Goal: Task Accomplishment & Management: Manage account settings

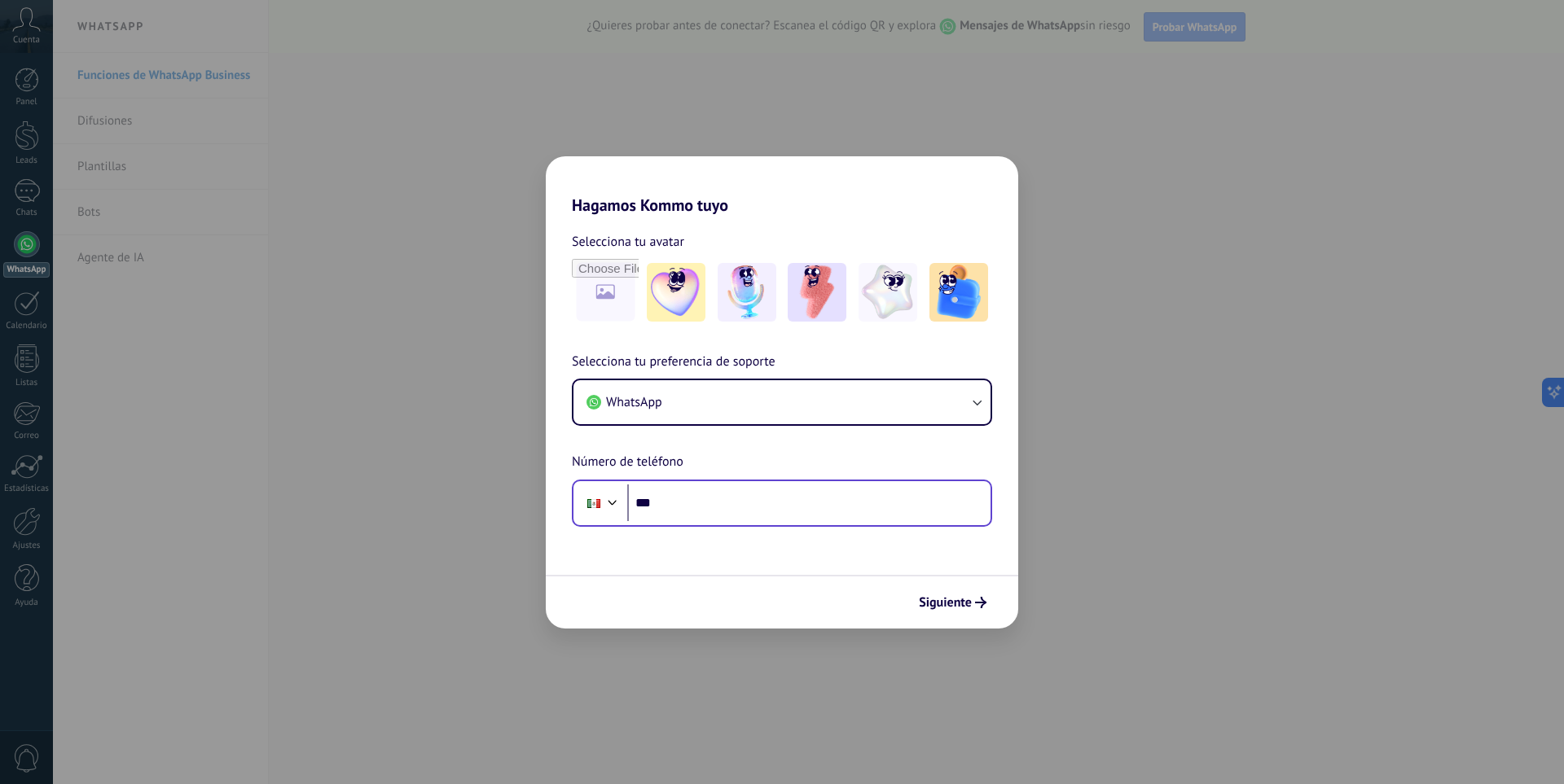
click at [837, 522] on div "Phone ***" at bounding box center [782, 503] width 420 height 47
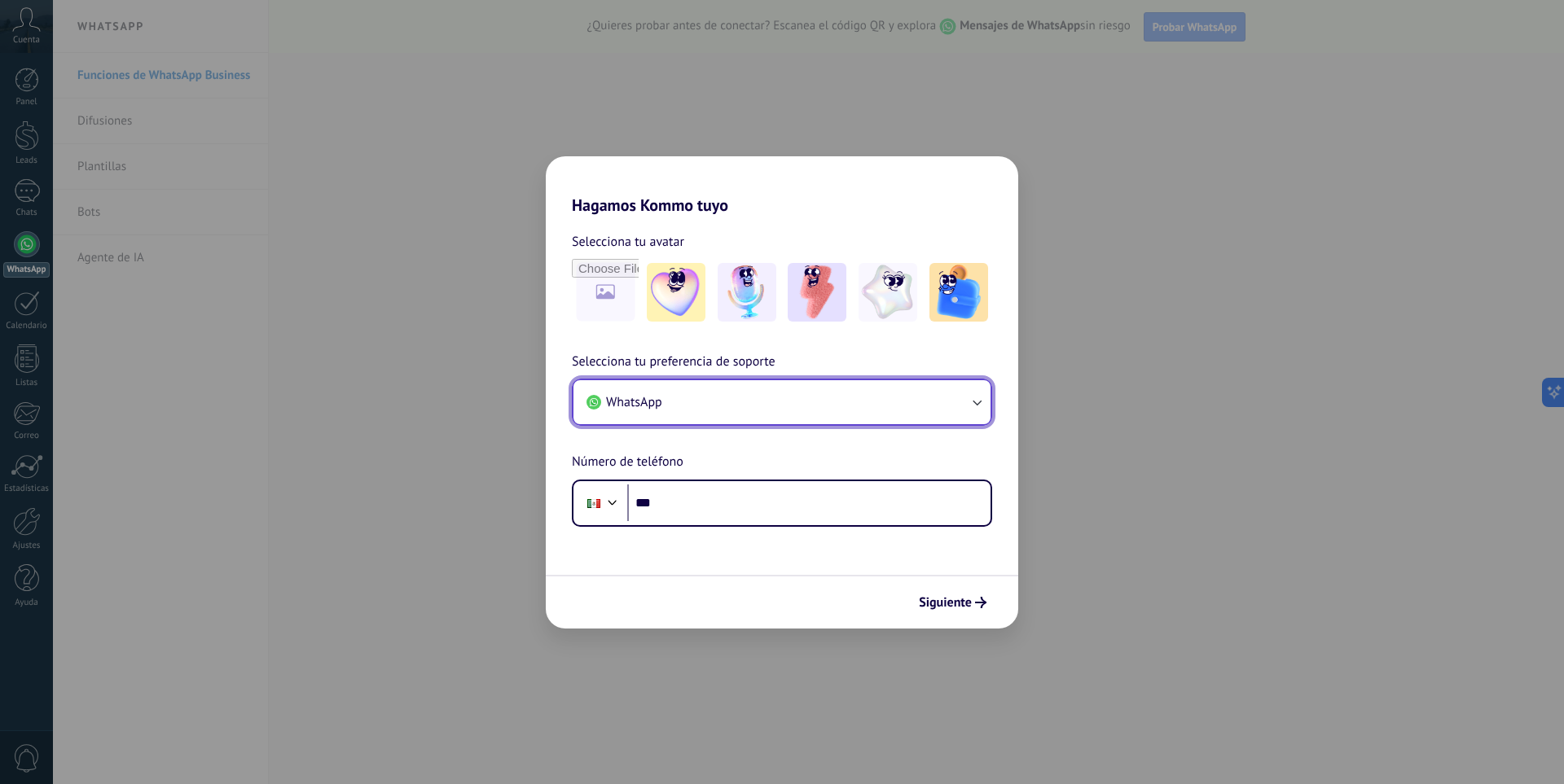
click at [945, 391] on button "WhatsApp" at bounding box center [782, 402] width 417 height 44
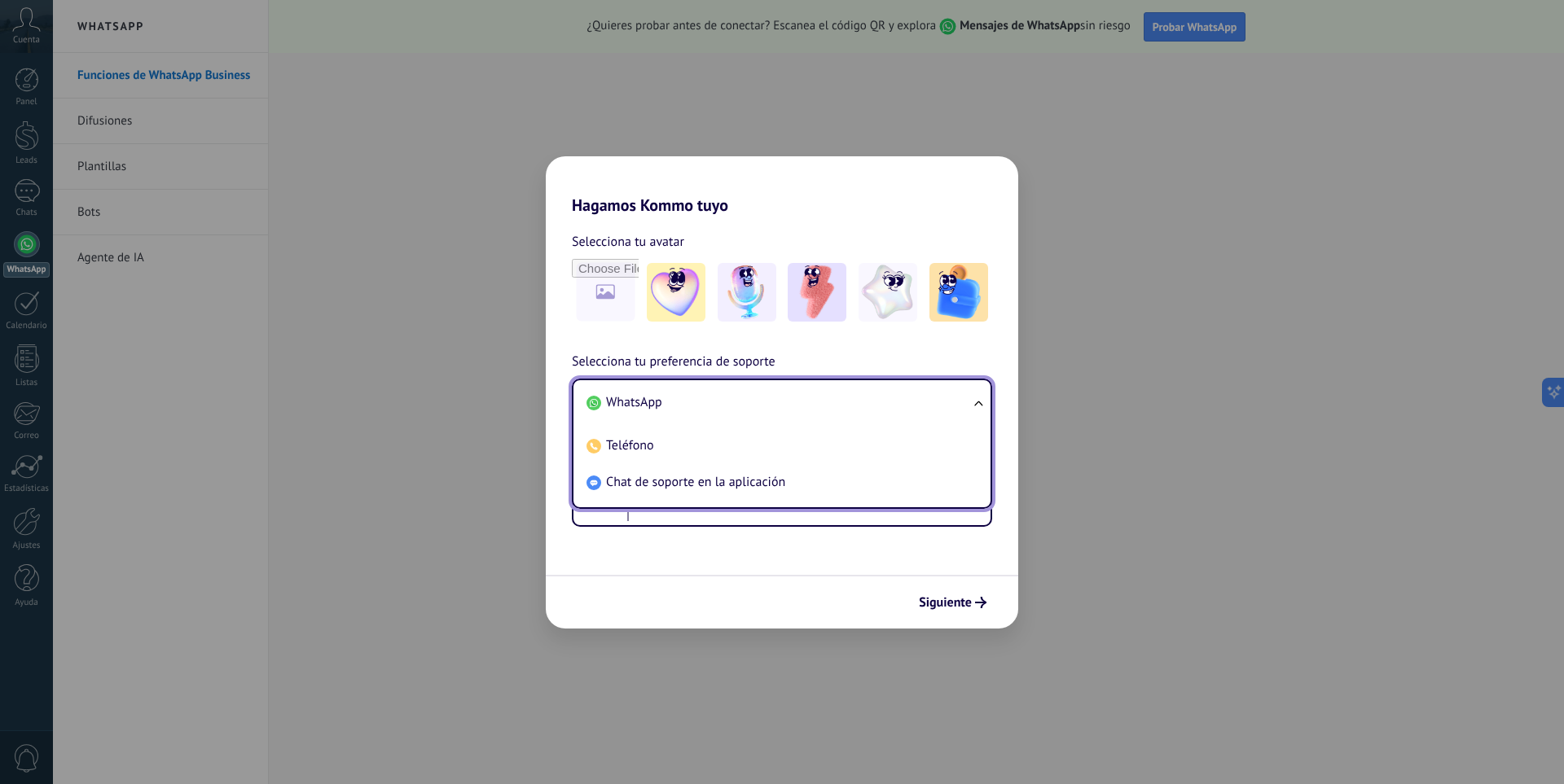
click at [668, 395] on li "WhatsApp" at bounding box center [779, 402] width 398 height 36
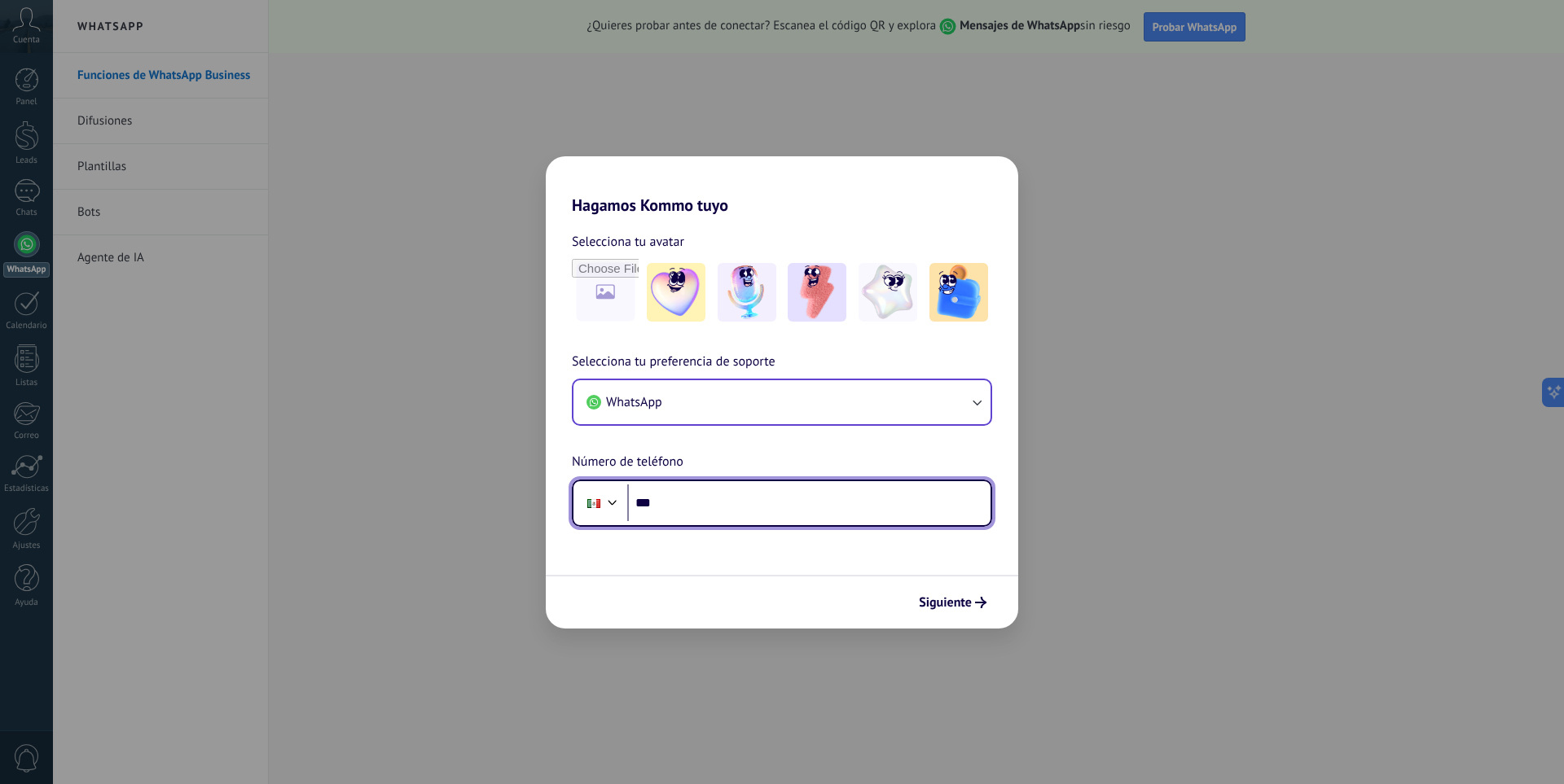
click at [673, 510] on input "***" at bounding box center [808, 503] width 363 height 37
type input "**********"
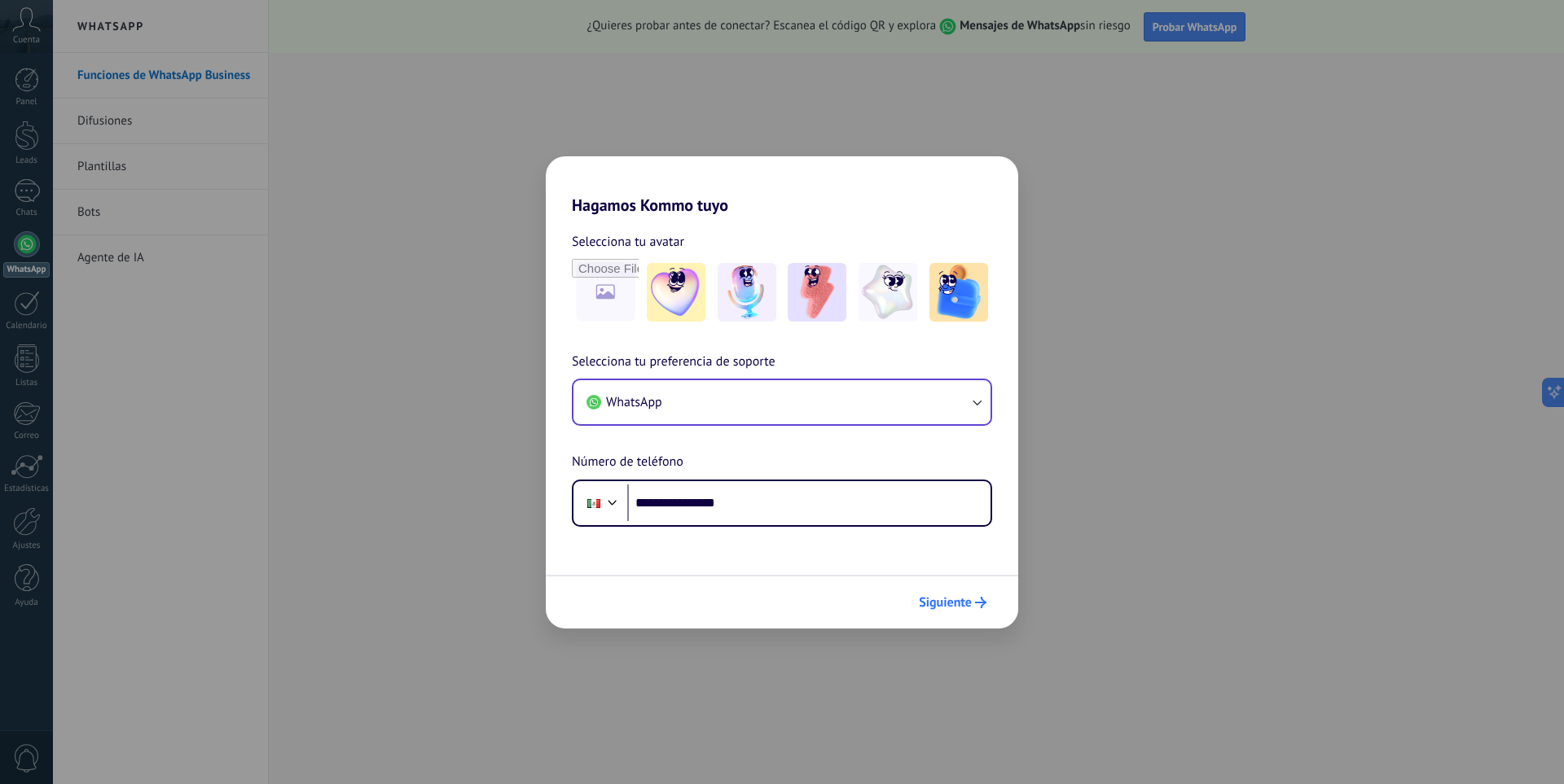
click at [947, 597] on span "Siguiente" at bounding box center [945, 602] width 53 height 11
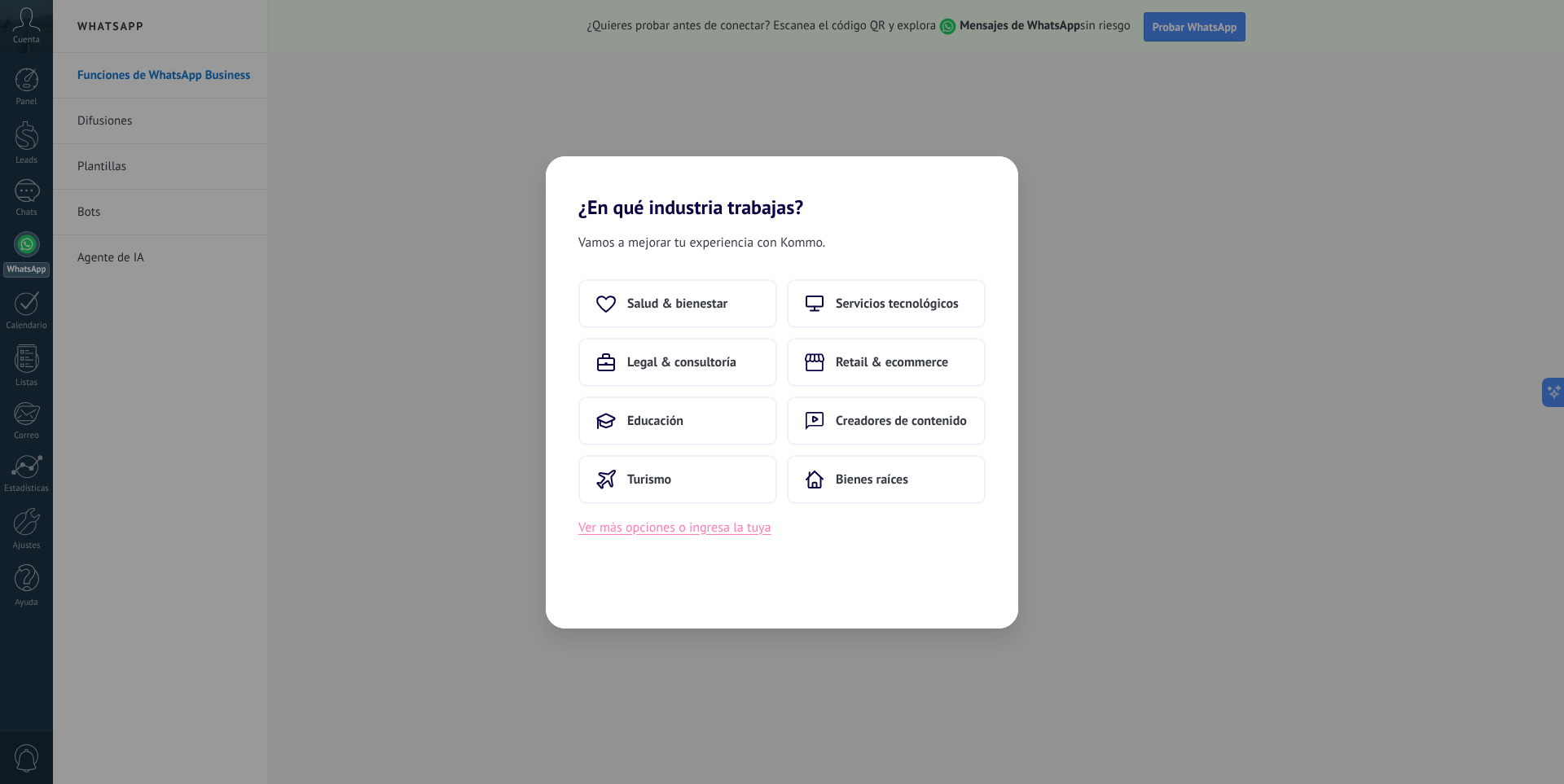
click at [766, 535] on button "Ver más opciones o ingresa la tuya" at bounding box center [674, 528] width 192 height 21
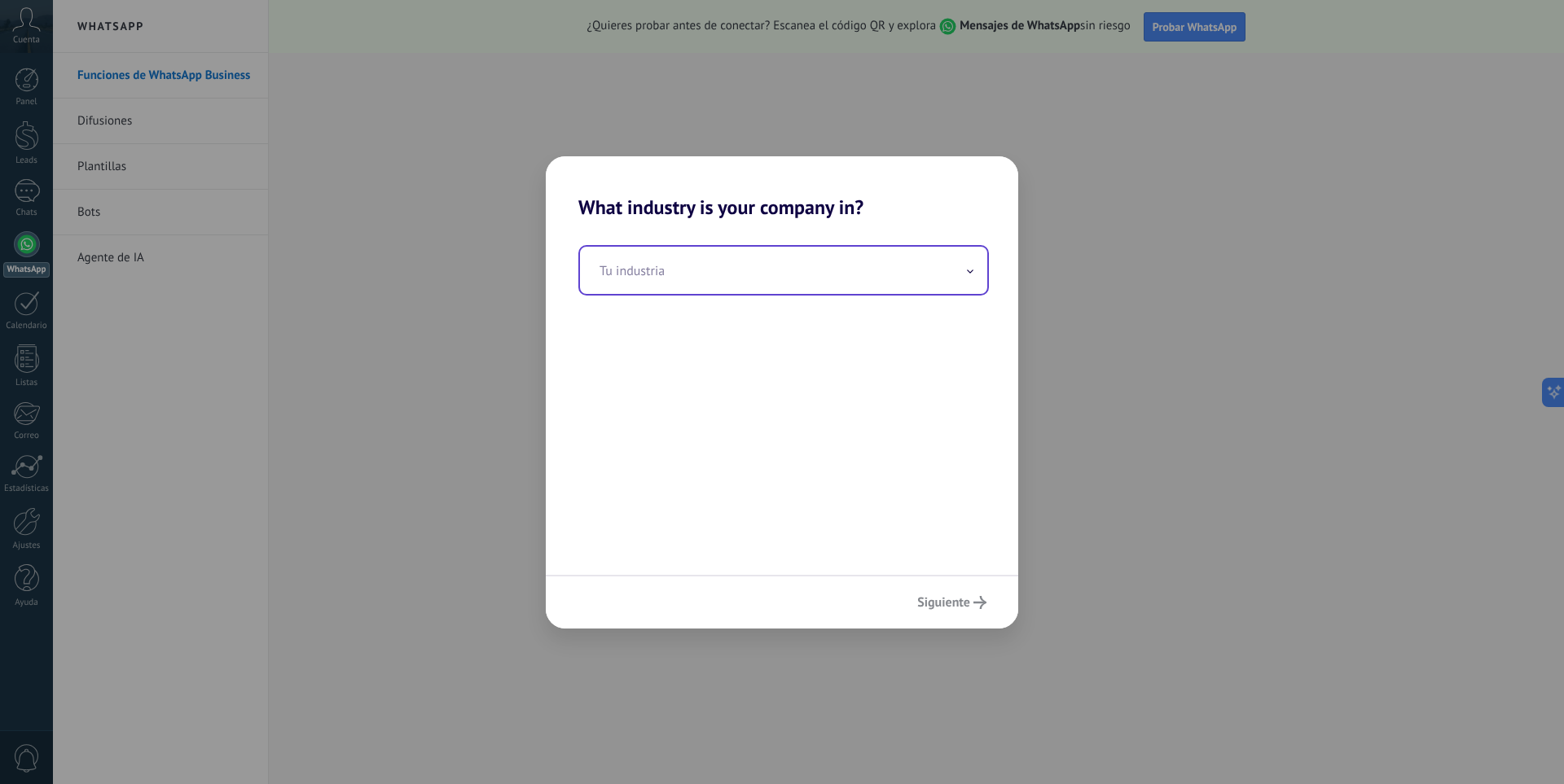
click at [616, 278] on input "text" at bounding box center [783, 270] width 408 height 47
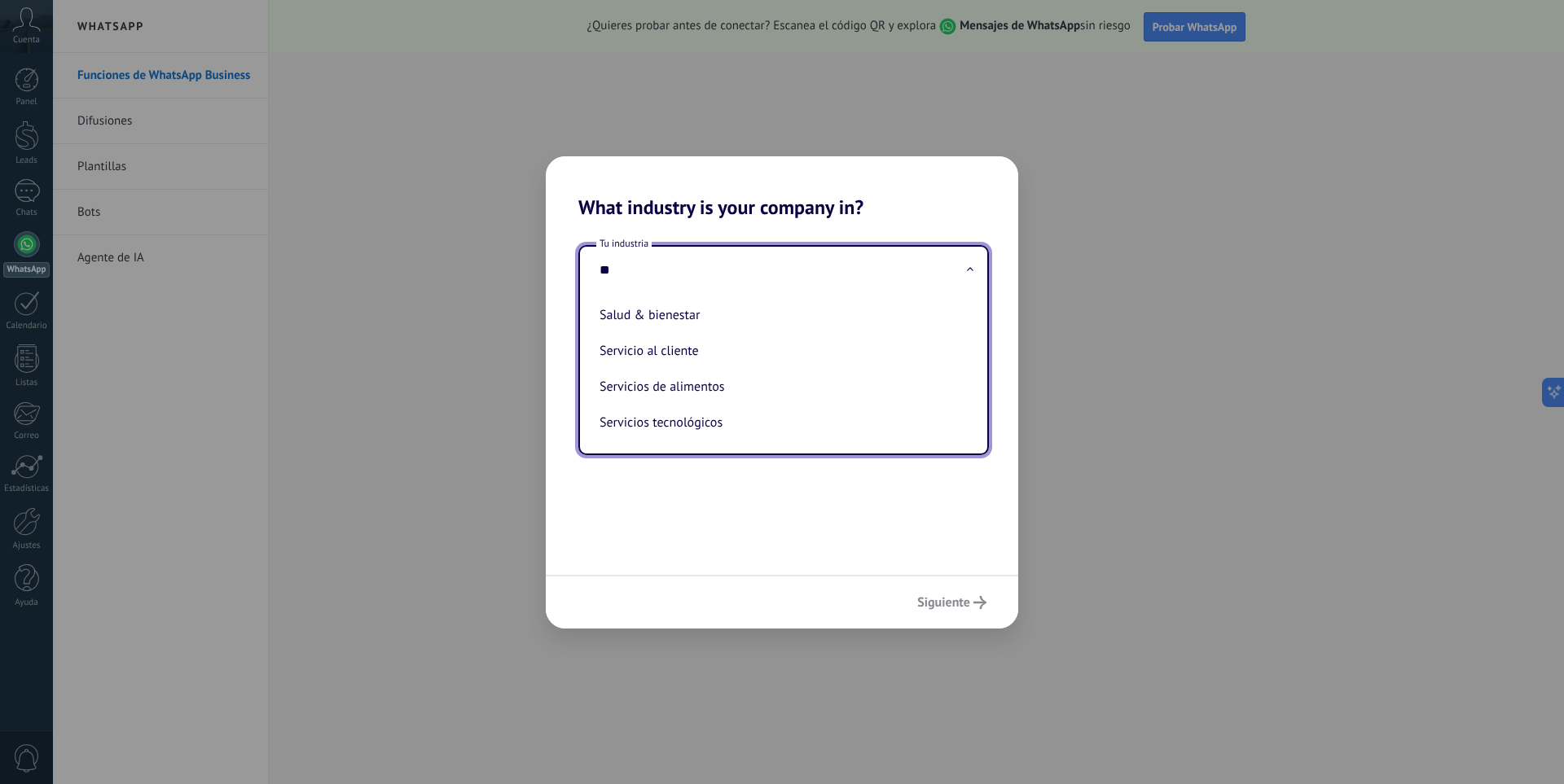
type input "*"
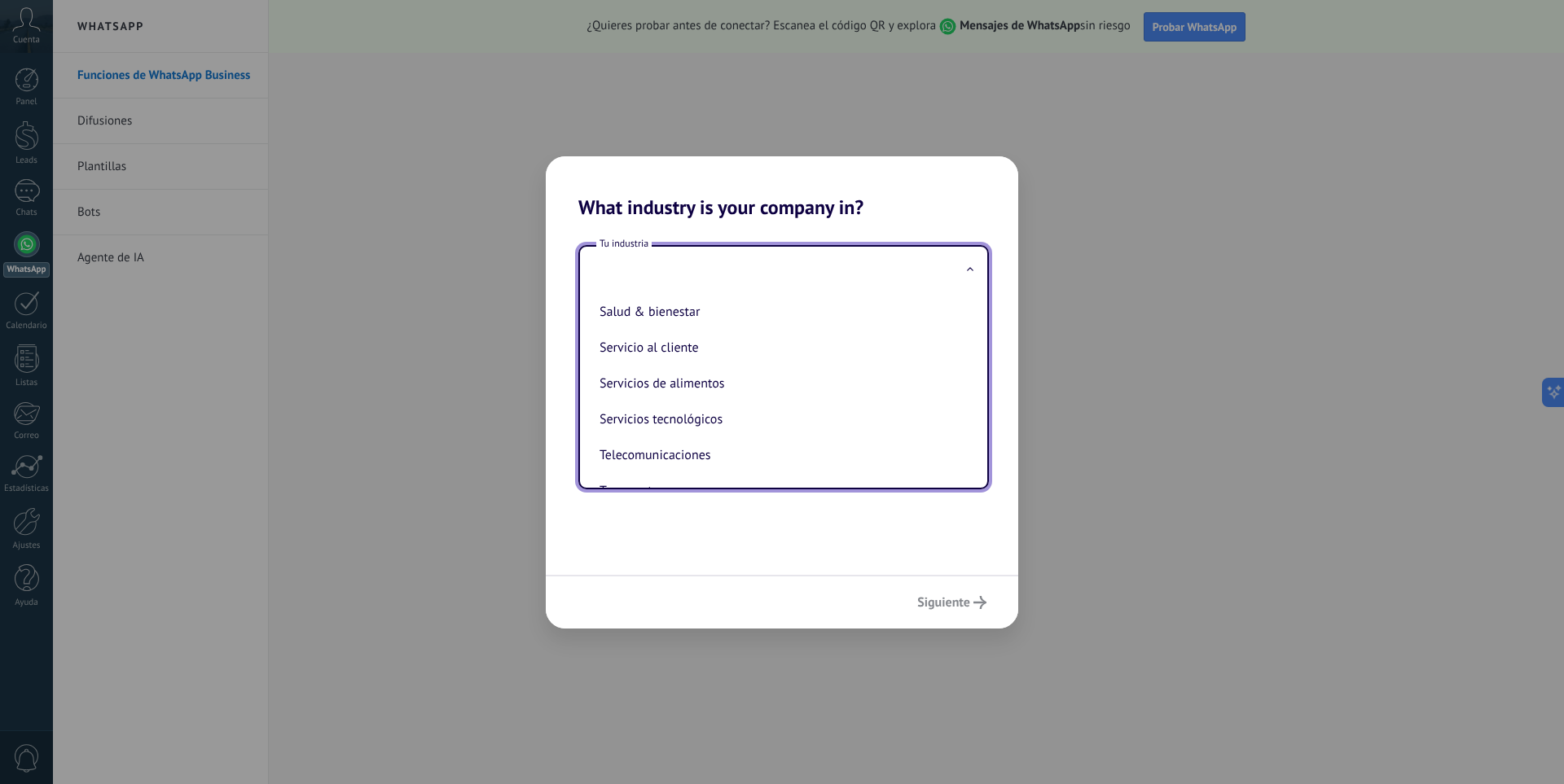
scroll to position [431, 0]
click at [846, 600] on div "Siguiente" at bounding box center [782, 602] width 472 height 54
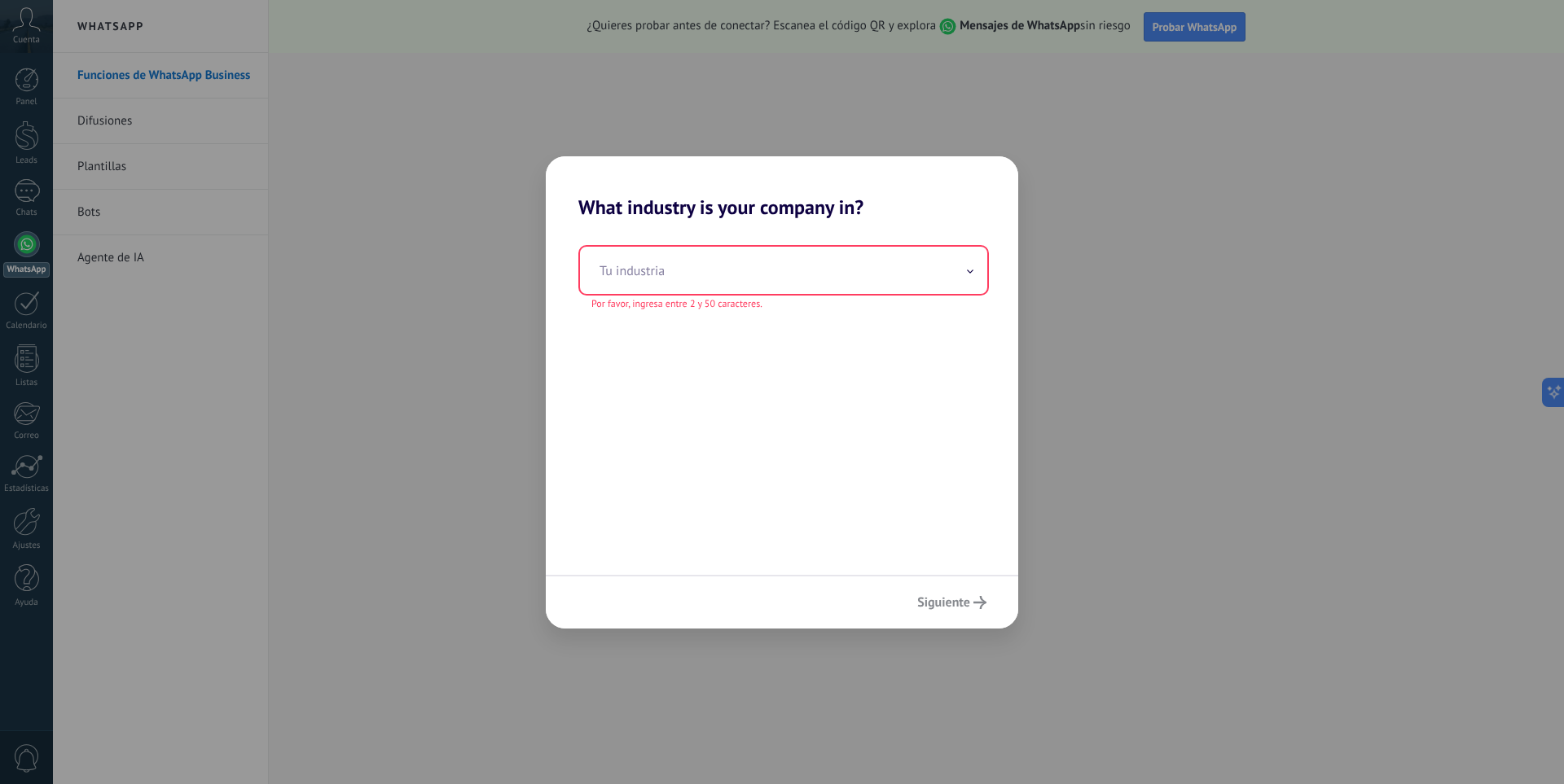
click at [736, 465] on div "Tu industria Por favor, ingresa entre 2 y 50 caracteres." at bounding box center [782, 397] width 472 height 356
click at [828, 277] on input "text" at bounding box center [783, 270] width 408 height 47
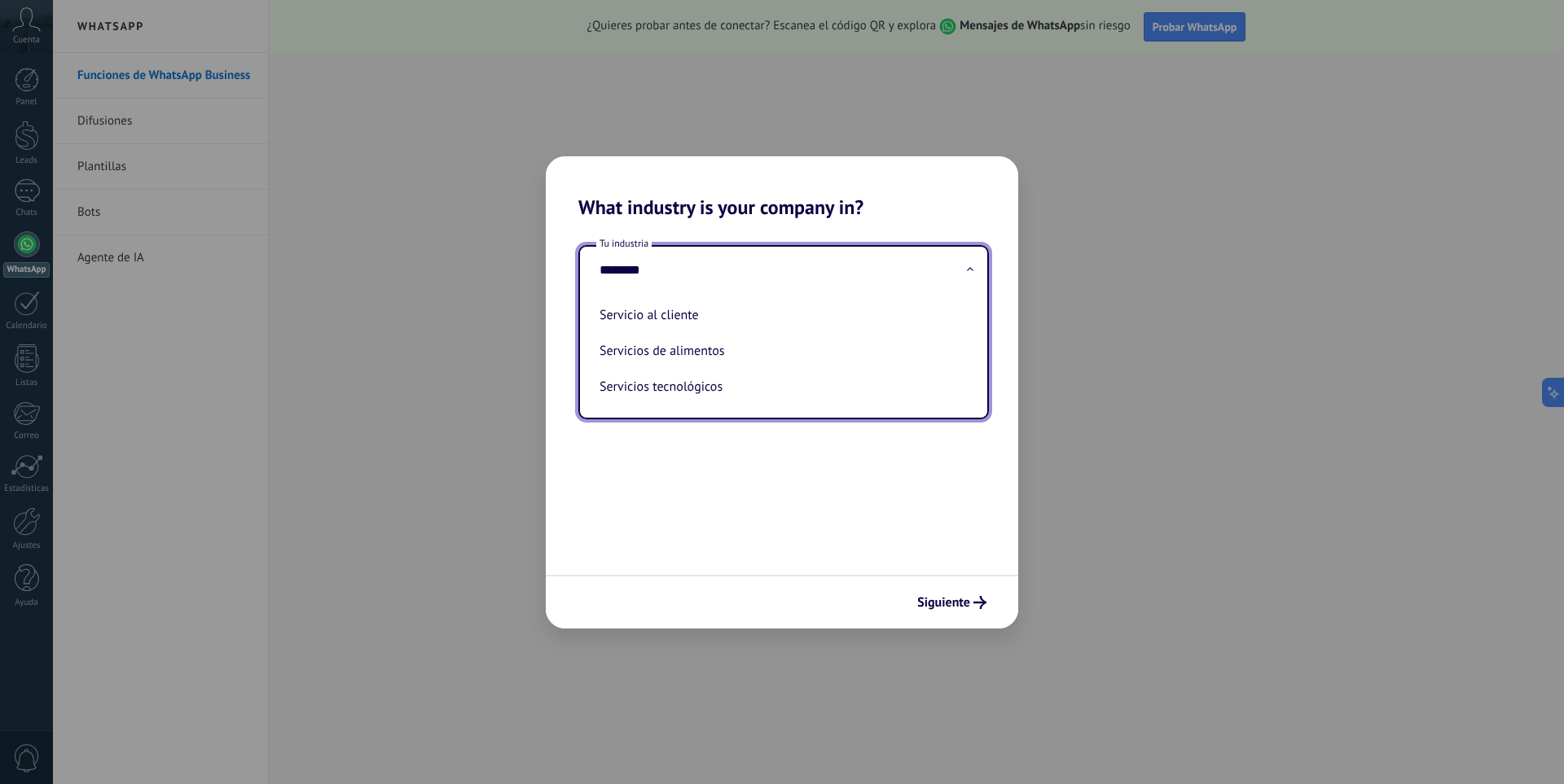
click at [760, 325] on li "Servicio al cliente" at bounding box center [781, 315] width 375 height 36
type input "**********"
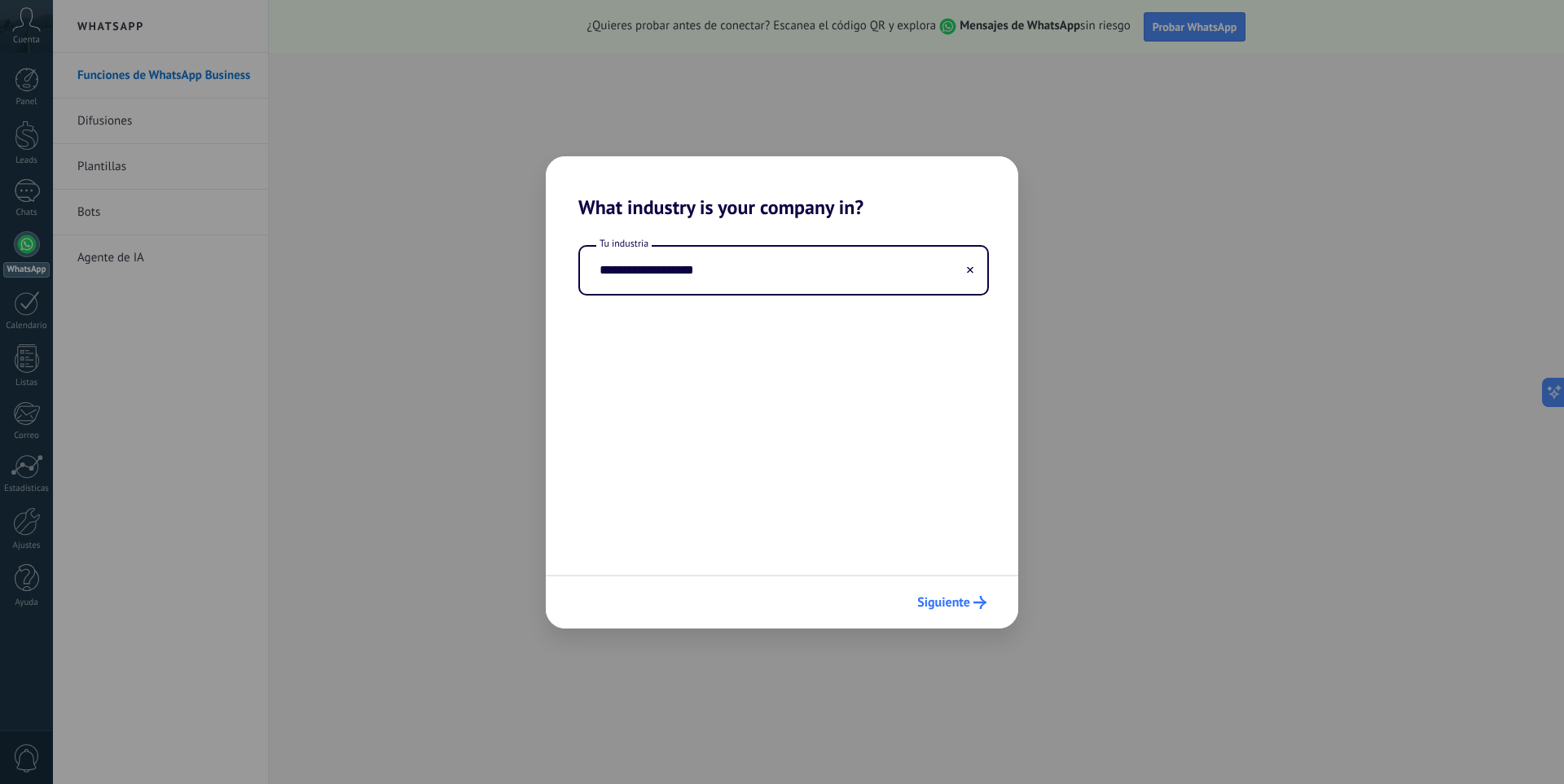
click at [973, 603] on use "submit" at bounding box center [980, 602] width 13 height 13
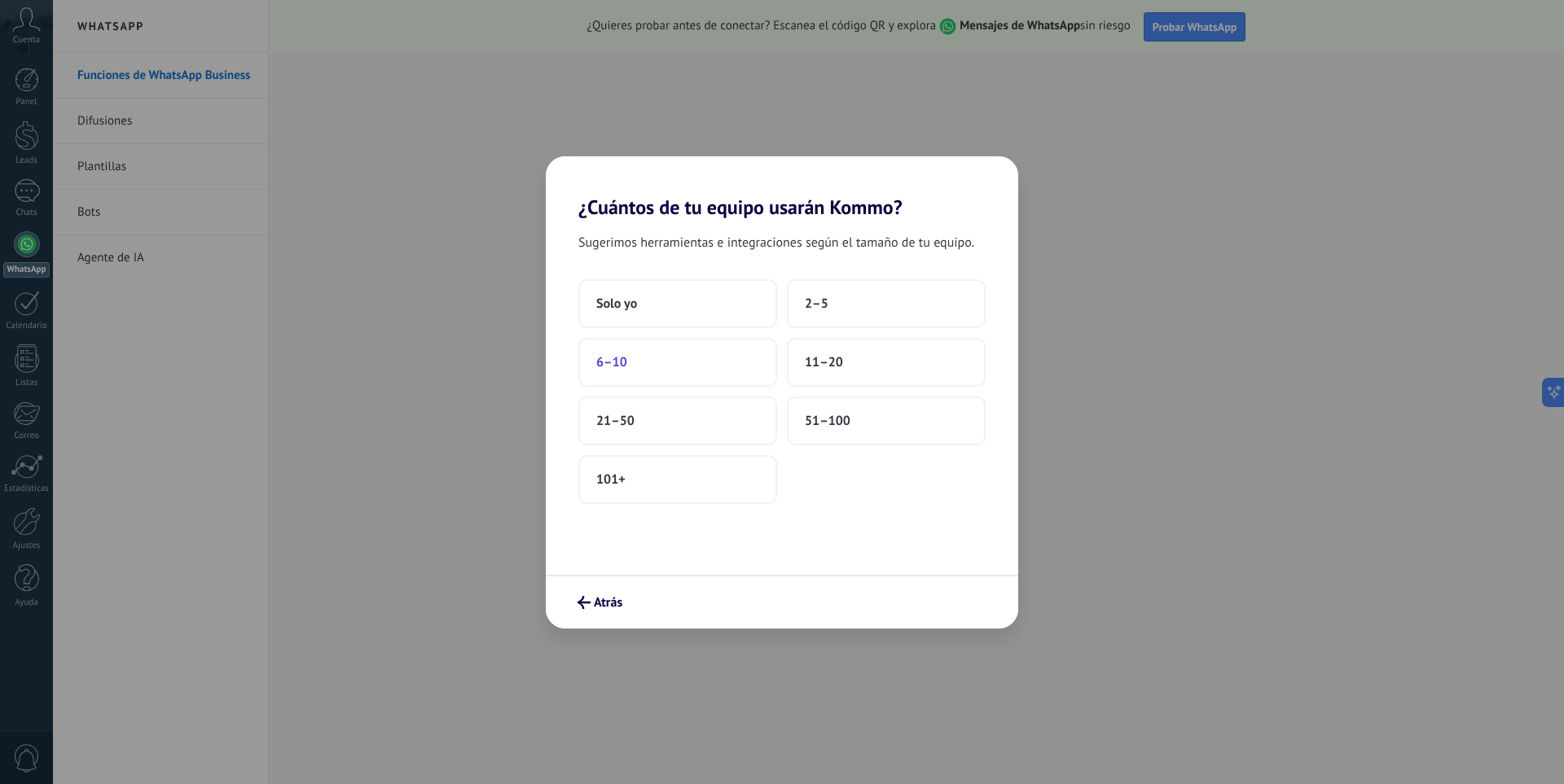
click at [724, 362] on button "6–10" at bounding box center [677, 362] width 199 height 49
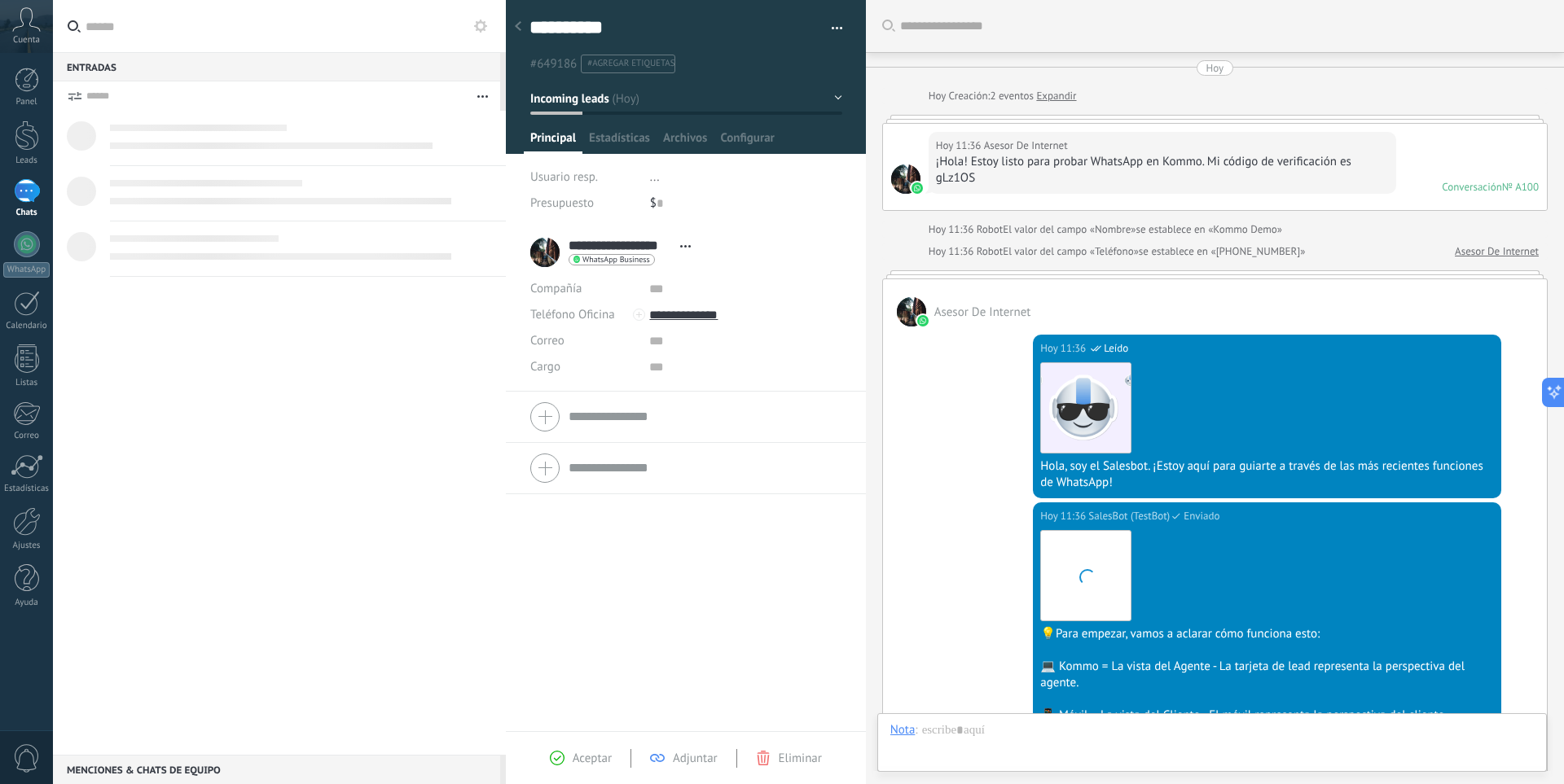
scroll to position [360, 0]
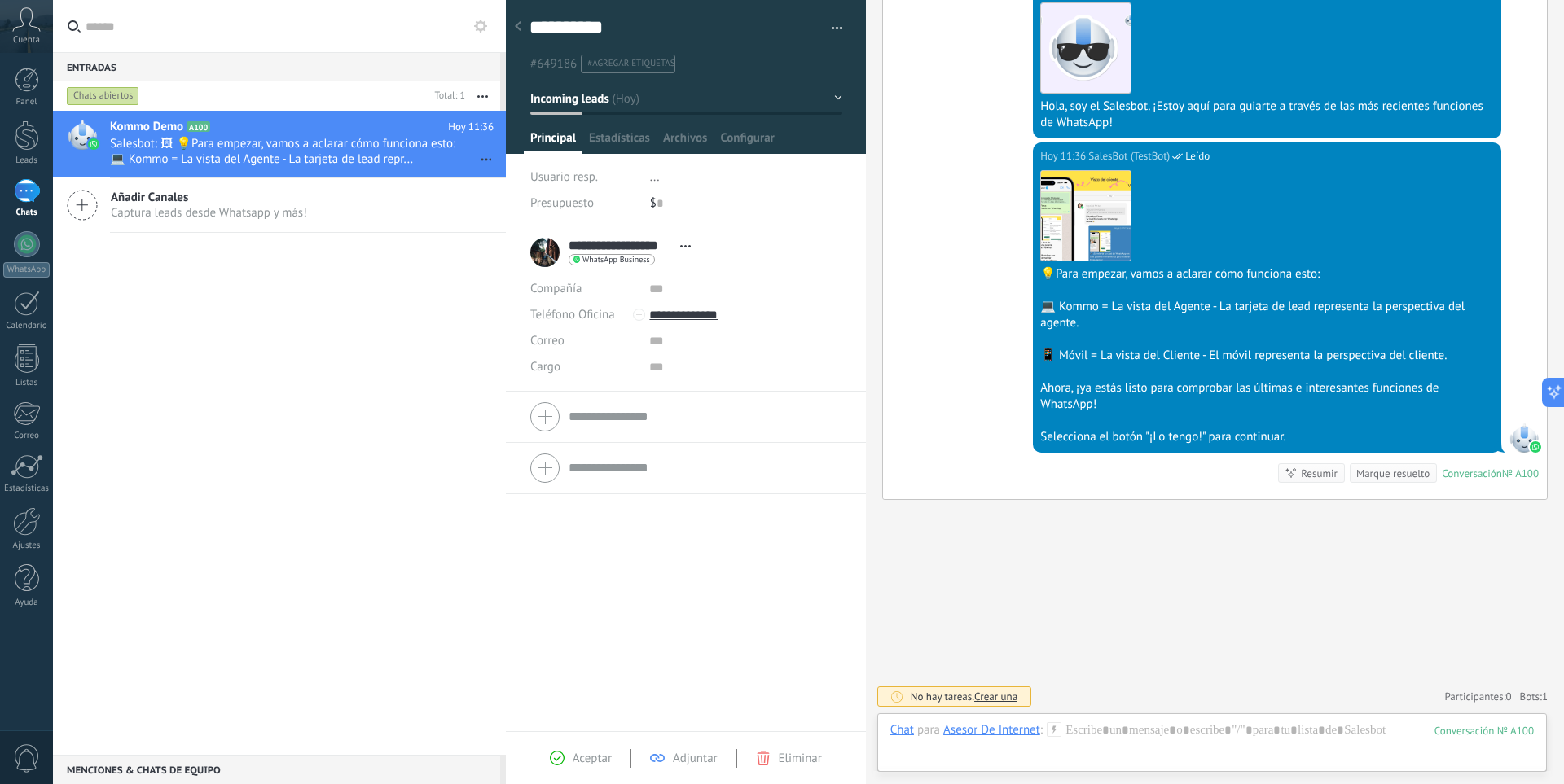
click at [546, 249] on div "**********" at bounding box center [614, 253] width 169 height 41
click at [409, 157] on span "Salesbot: 🖼 💡Para empezar, vamos a aclarar cómo funciona esto: 💻 Kommo = La vis…" at bounding box center [286, 151] width 353 height 31
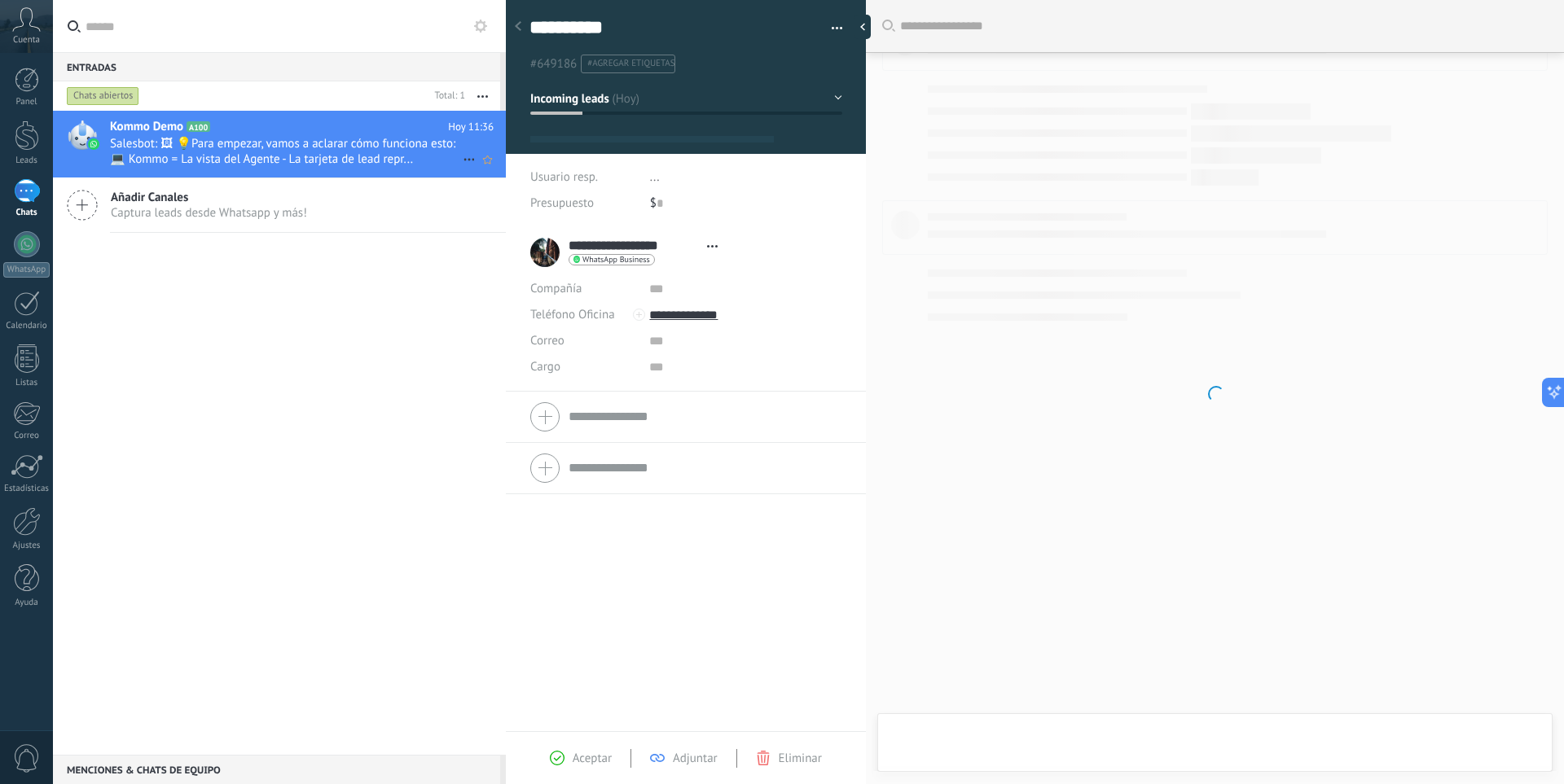
type textarea "**********"
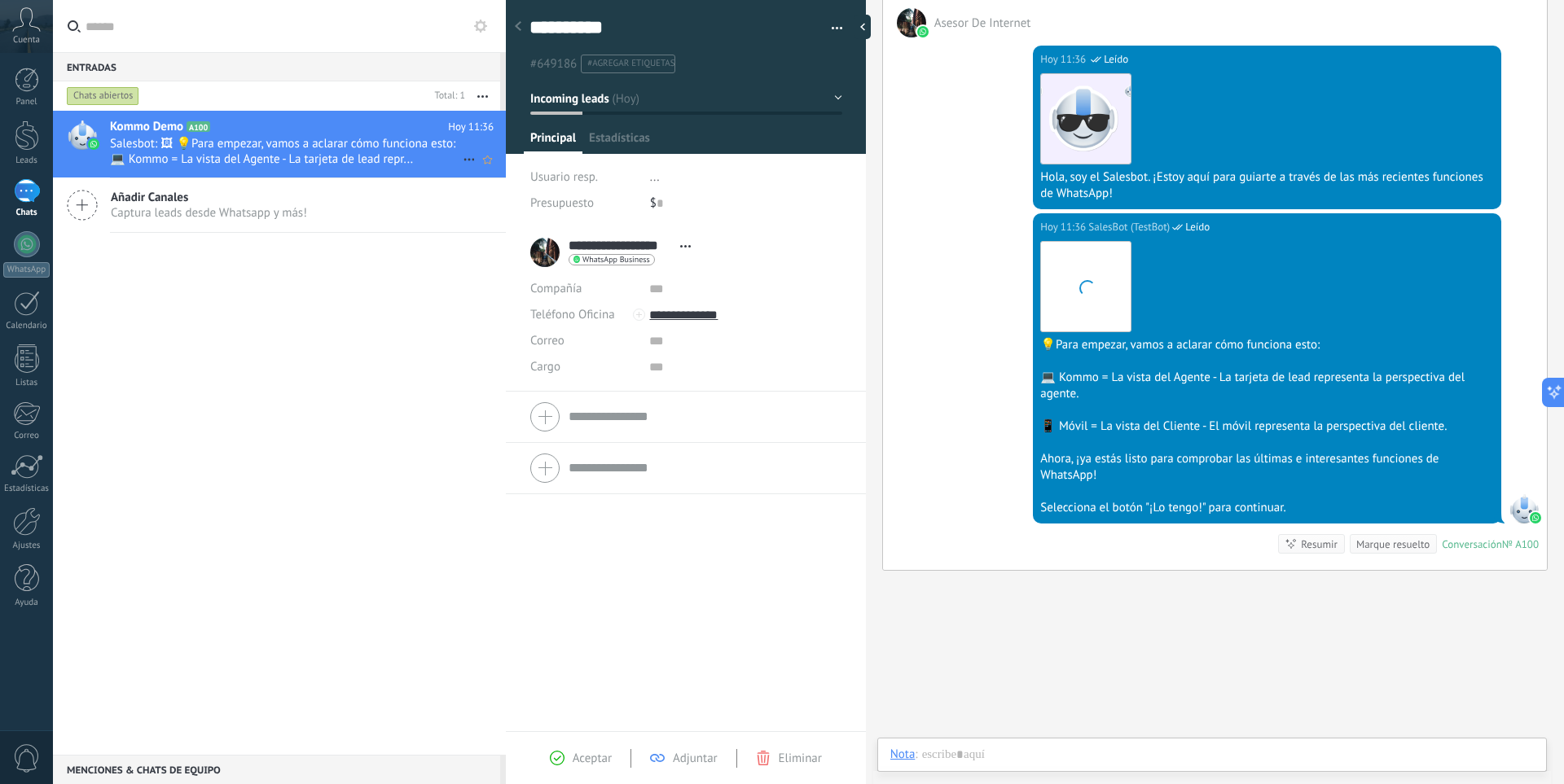
scroll to position [25, 0]
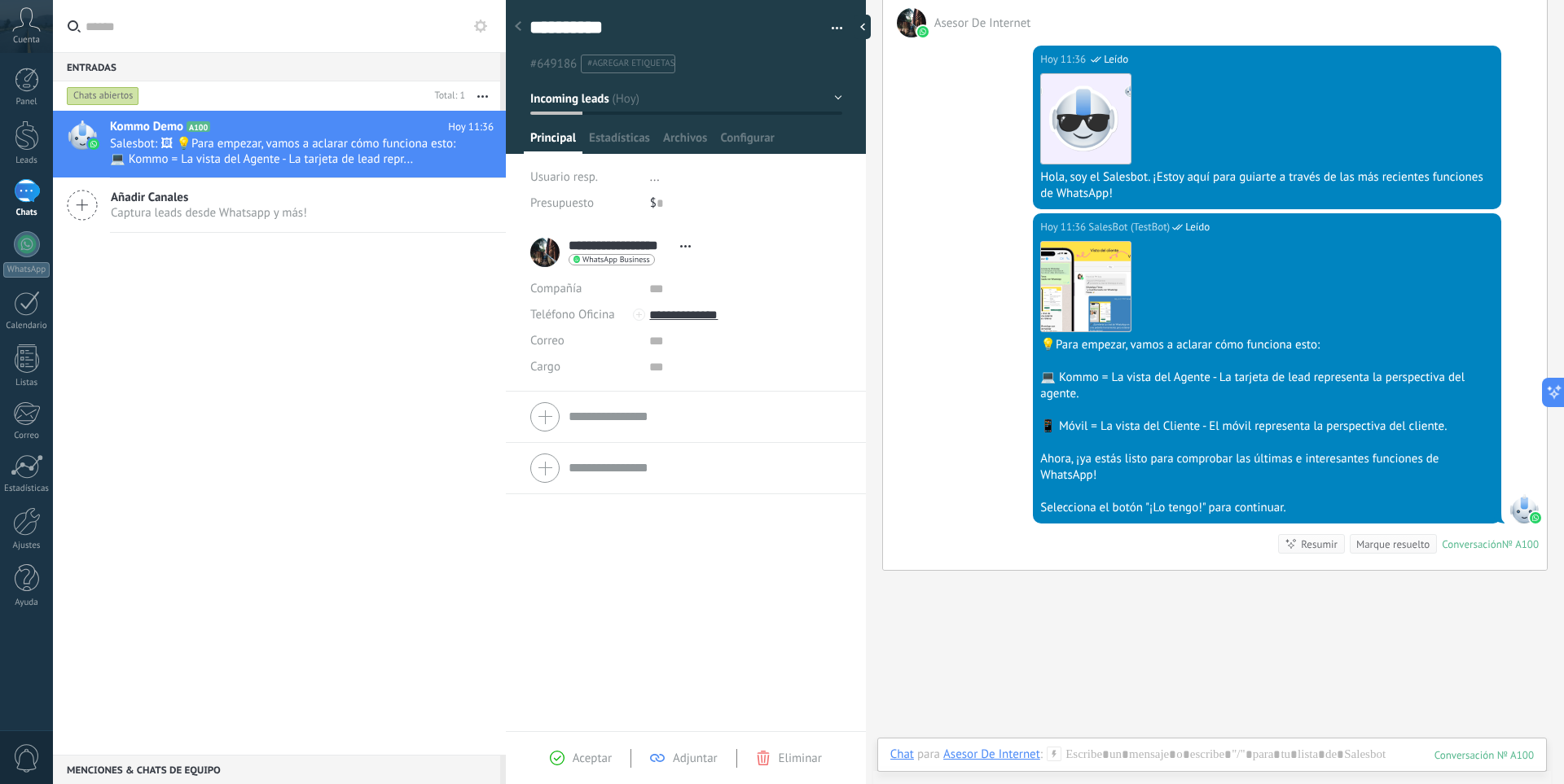
click at [1208, 510] on div "Selecciona el botón "¡Lo tengo!" para continuar." at bounding box center [1267, 508] width 454 height 16
click at [1249, 510] on div "Selecciona el botón "¡Lo tengo!" para continuar." at bounding box center [1267, 508] width 454 height 16
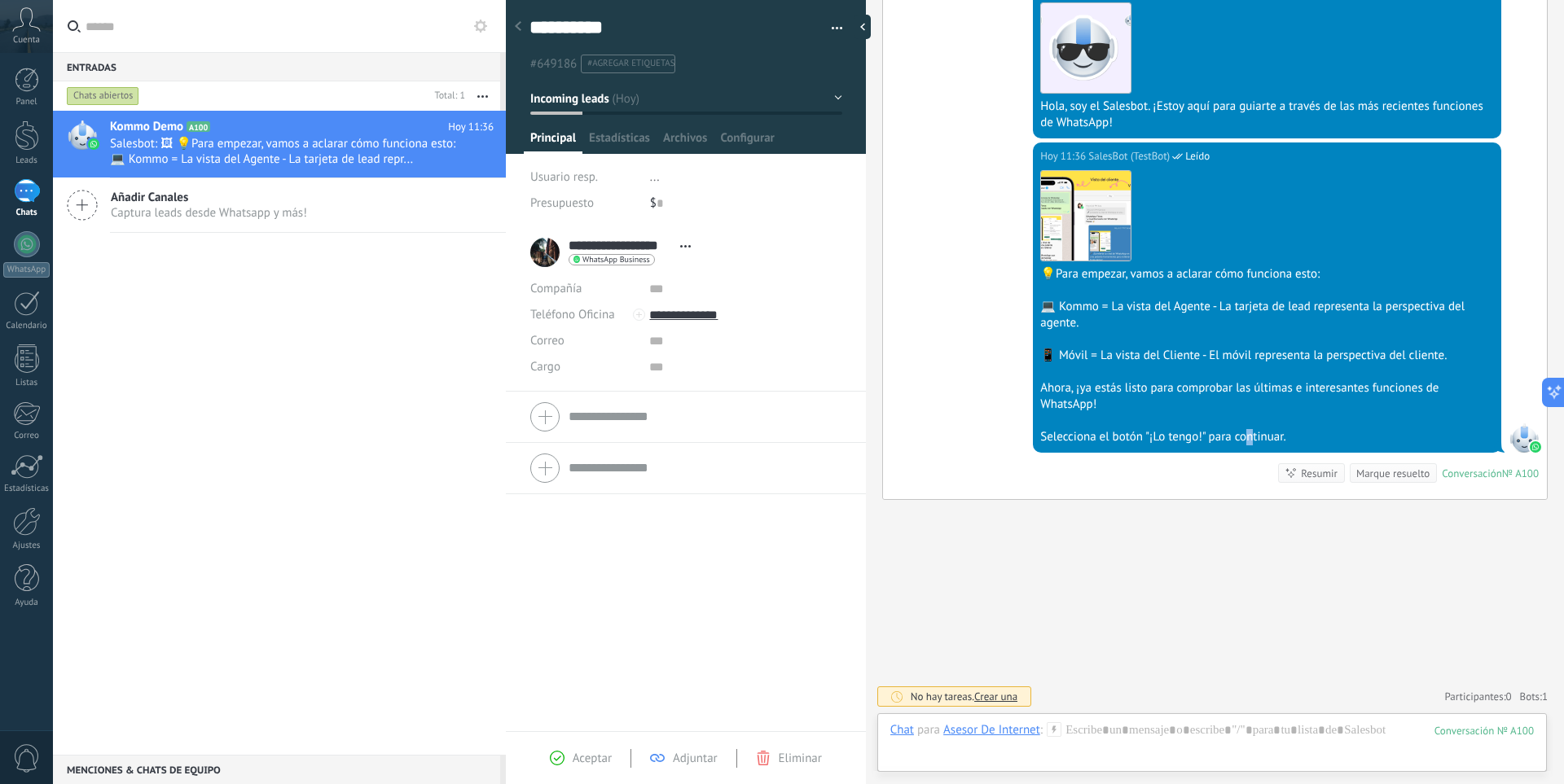
click at [1018, 726] on div "Asesor De Internet" at bounding box center [992, 729] width 97 height 15
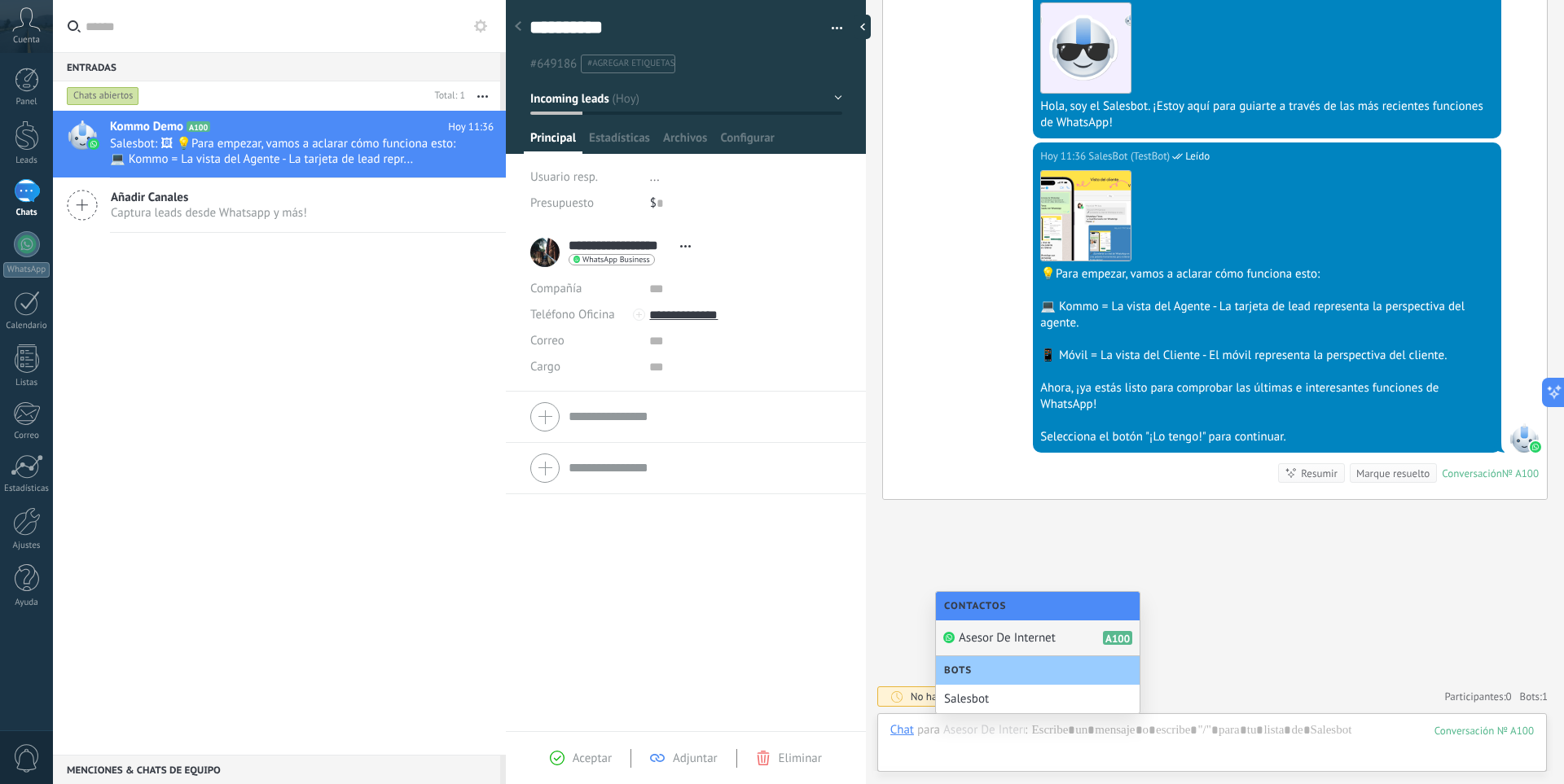
click at [1093, 636] on div "Asesor De Internet A100" at bounding box center [1038, 638] width 203 height 36
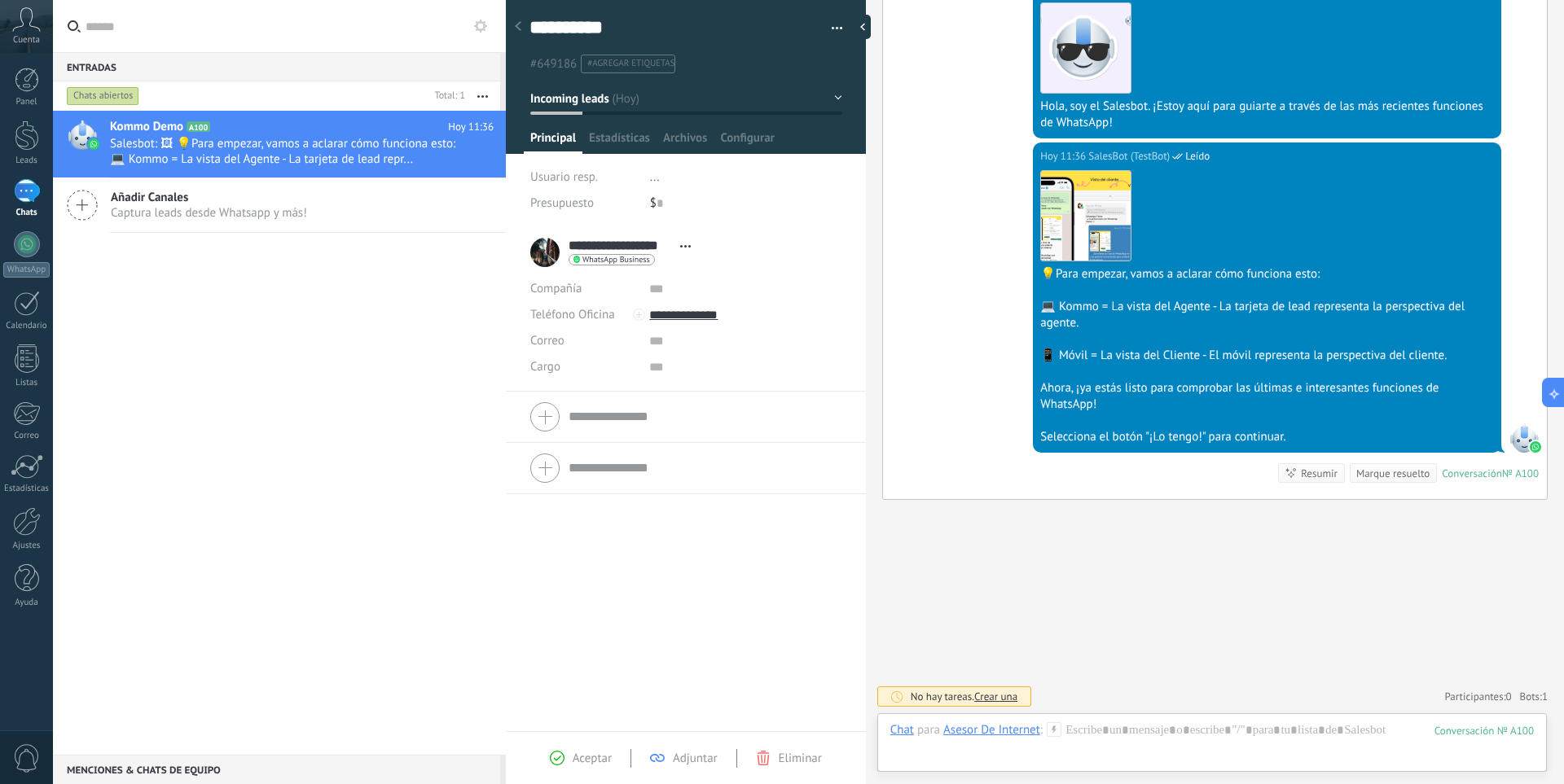
click at [1462, 476] on div "Conversación" at bounding box center [1472, 474] width 60 height 14
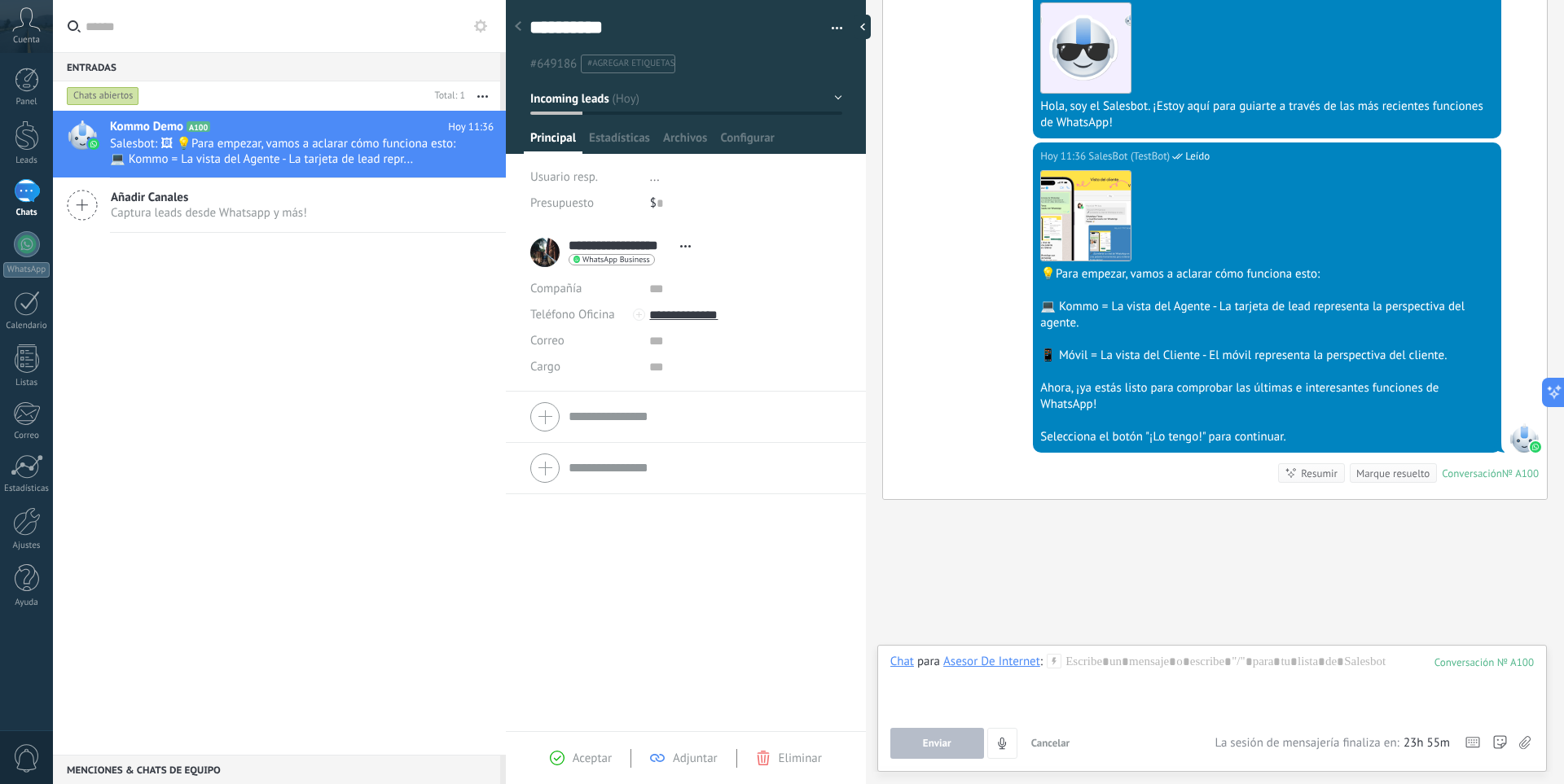
click at [1301, 471] on div "Resumir" at bounding box center [1318, 474] width 36 height 16
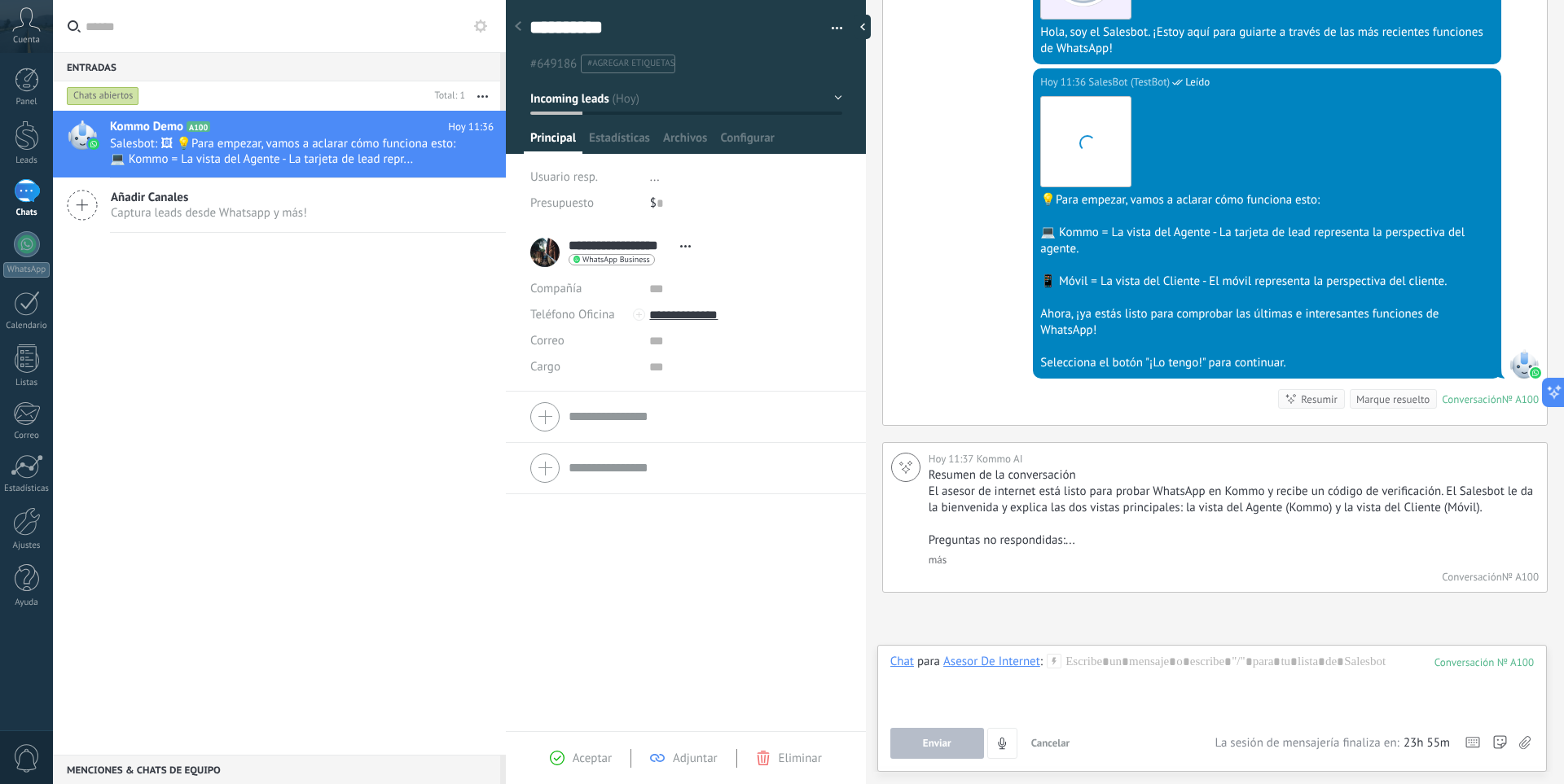
click at [1392, 407] on div "Marque resuelto" at bounding box center [1393, 399] width 88 height 19
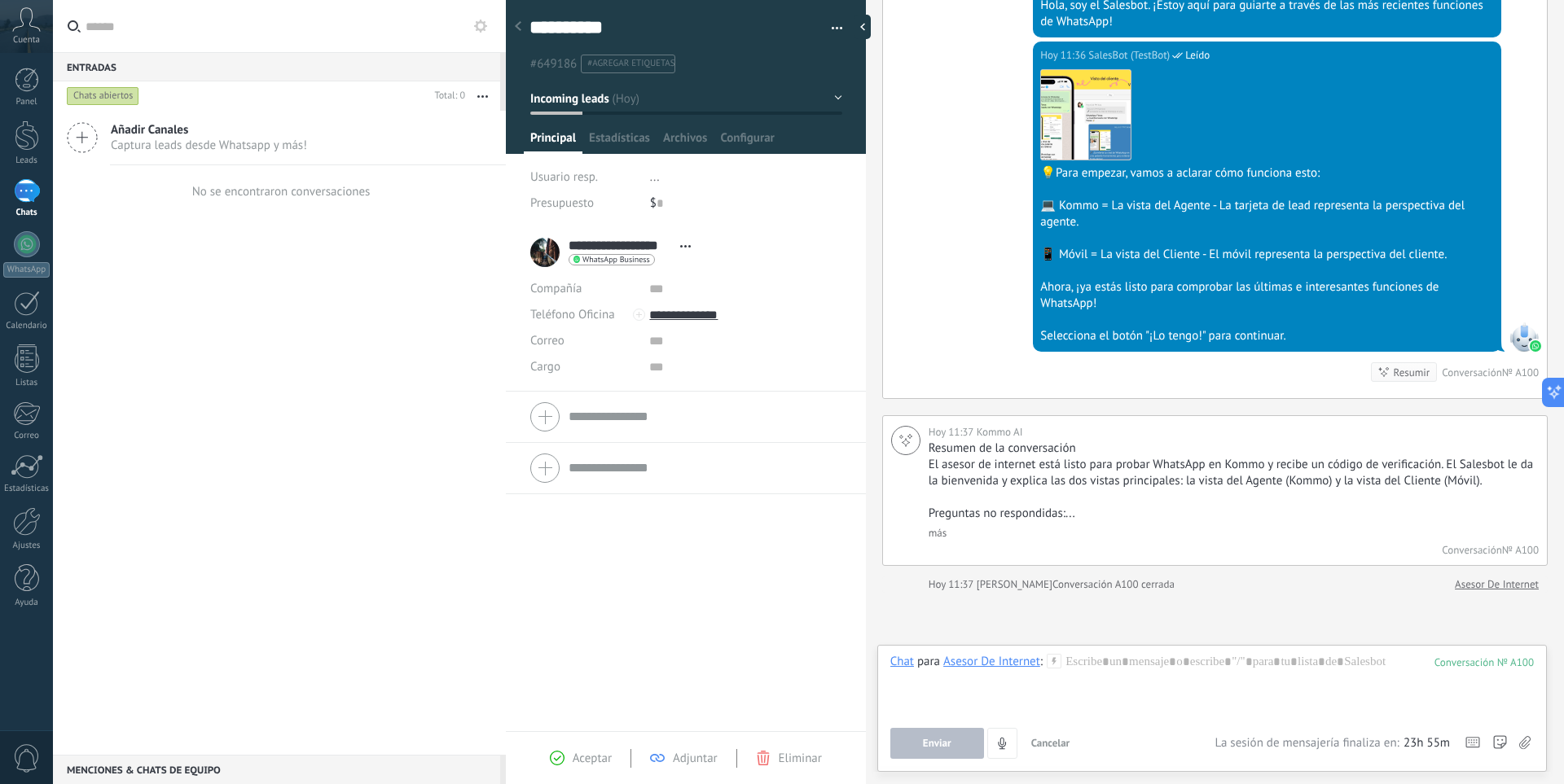
click at [205, 140] on span "Captura leads desde Whatsapp y más!" at bounding box center [209, 146] width 196 height 16
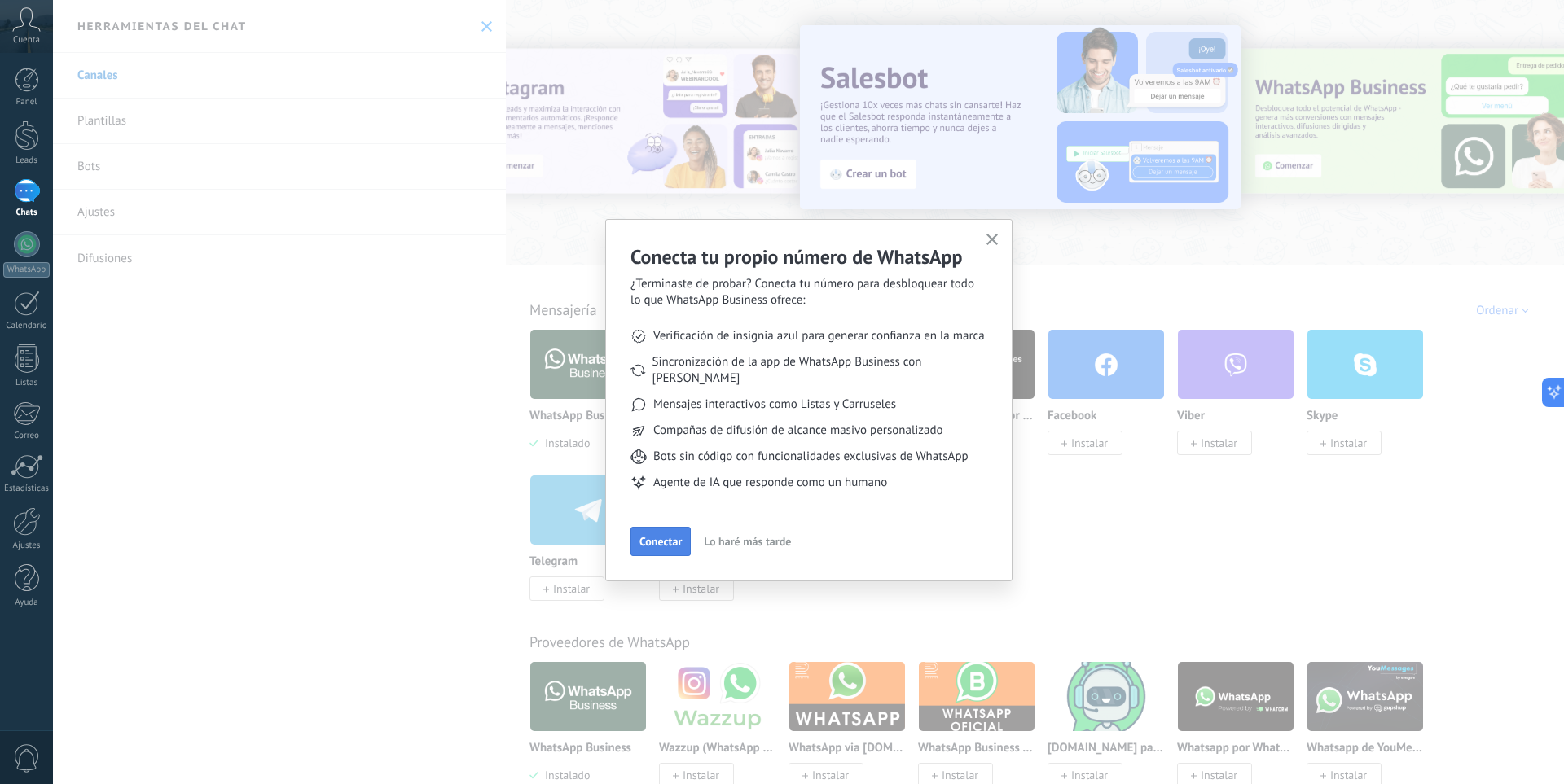
click at [674, 536] on span "Conectar" at bounding box center [660, 541] width 42 height 11
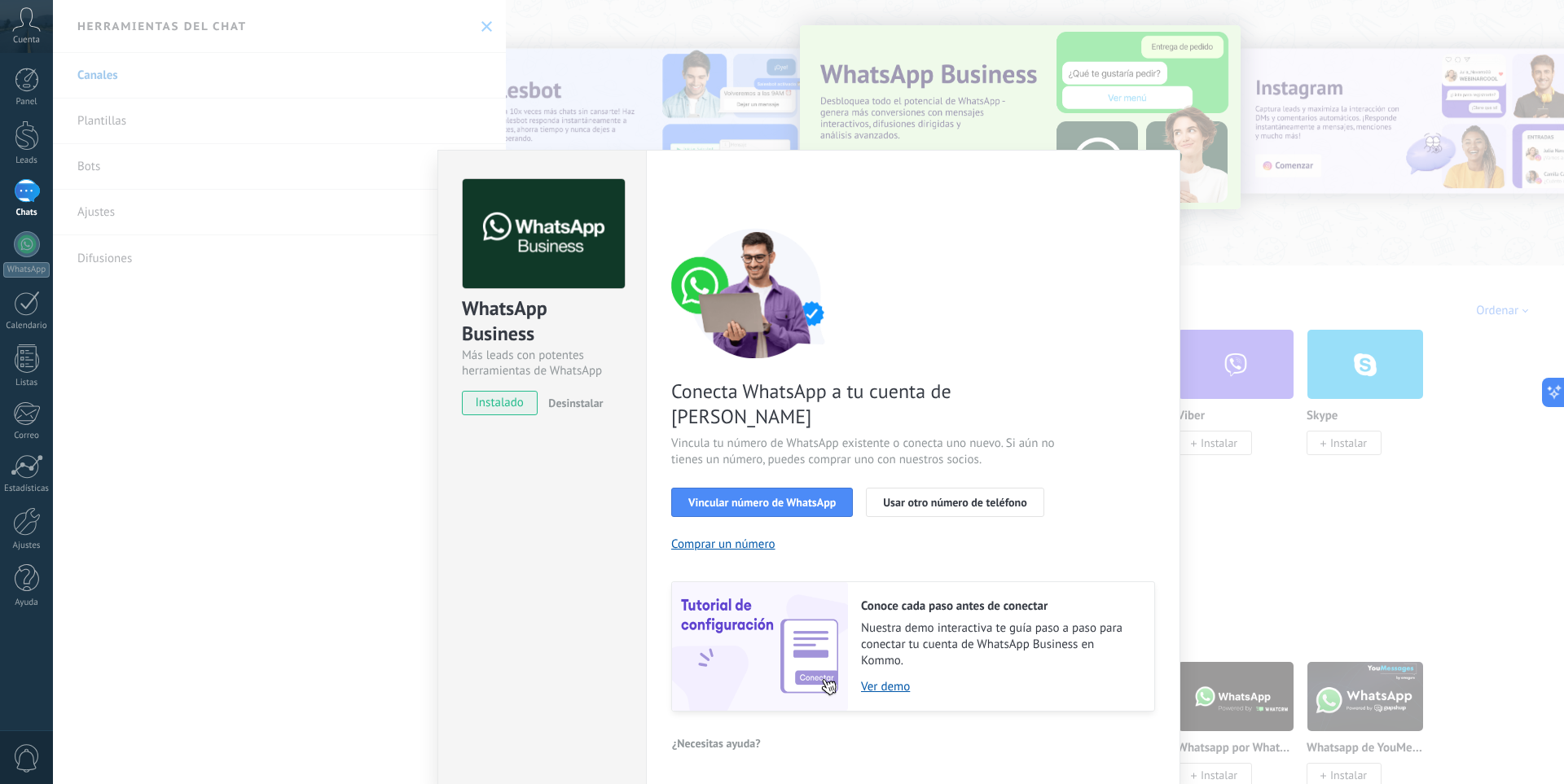
click at [1110, 217] on div "< Volver 1 Seleccionar aplicación 2 Conectar Facebook 3 Finalizar configuración…" at bounding box center [912, 445] width 484 height 533
click at [1261, 254] on div "WhatsApp Business Más leads con potentes herramientas de WhatsApp instalado Des…" at bounding box center [808, 392] width 1511 height 784
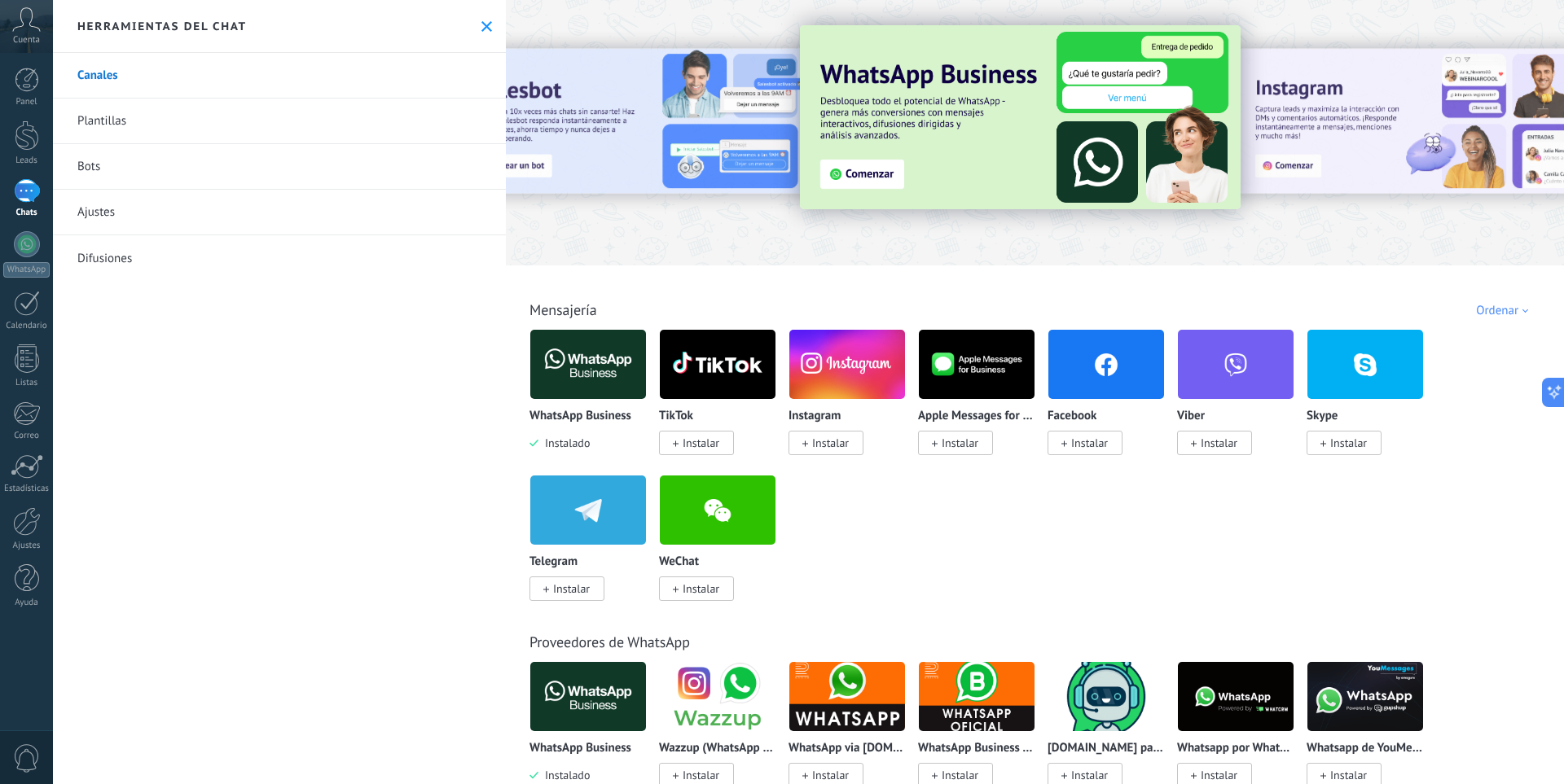
click at [1076, 443] on span "Instalar" at bounding box center [1089, 443] width 36 height 15
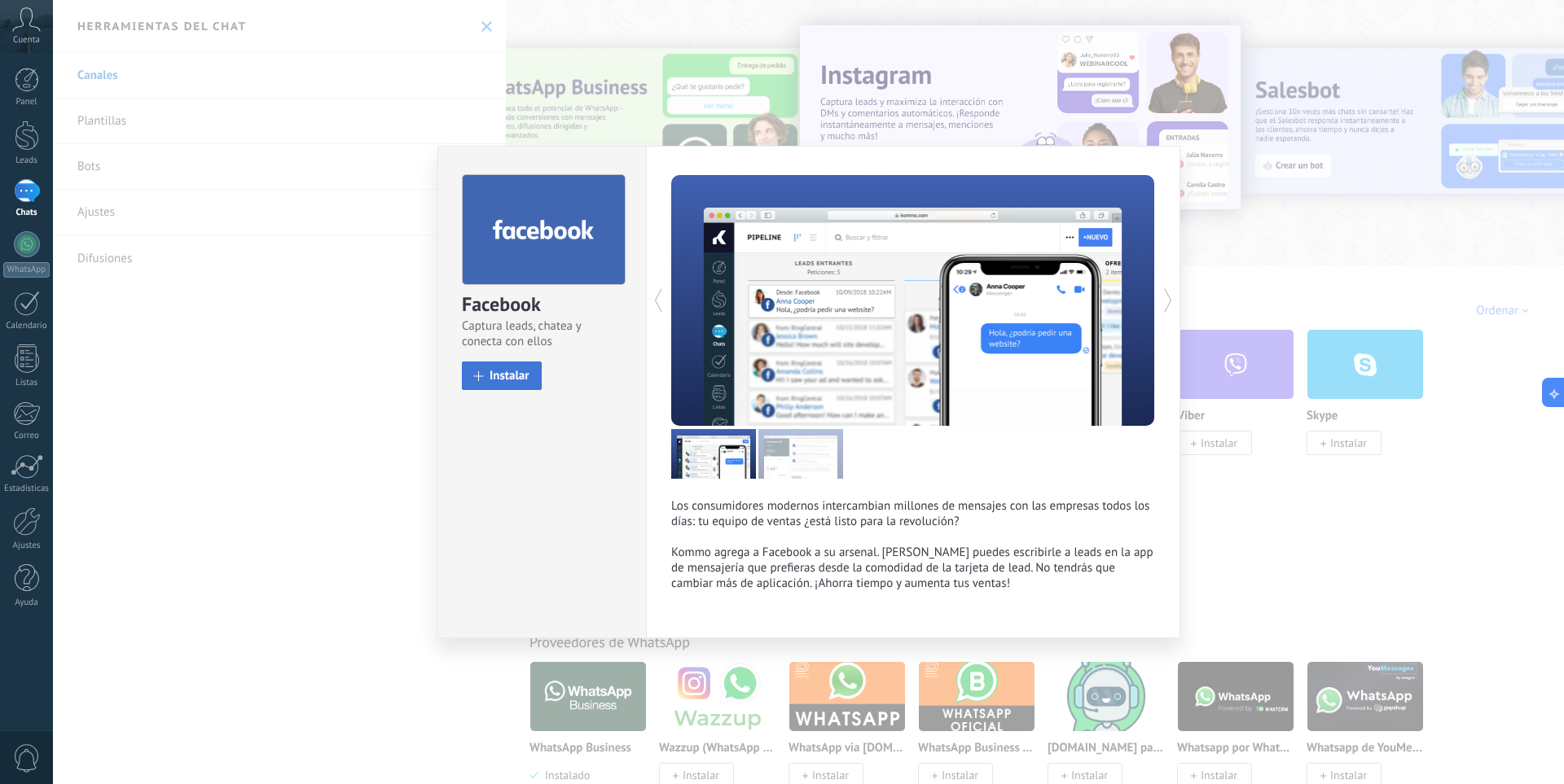
click at [508, 370] on span "Instalar" at bounding box center [509, 376] width 40 height 12
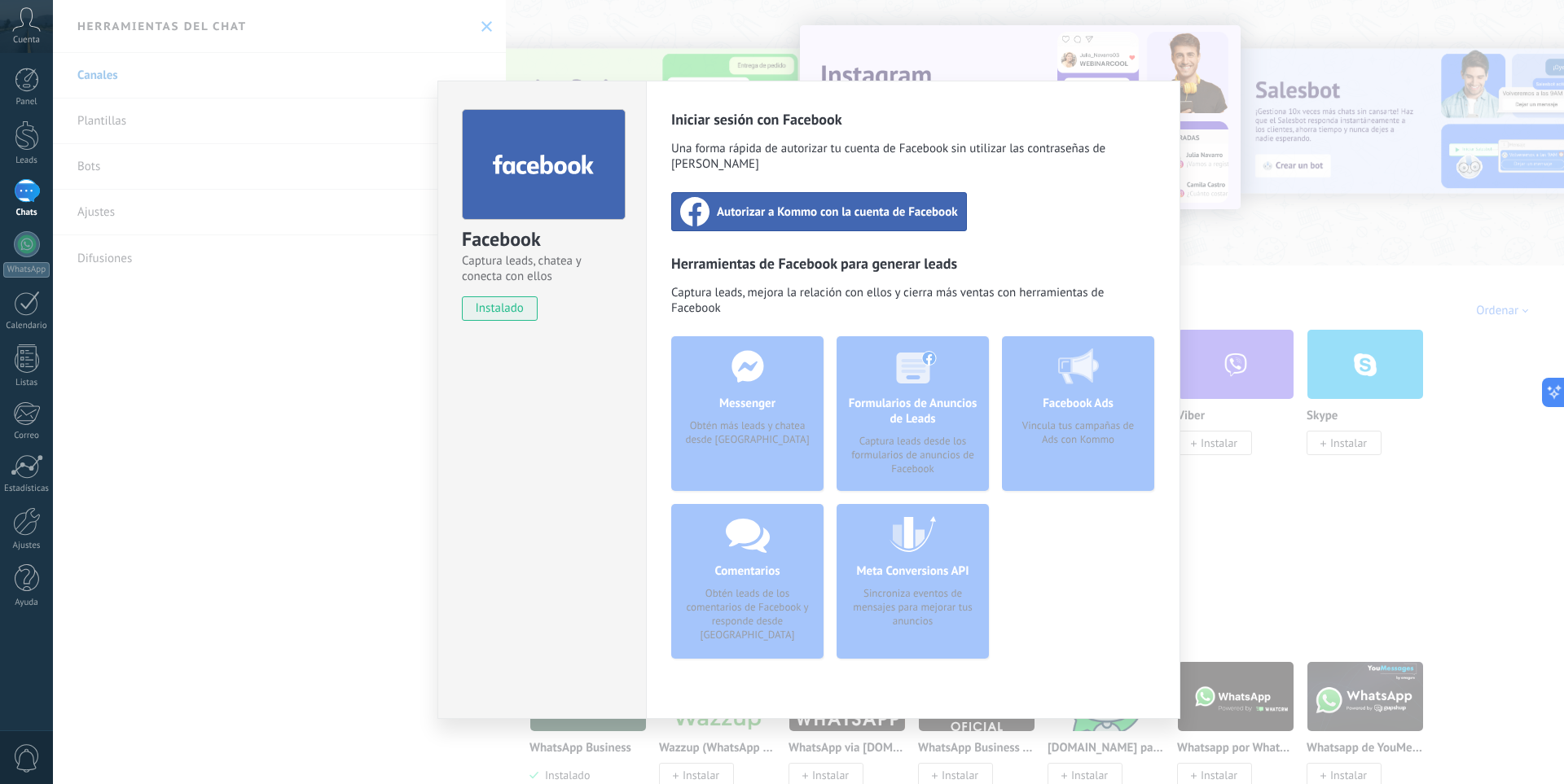
click at [1261, 209] on div "Facebook Captura leads, chatea y conecta con ellos instalado Desinstalar Inicia…" at bounding box center [808, 392] width 1511 height 784
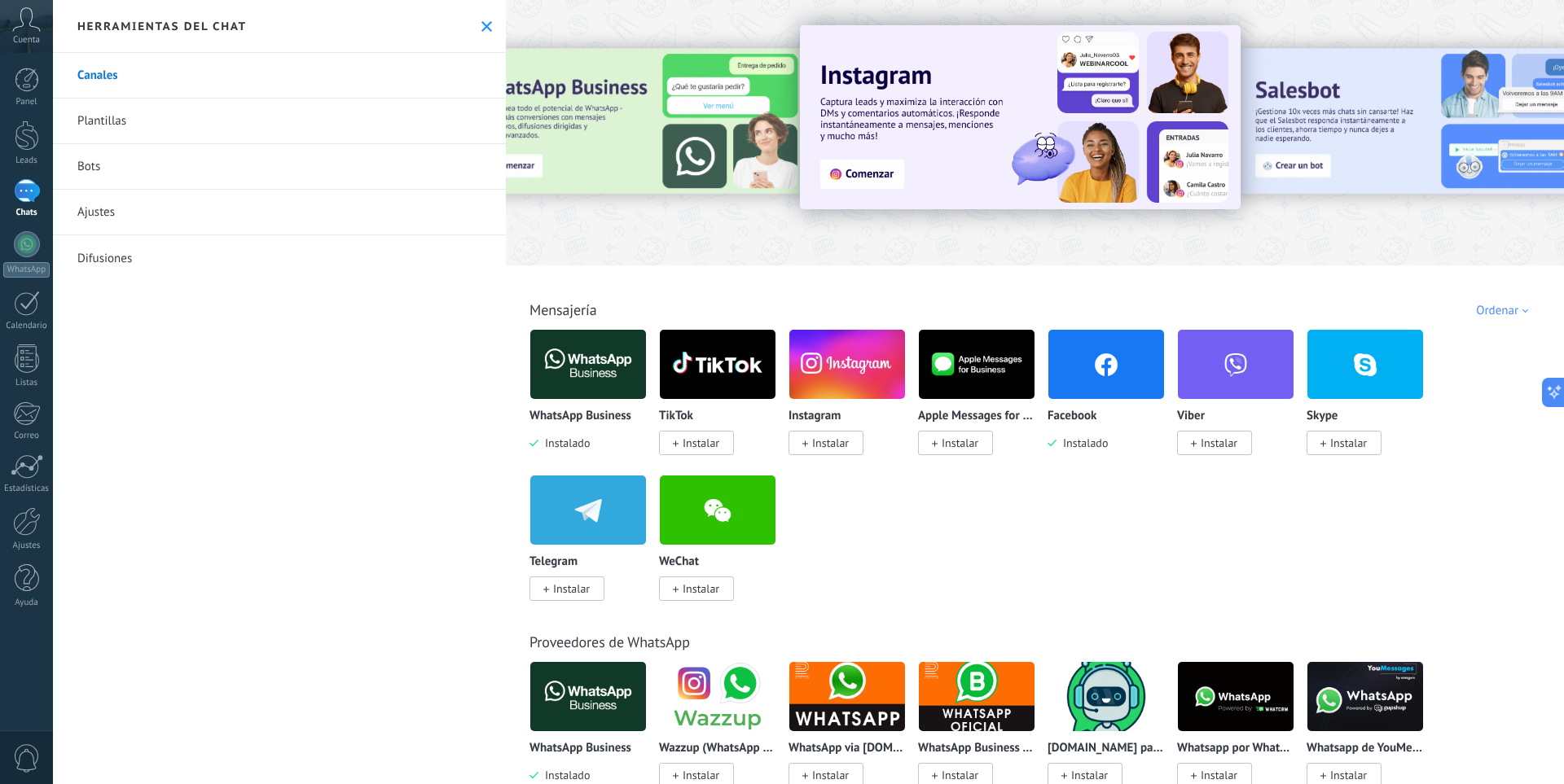
click at [116, 118] on link "Plantillas" at bounding box center [279, 121] width 453 height 46
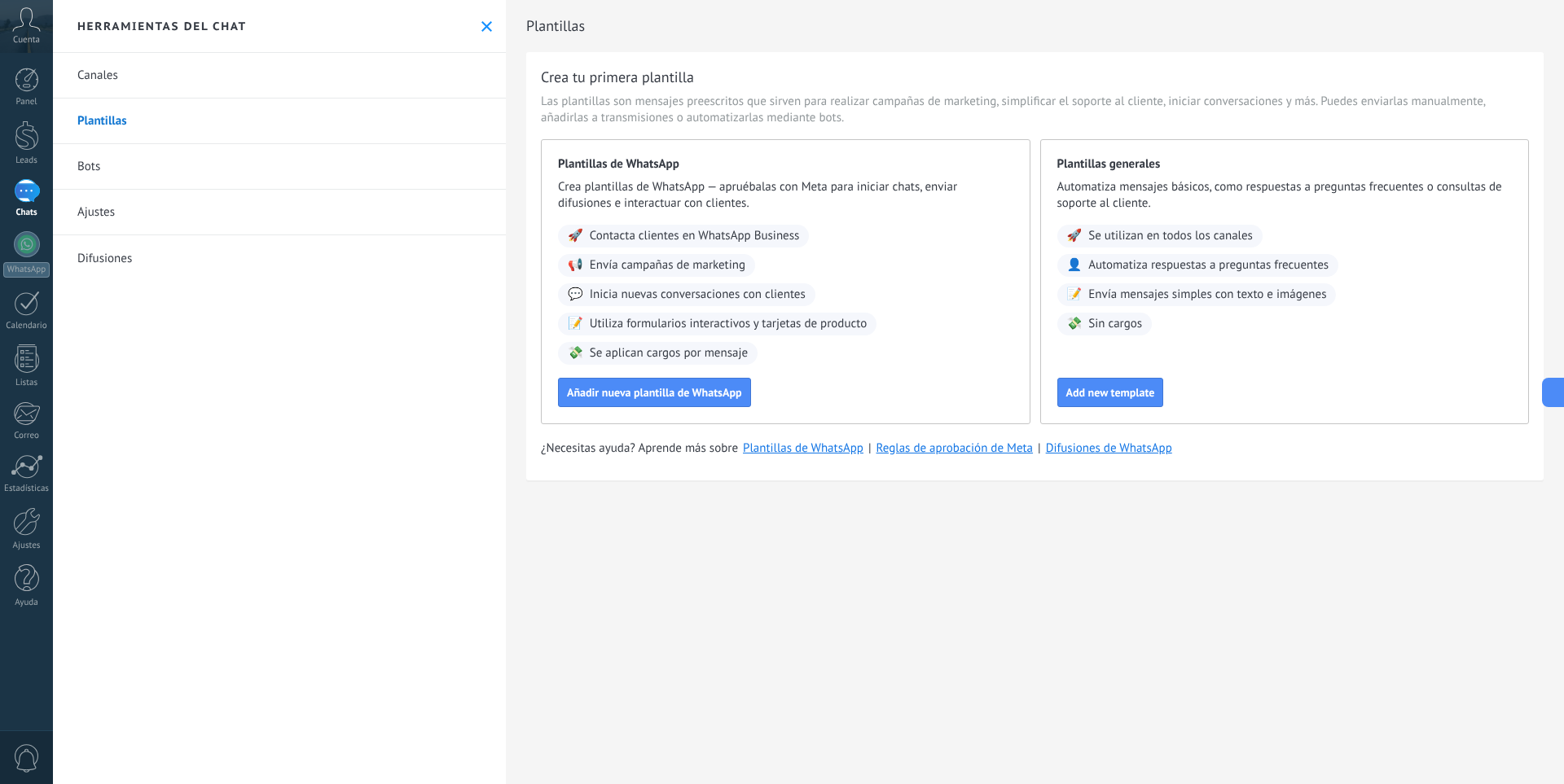
click at [20, 39] on span "Cuenta" at bounding box center [27, 41] width 27 height 11
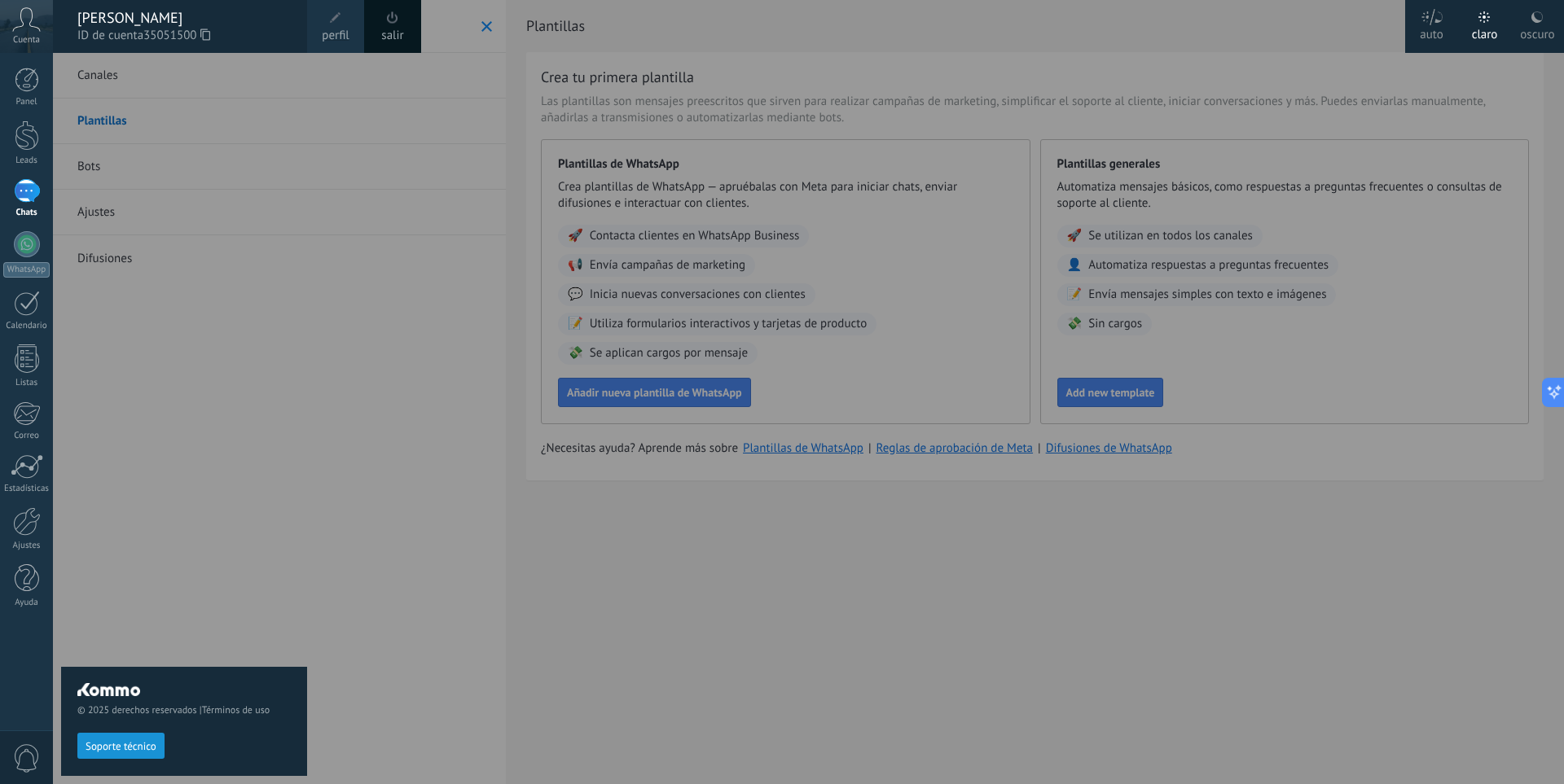
click at [20, 39] on span "Cuenta" at bounding box center [27, 41] width 27 height 11
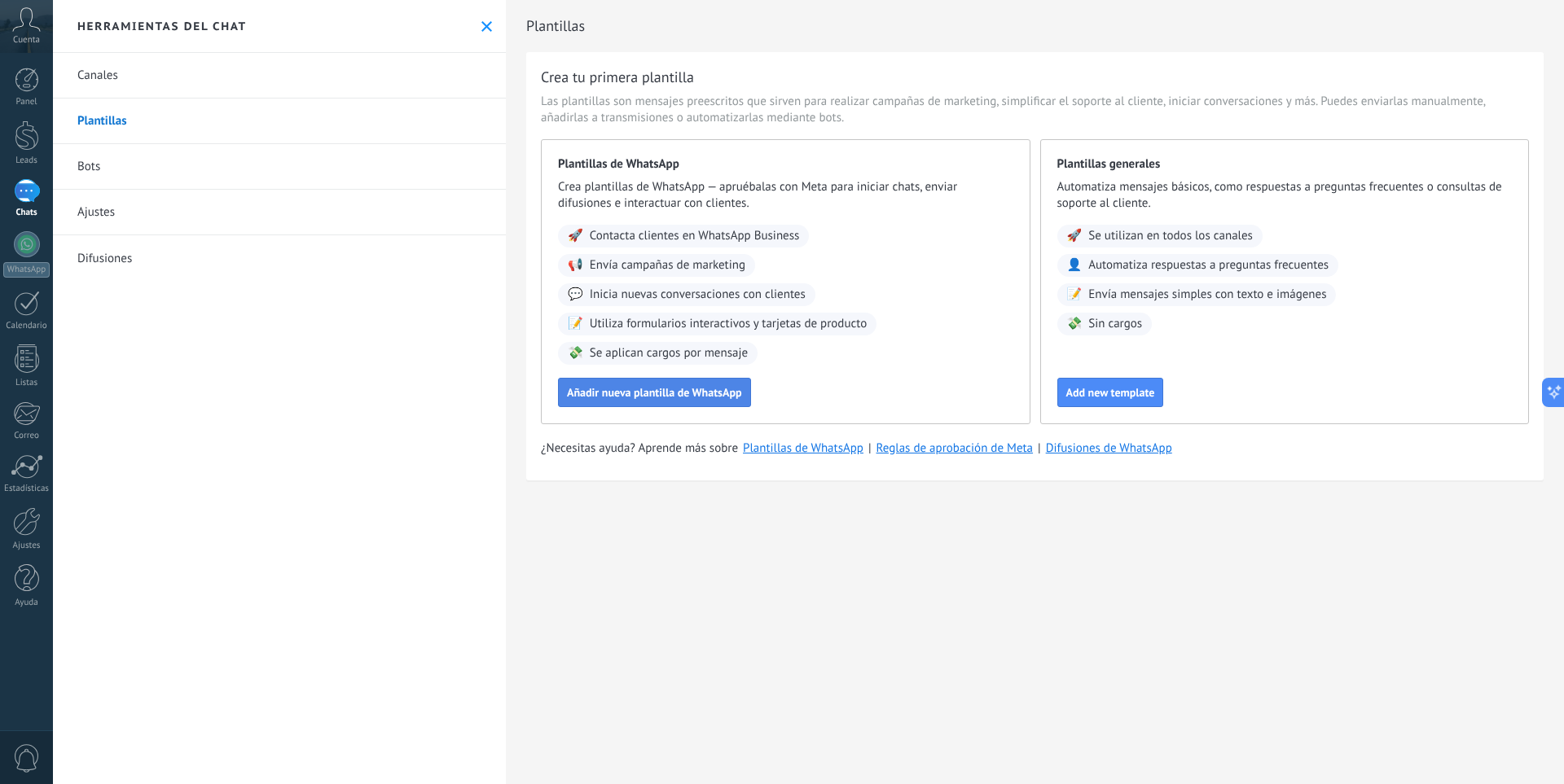
click at [710, 392] on span "Añadir nueva plantilla de WhatsApp" at bounding box center [654, 392] width 175 height 11
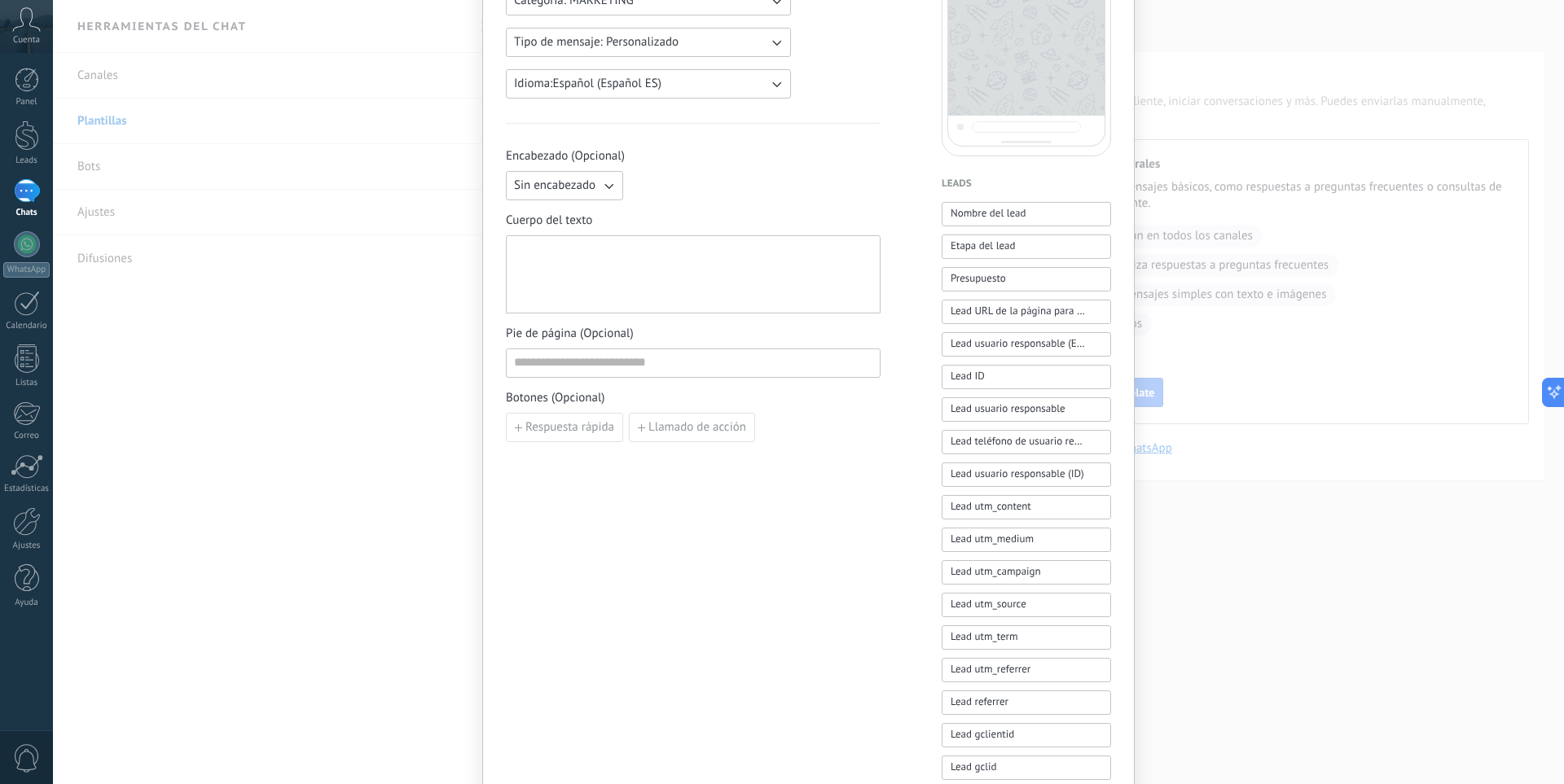
scroll to position [39, 0]
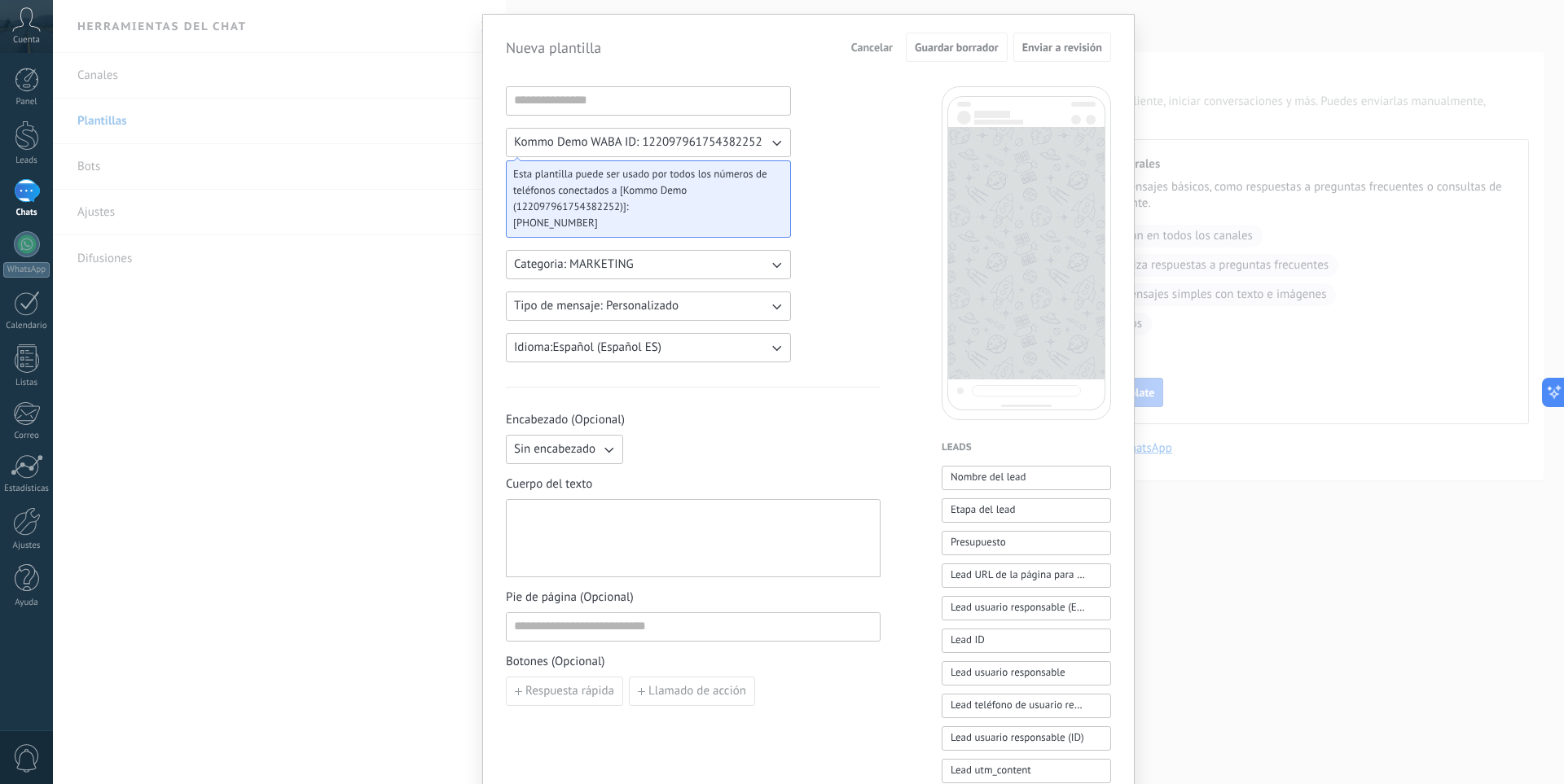
click at [1197, 249] on div "Nueva plantilla Cancelar Guardar borrador Enviar a revisión Kommo Demo WABA ID:…" at bounding box center [808, 392] width 1511 height 784
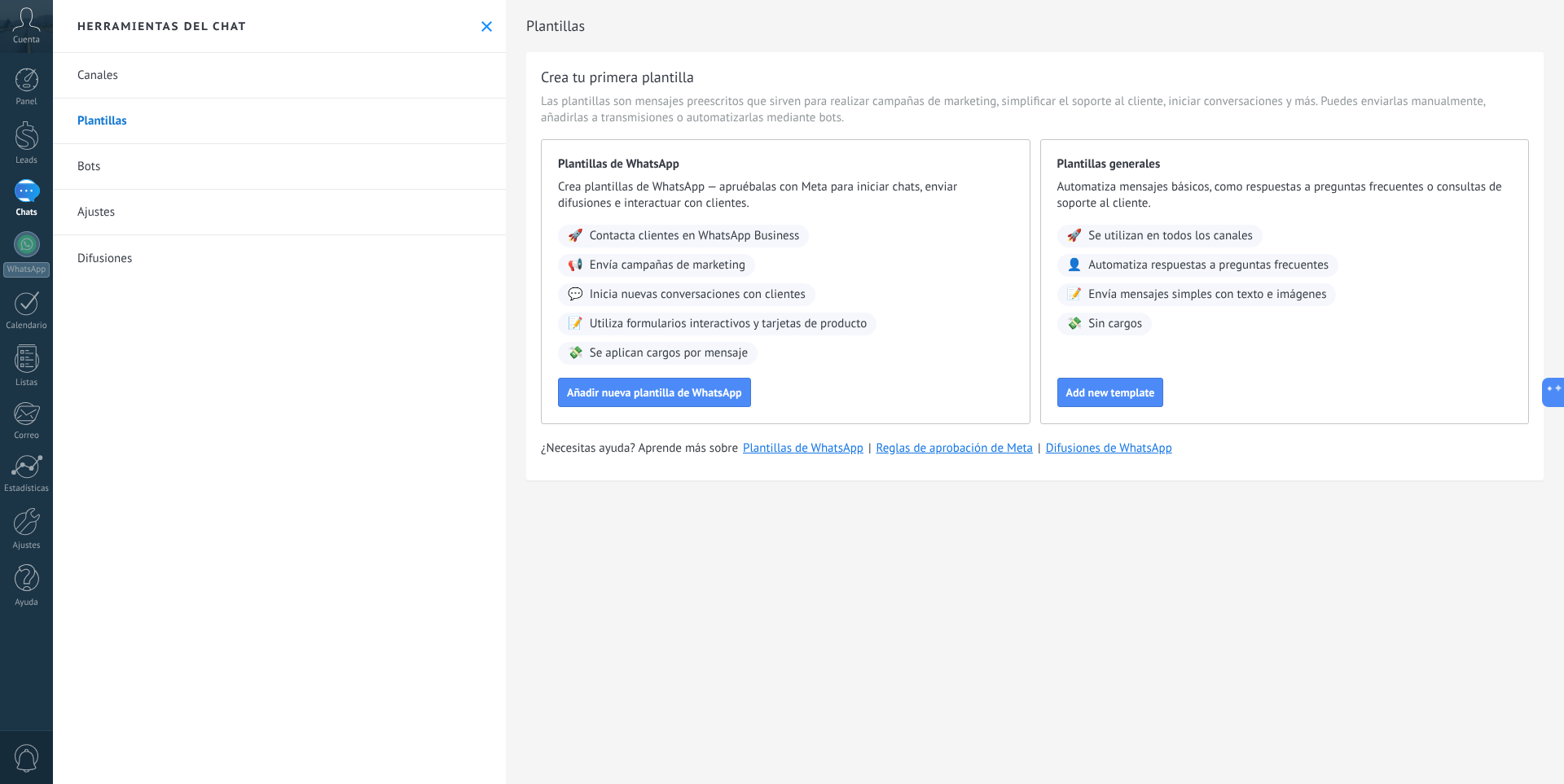
click at [156, 202] on link "Ajustes" at bounding box center [279, 213] width 453 height 46
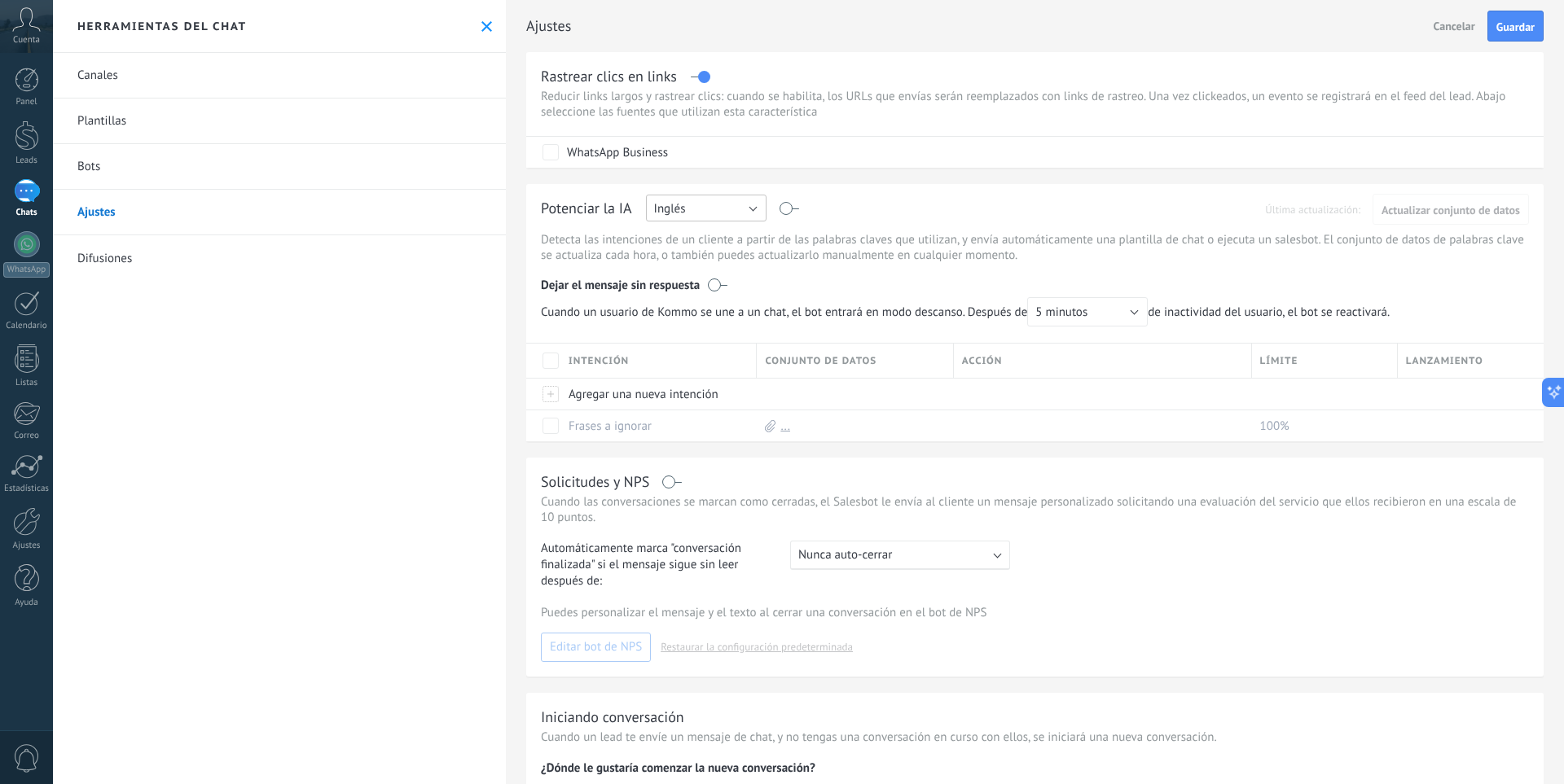
click at [751, 212] on button "Inglés" at bounding box center [706, 208] width 120 height 27
click at [701, 258] on span "Español" at bounding box center [698, 265] width 125 height 16
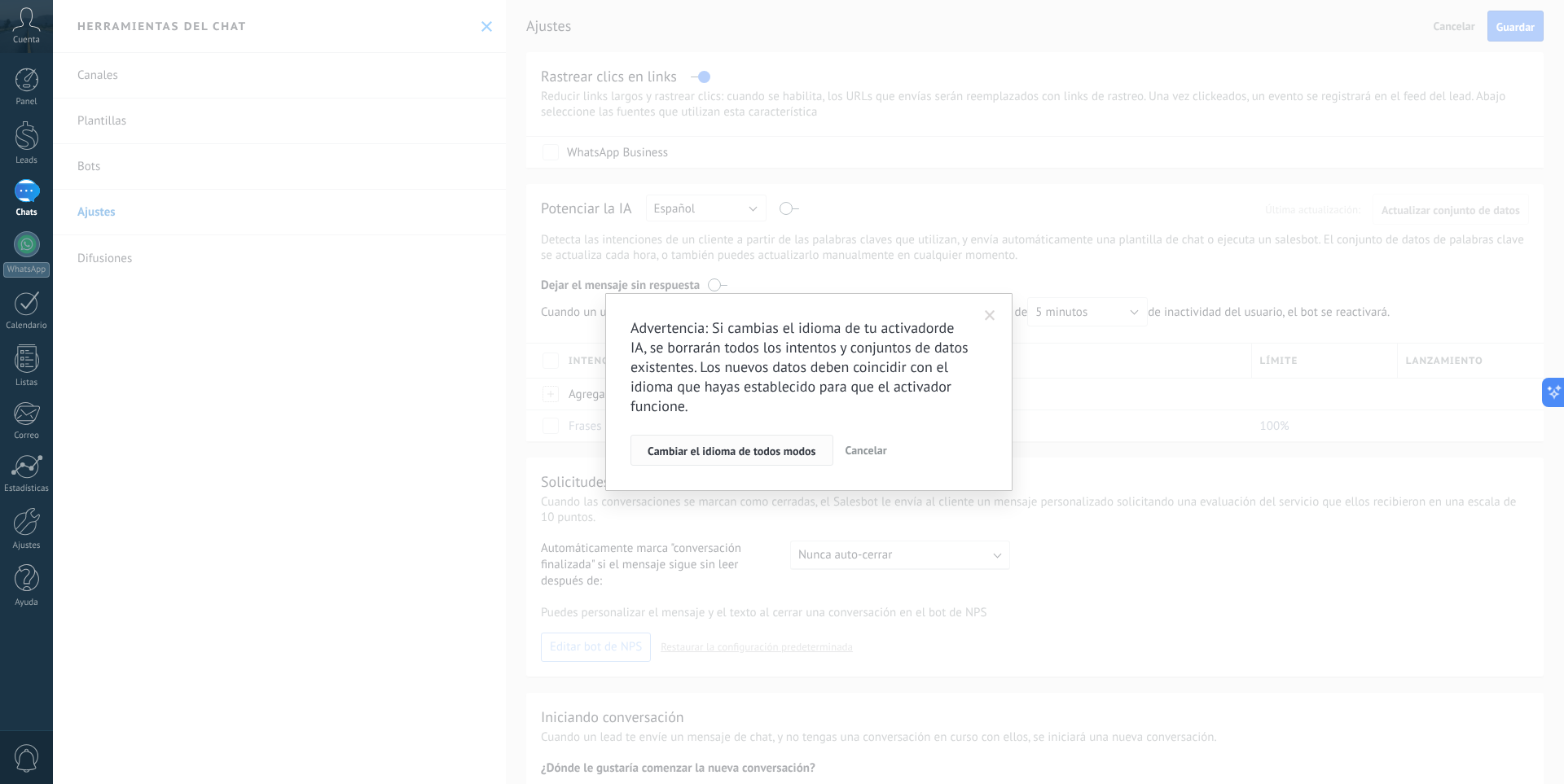
click at [762, 457] on span "Cambiar el idioma de todos modos" at bounding box center [732, 451] width 169 height 11
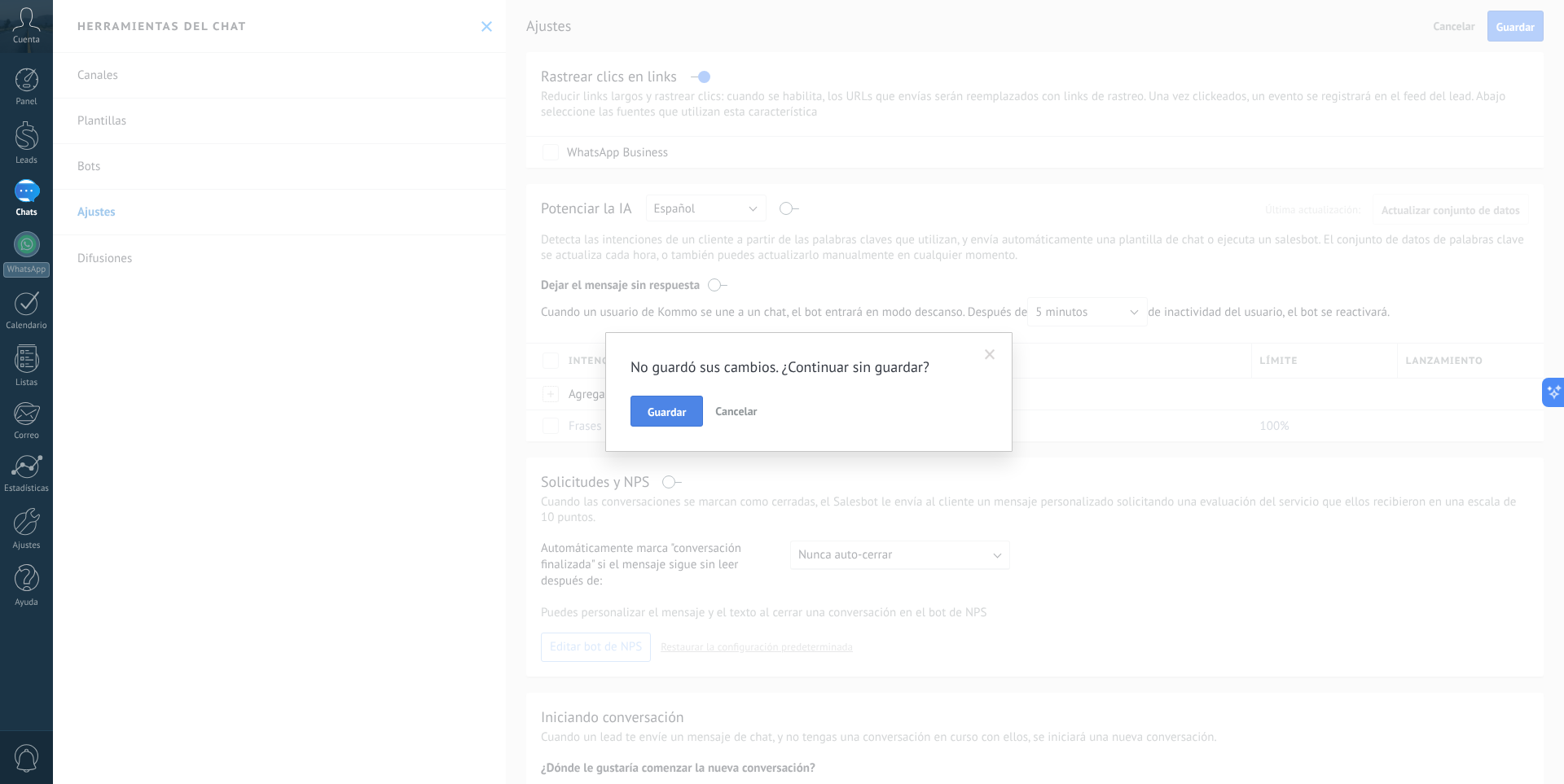
click at [653, 413] on span "Guardar" at bounding box center [667, 412] width 38 height 11
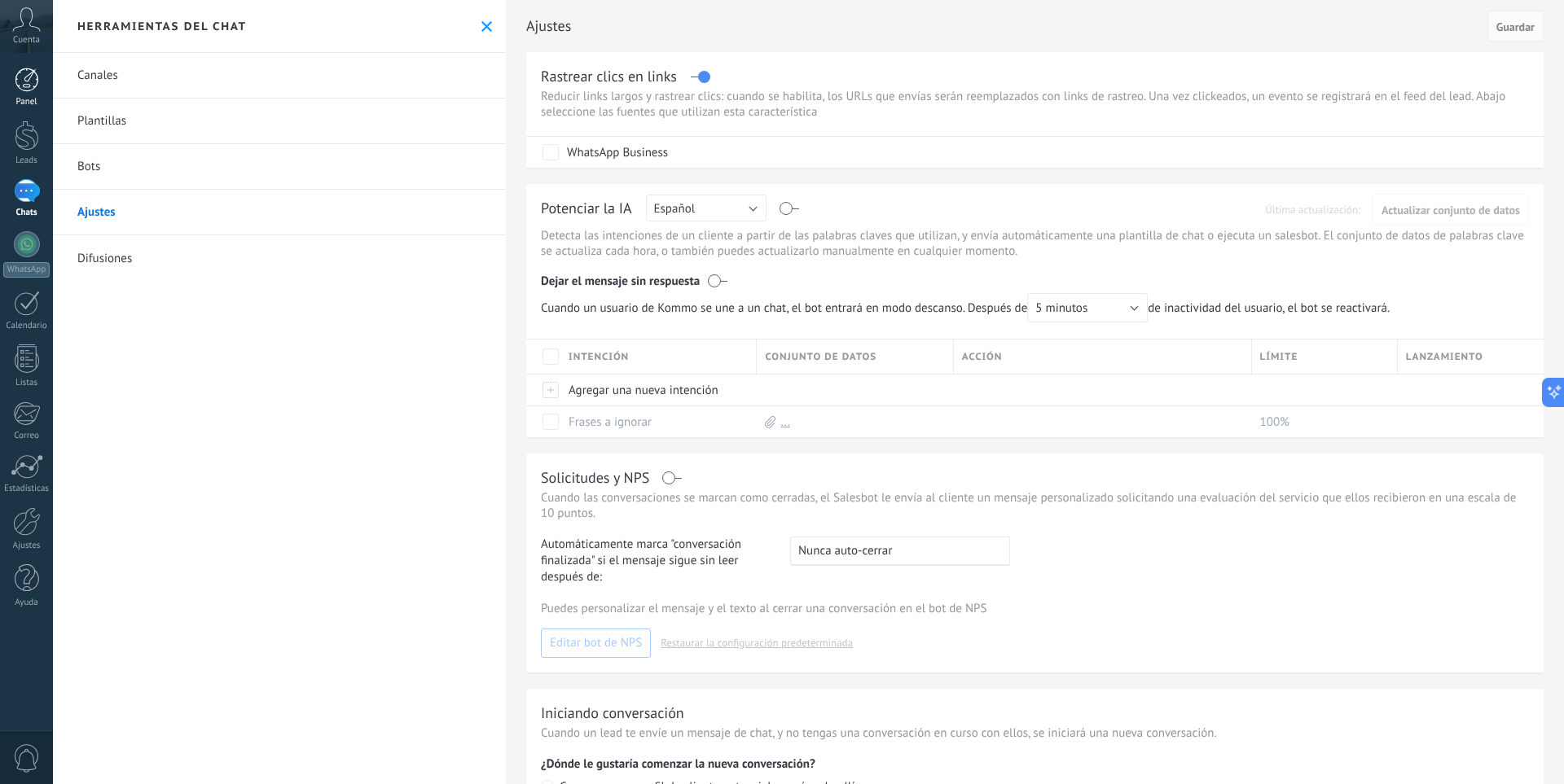
click at [17, 93] on link "Panel" at bounding box center [27, 87] width 53 height 40
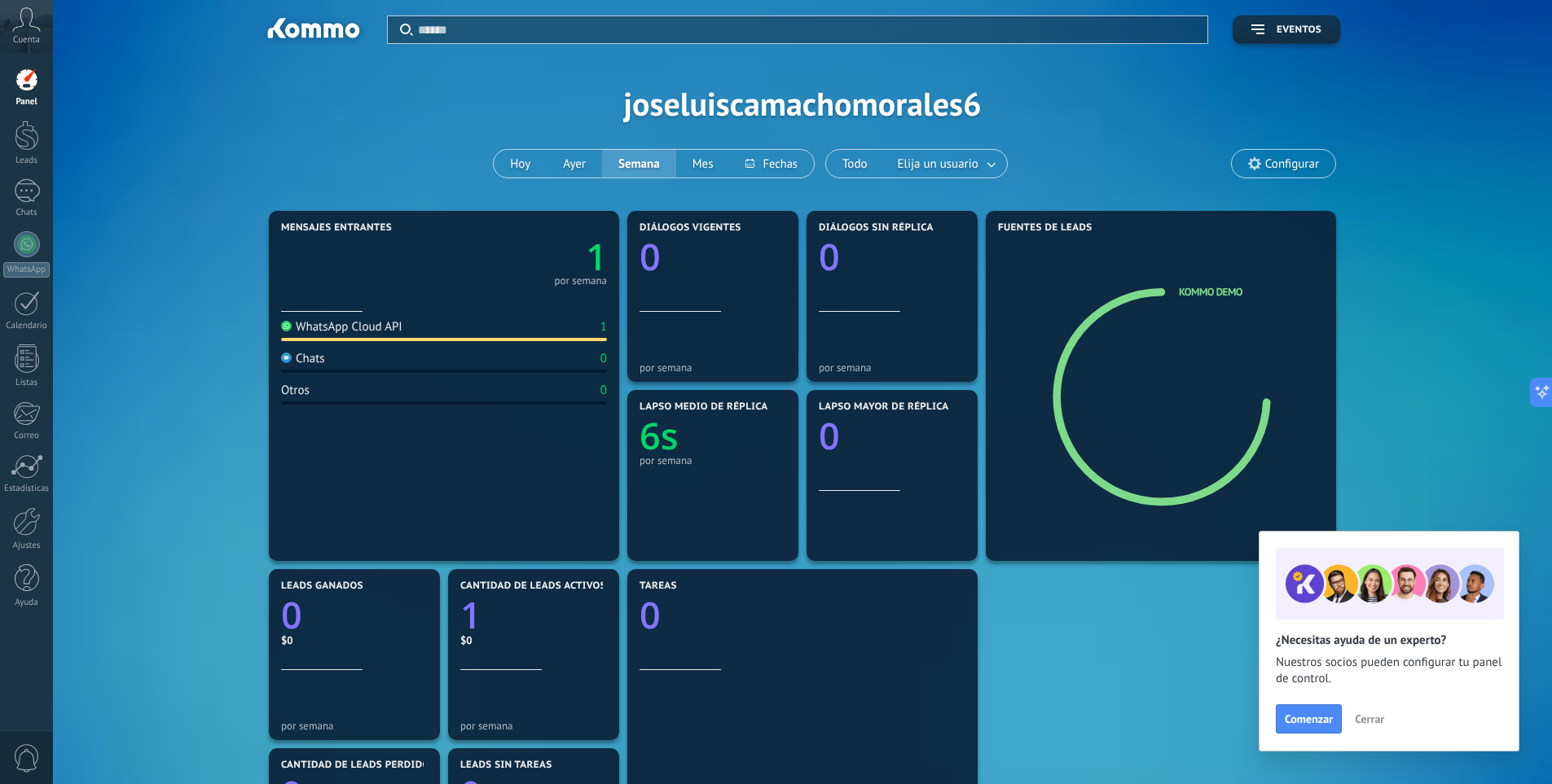
click at [1375, 710] on button "Cerrar" at bounding box center [1370, 719] width 44 height 25
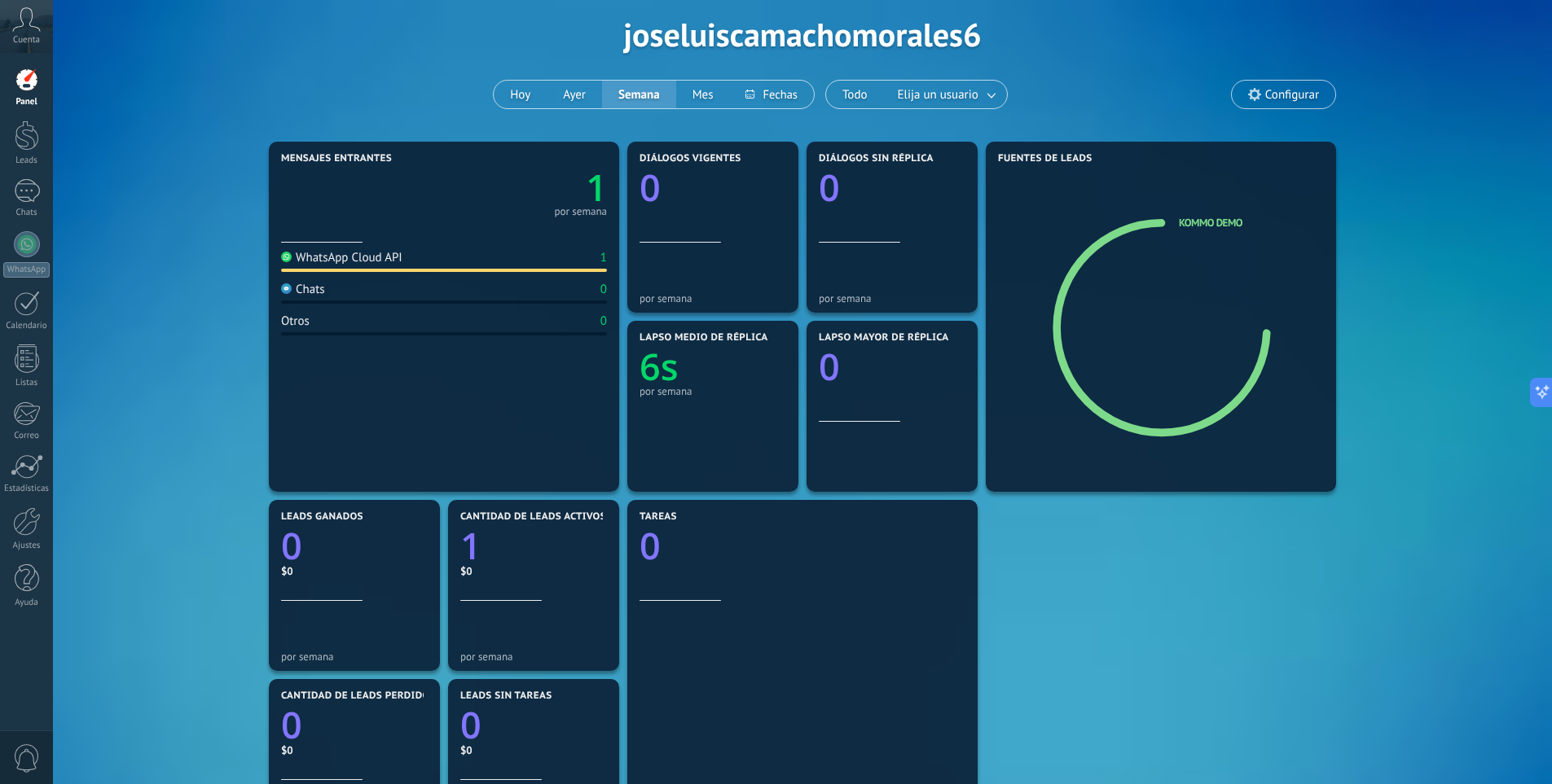
scroll to position [42, 0]
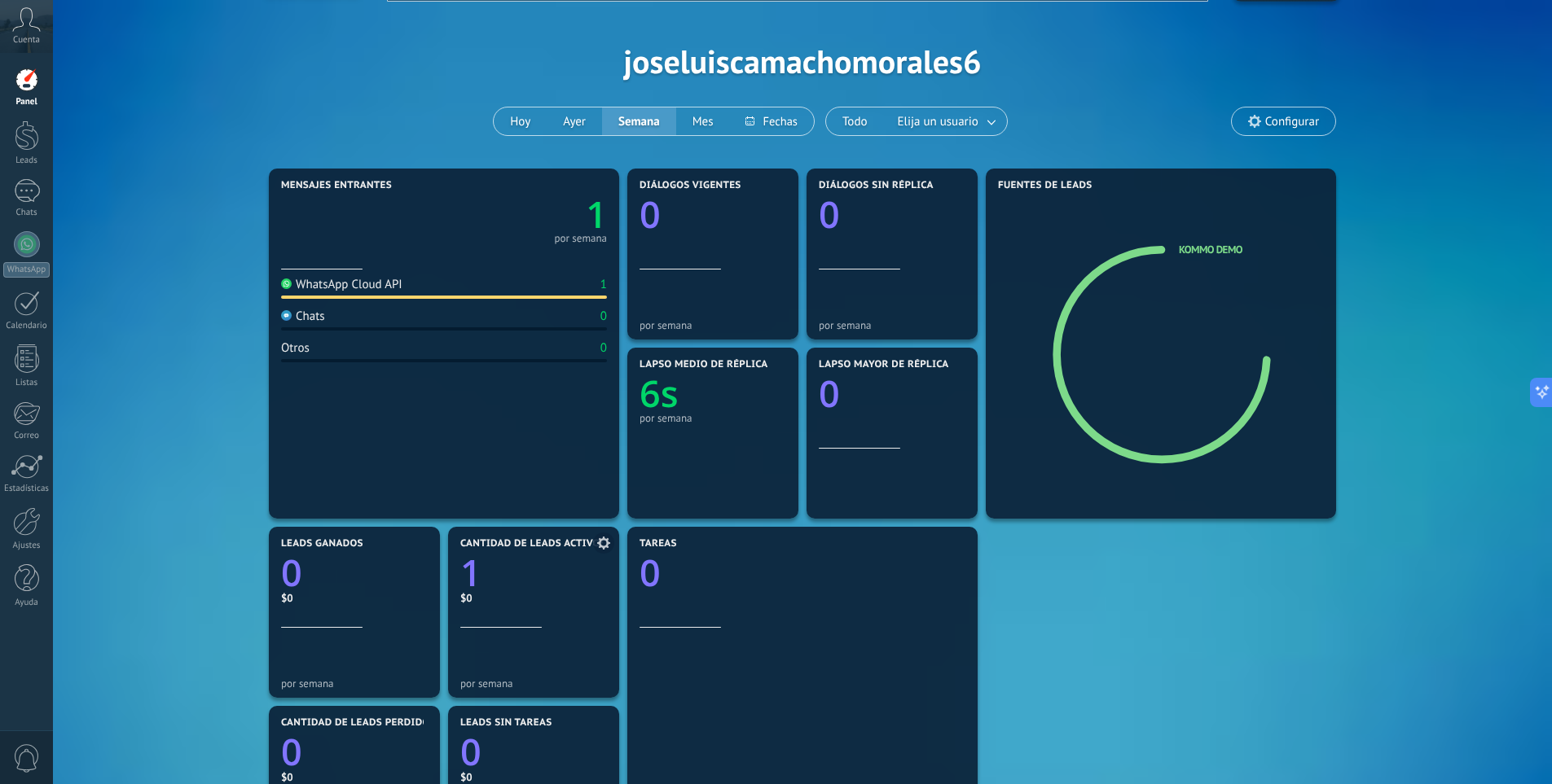
click at [534, 571] on icon "1" at bounding box center [534, 567] width 147 height 36
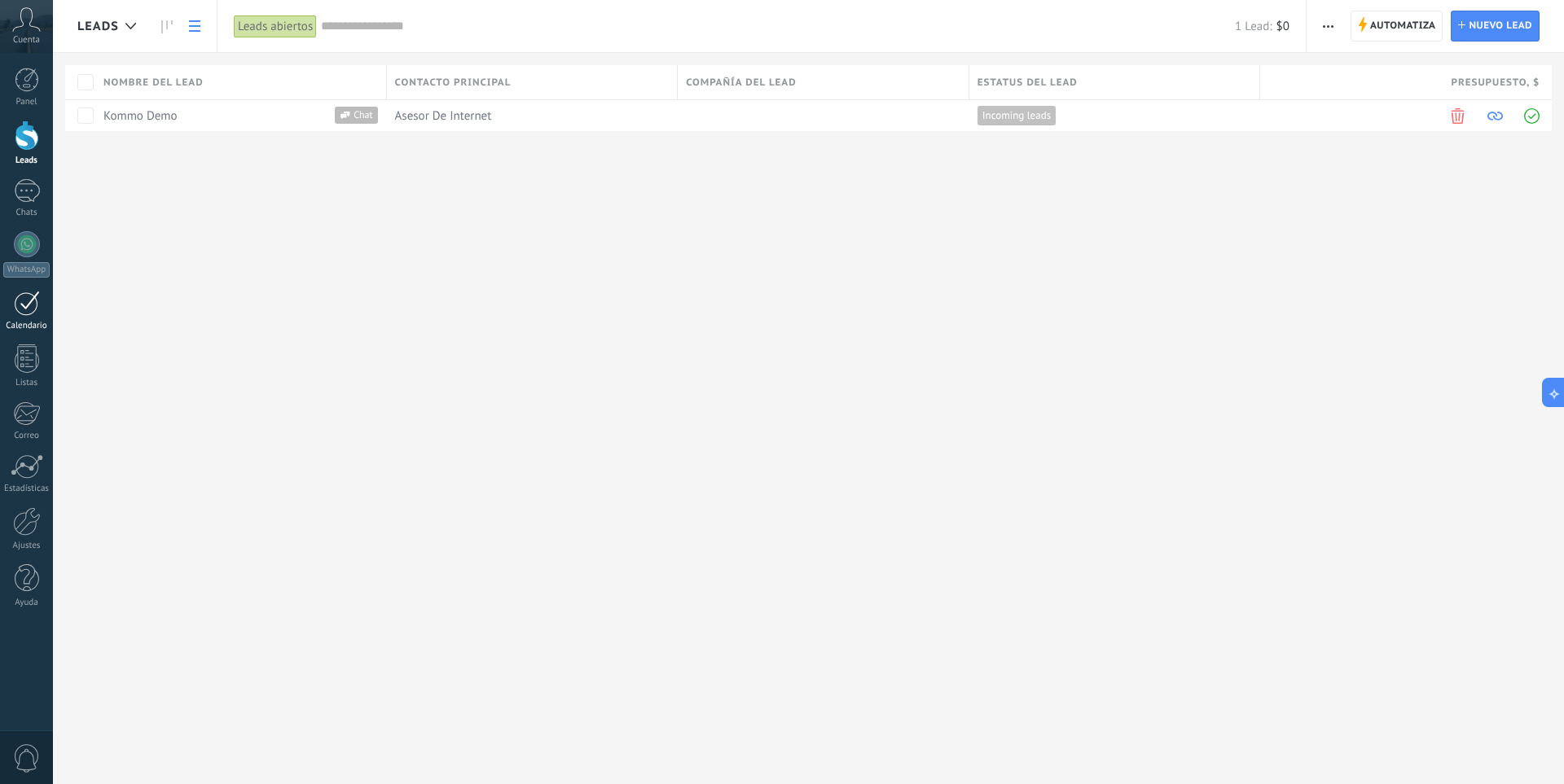
click at [26, 305] on div at bounding box center [27, 303] width 26 height 26
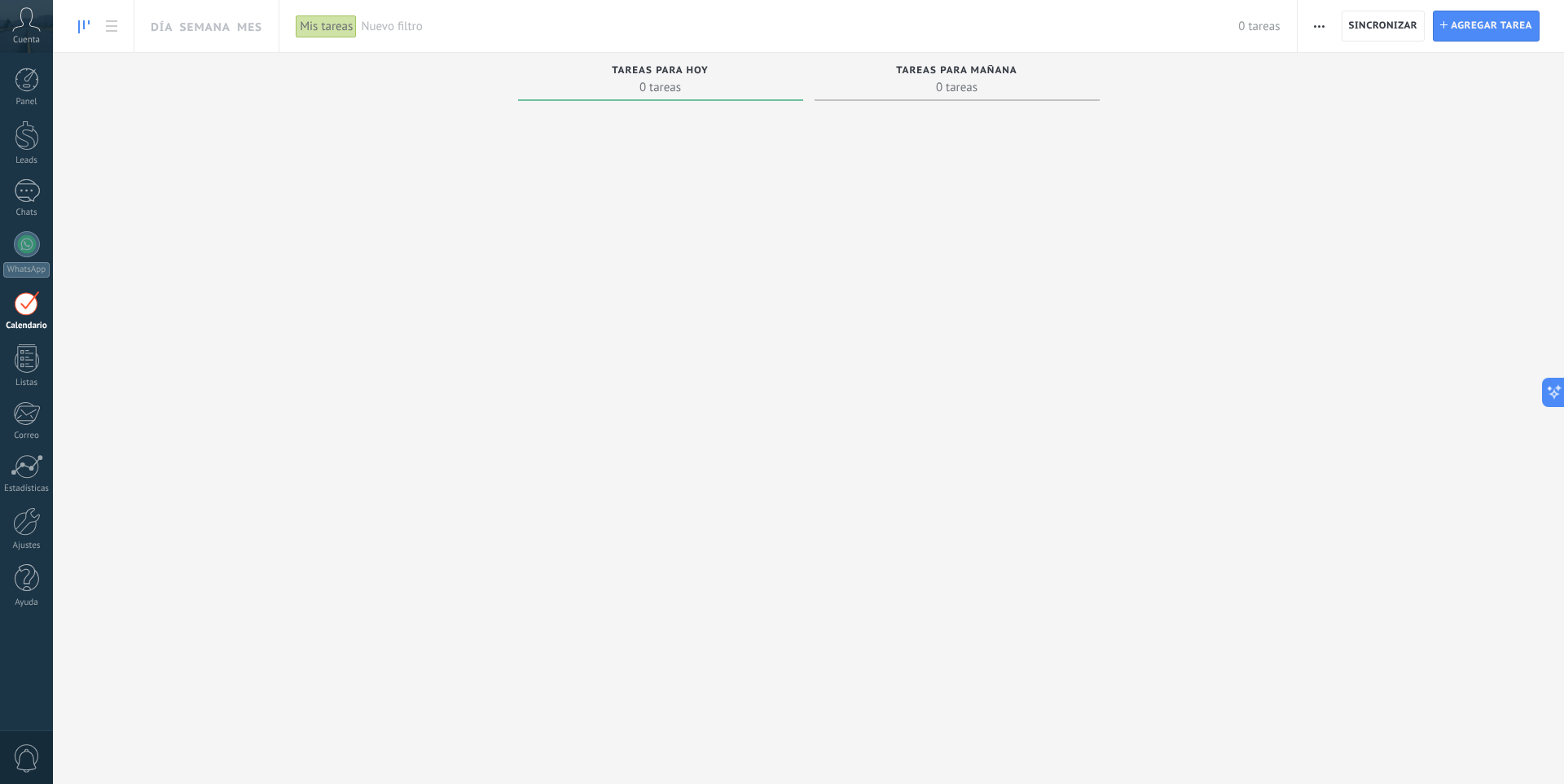
click at [649, 88] on span "0 tareas" at bounding box center [660, 87] width 269 height 16
click at [27, 88] on div at bounding box center [27, 80] width 25 height 25
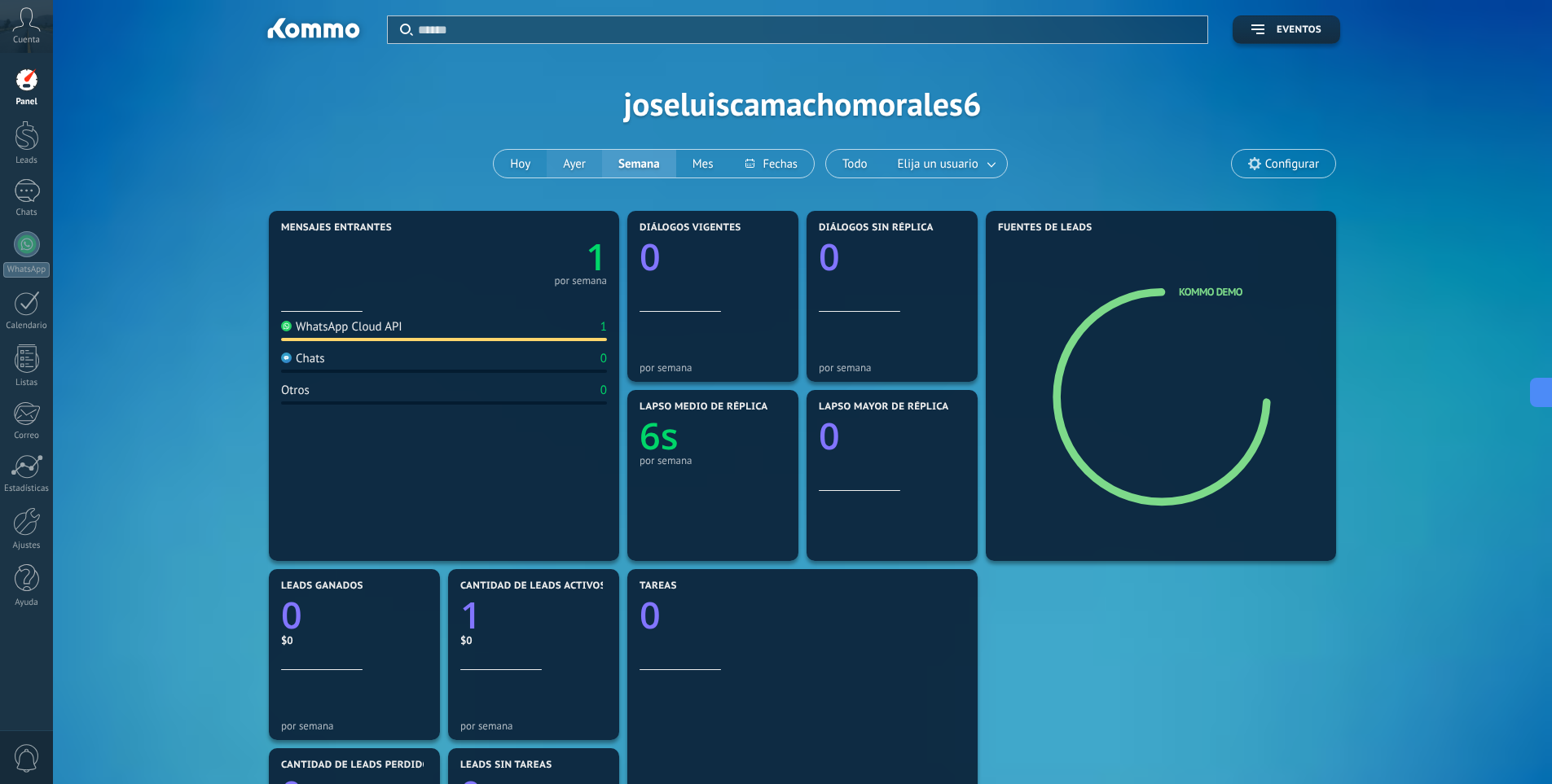
click at [578, 161] on button "Ayer" at bounding box center [574, 164] width 56 height 27
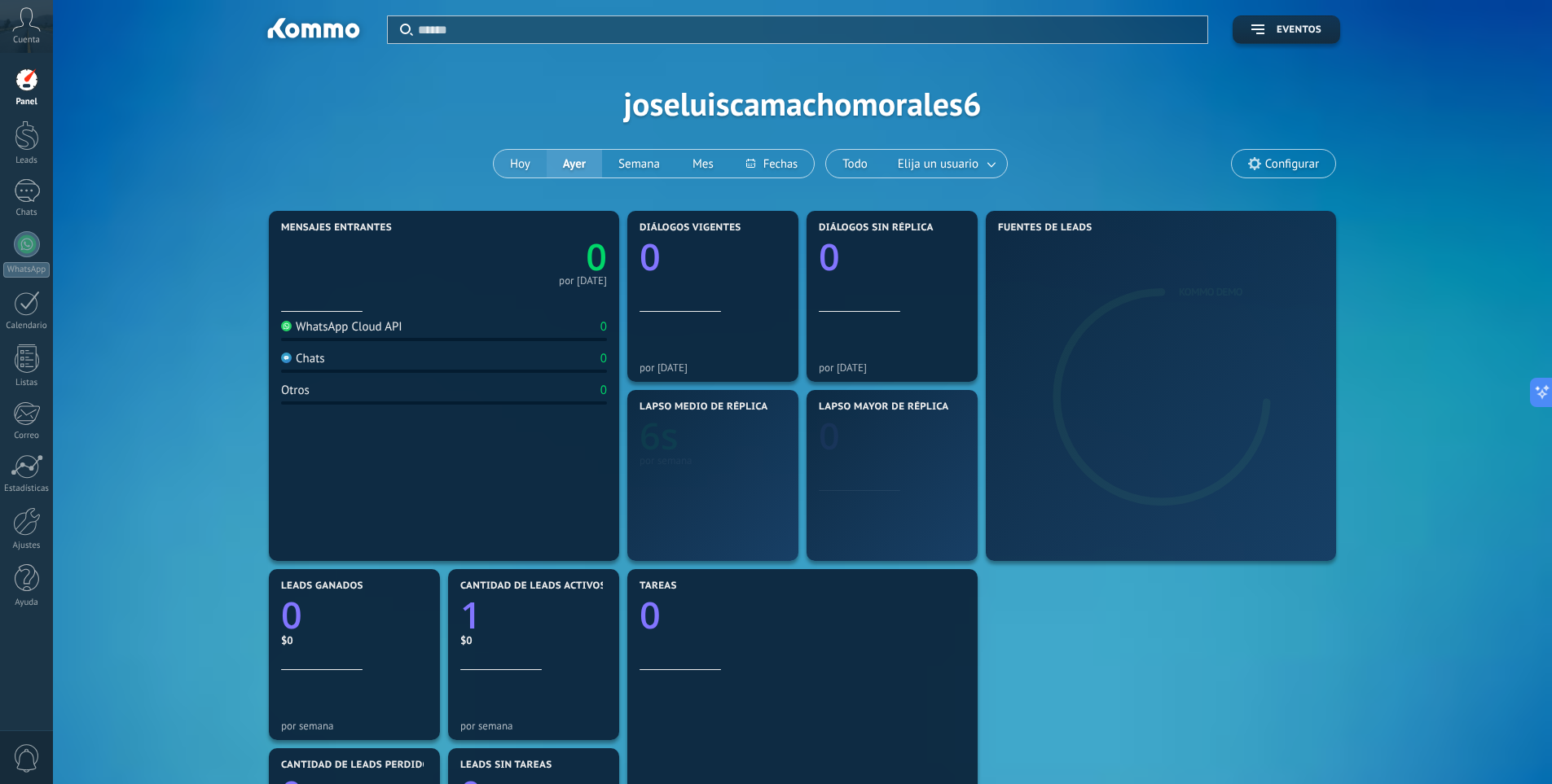
click at [532, 163] on button "Hoy" at bounding box center [520, 164] width 53 height 27
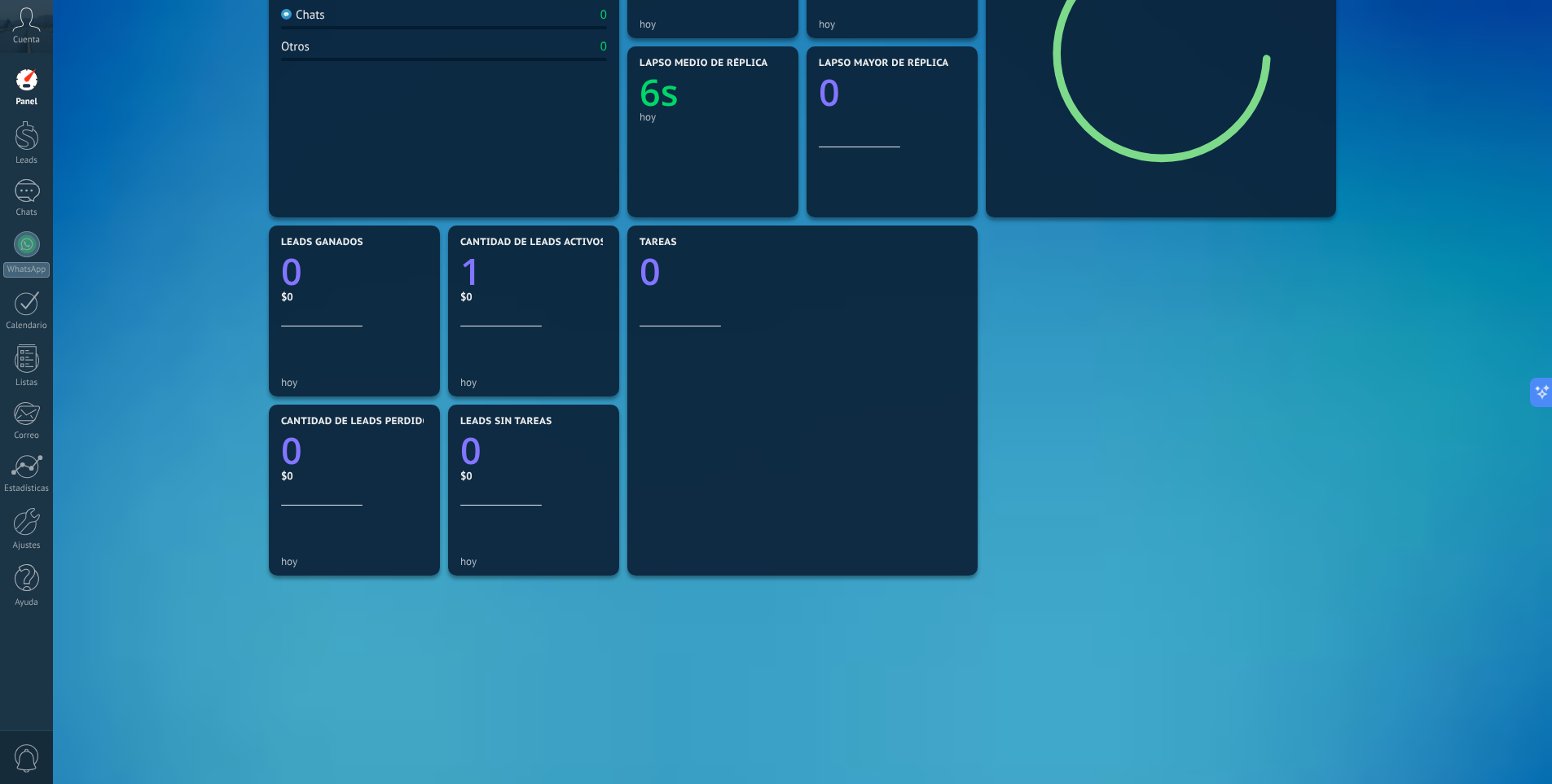
scroll to position [368, 0]
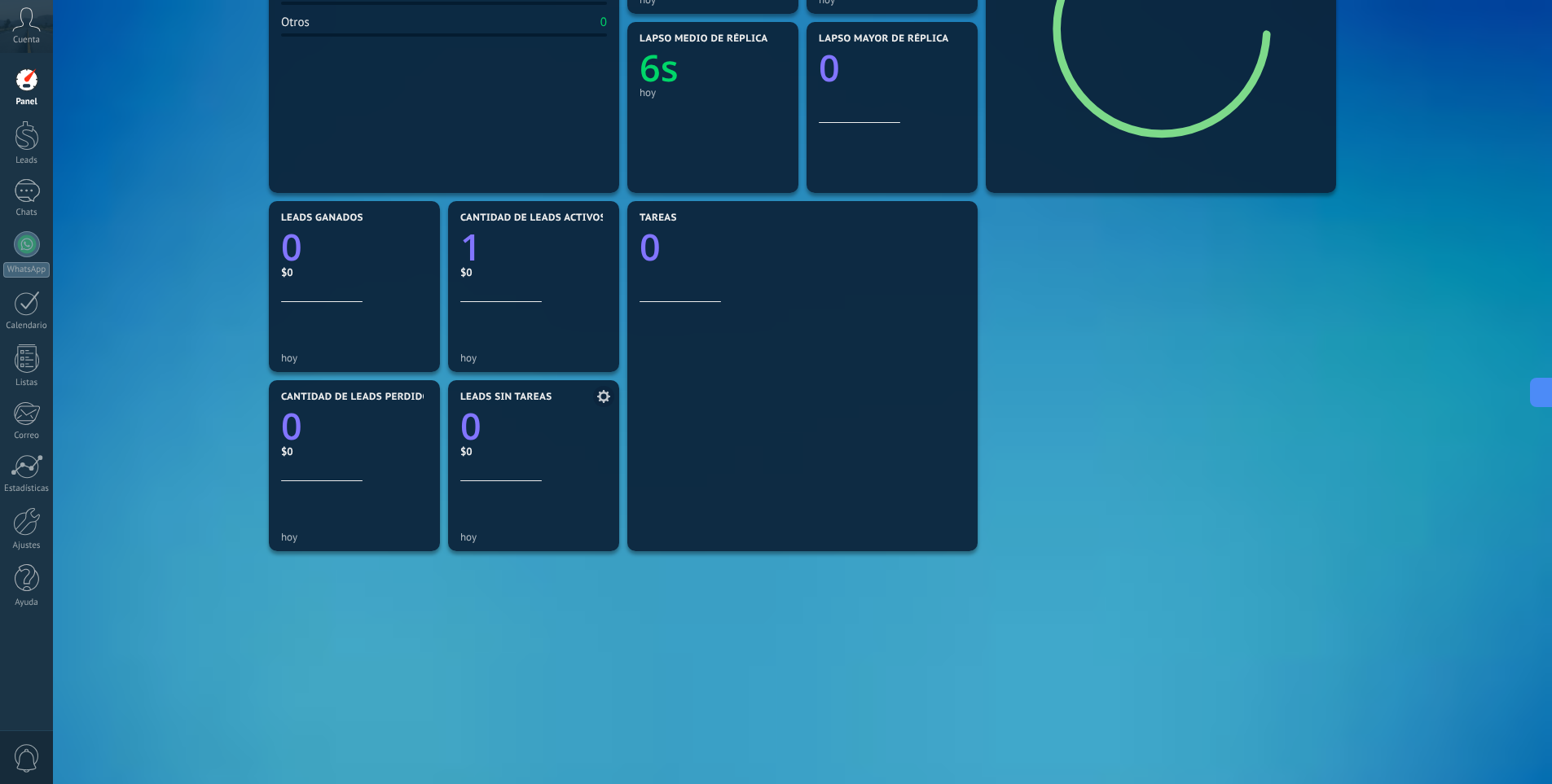
click at [534, 400] on span "Leads sin tareas" at bounding box center [506, 397] width 91 height 11
click at [607, 403] on span at bounding box center [604, 397] width 21 height 21
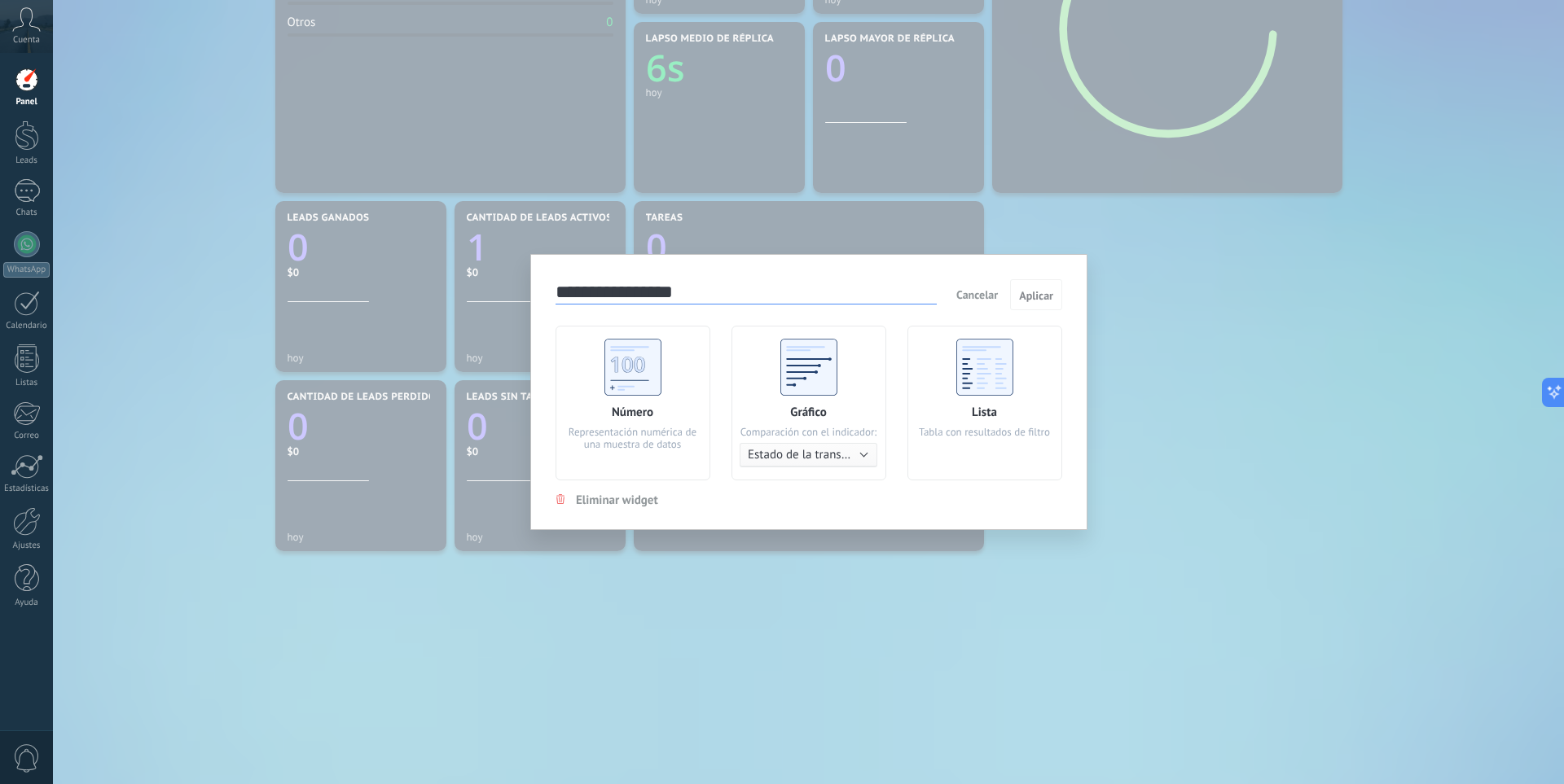
click at [680, 286] on input "**********" at bounding box center [745, 293] width 381 height 23
click at [1147, 379] on div "**********" at bounding box center [808, 392] width 1511 height 784
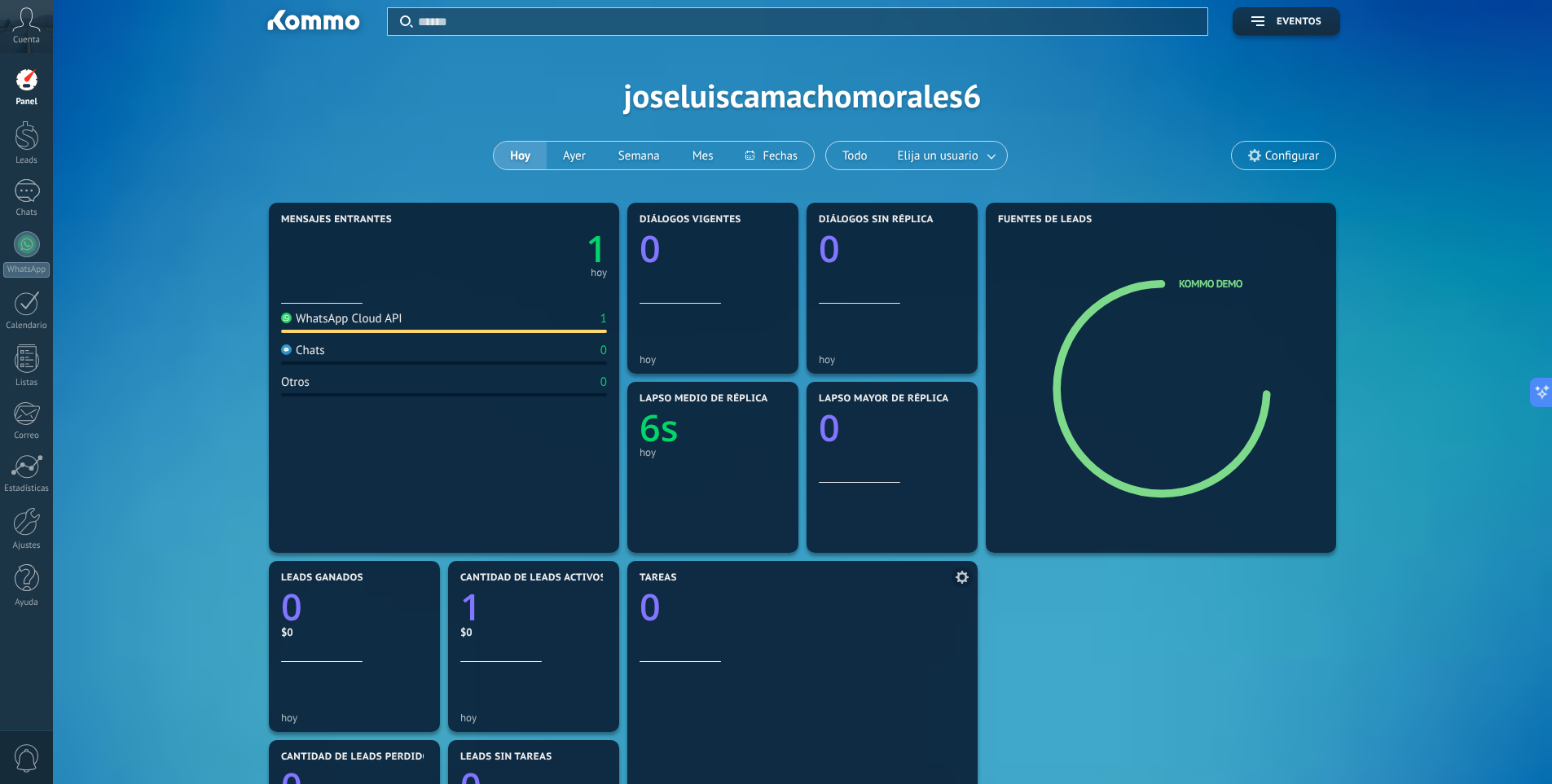
scroll to position [0, 0]
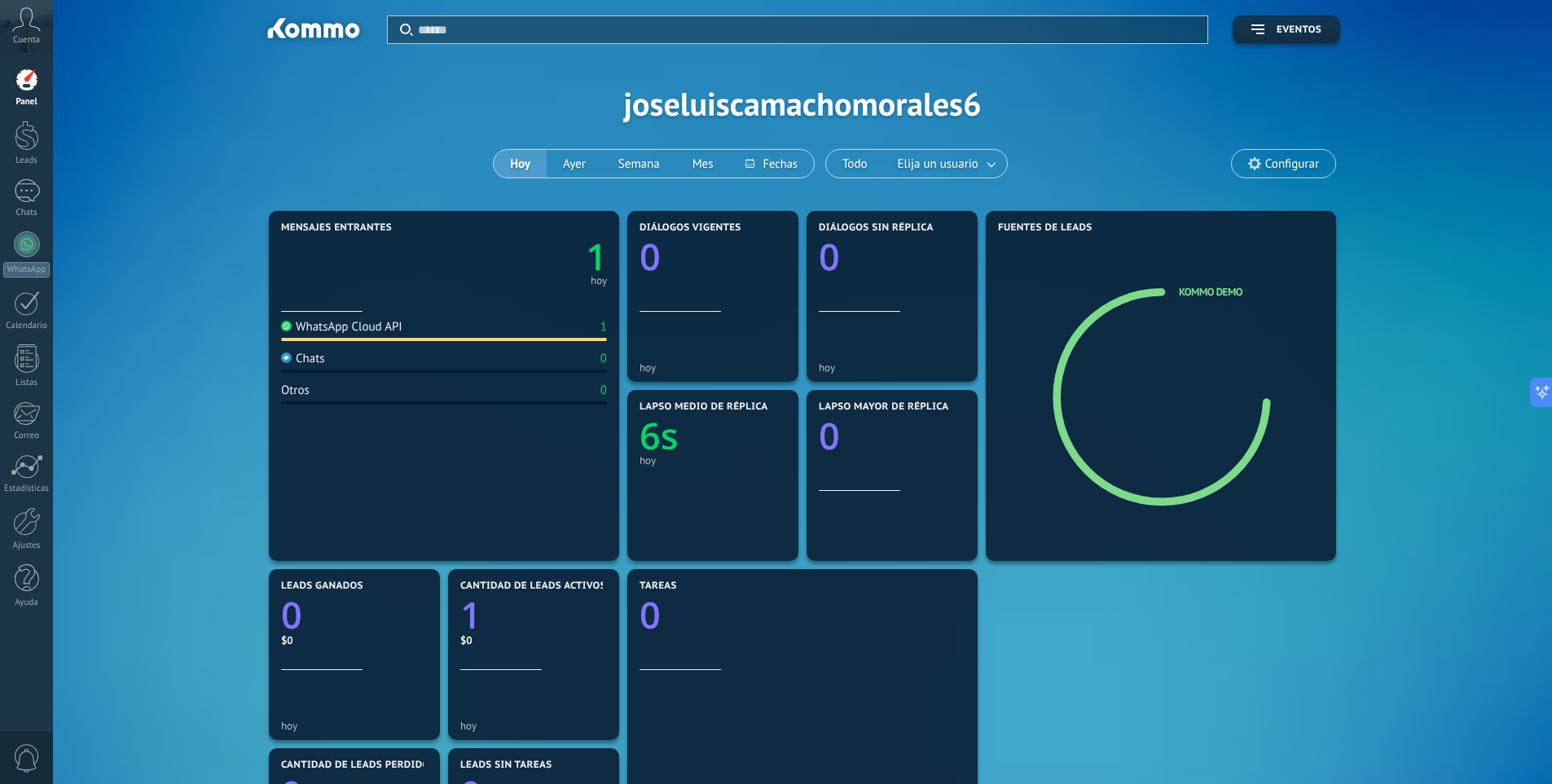
click at [1251, 149] on div "Configurar" at bounding box center [1283, 164] width 105 height 29
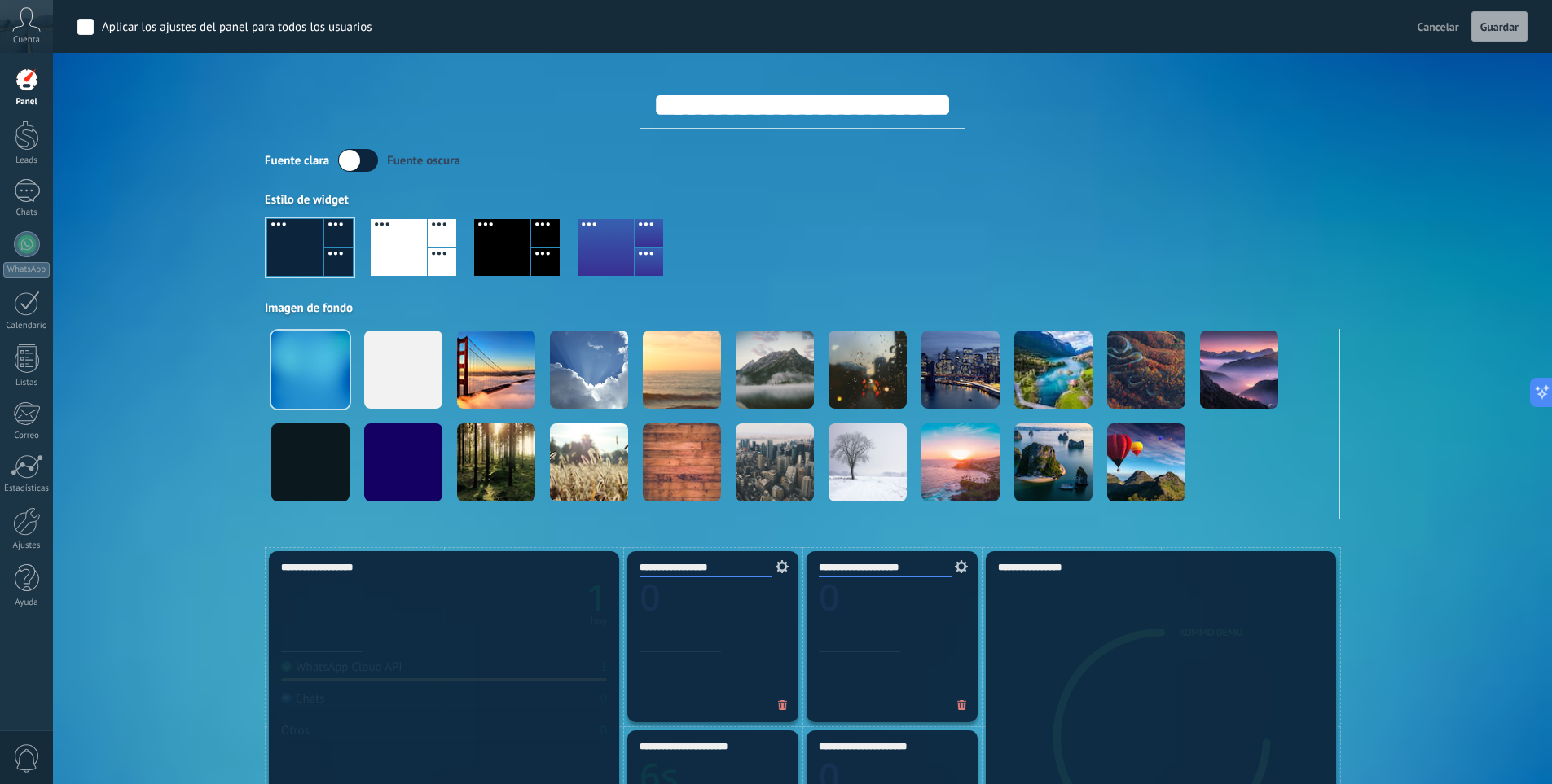
click at [433, 258] on div at bounding box center [442, 263] width 28 height 28
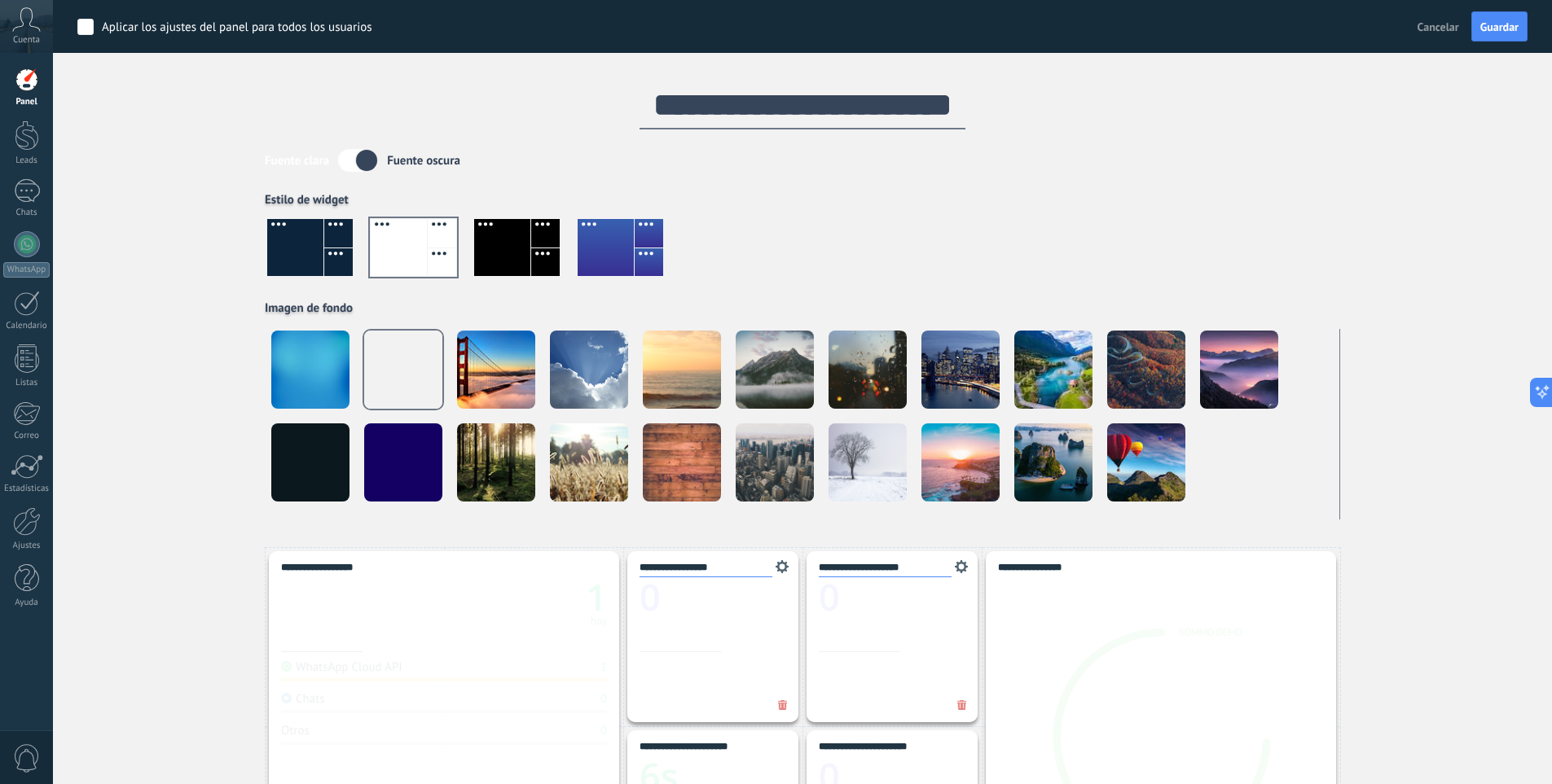
click at [515, 233] on div at bounding box center [502, 247] width 57 height 57
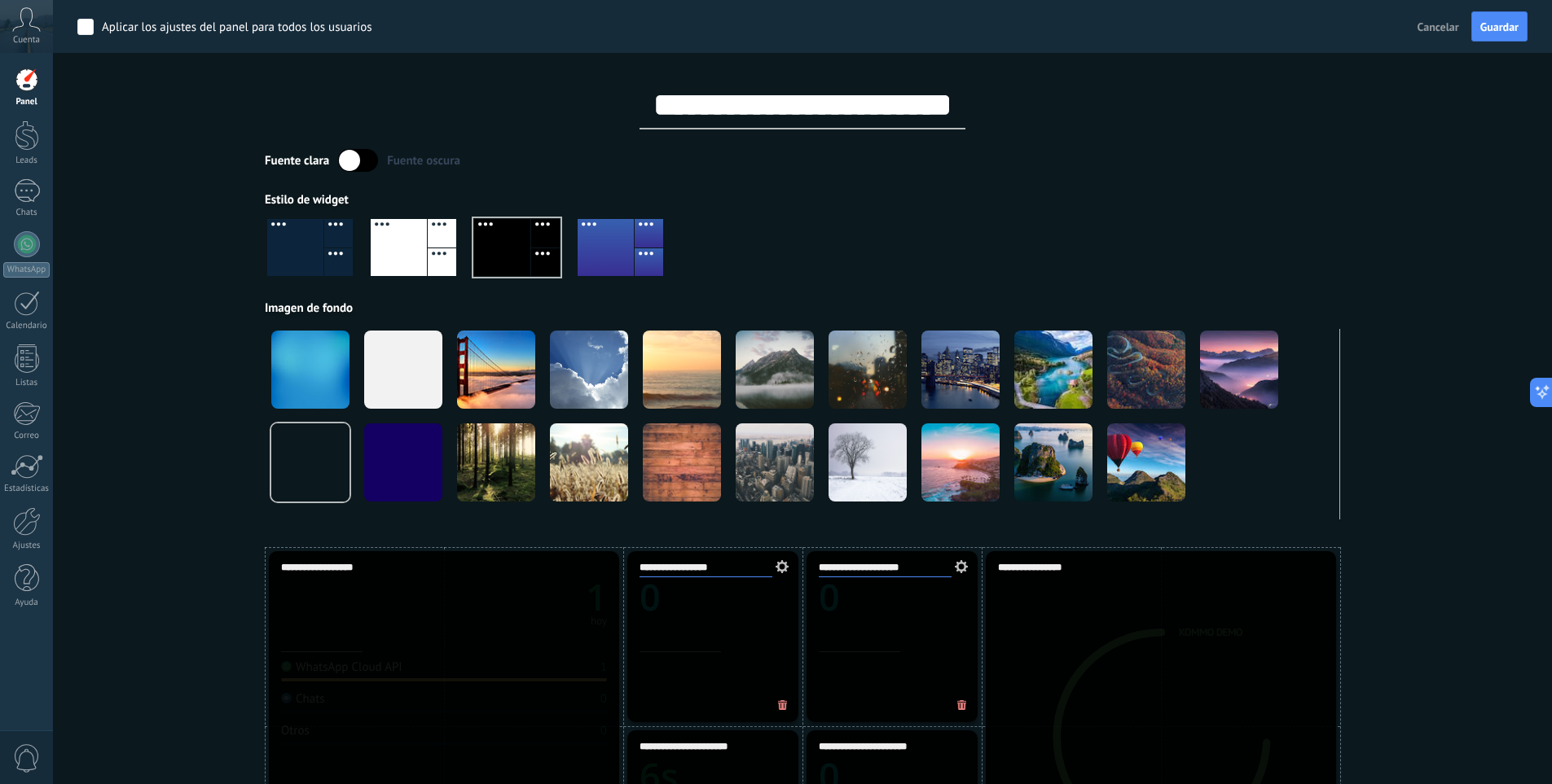
click at [637, 216] on div at bounding box center [802, 254] width 1075 height 93
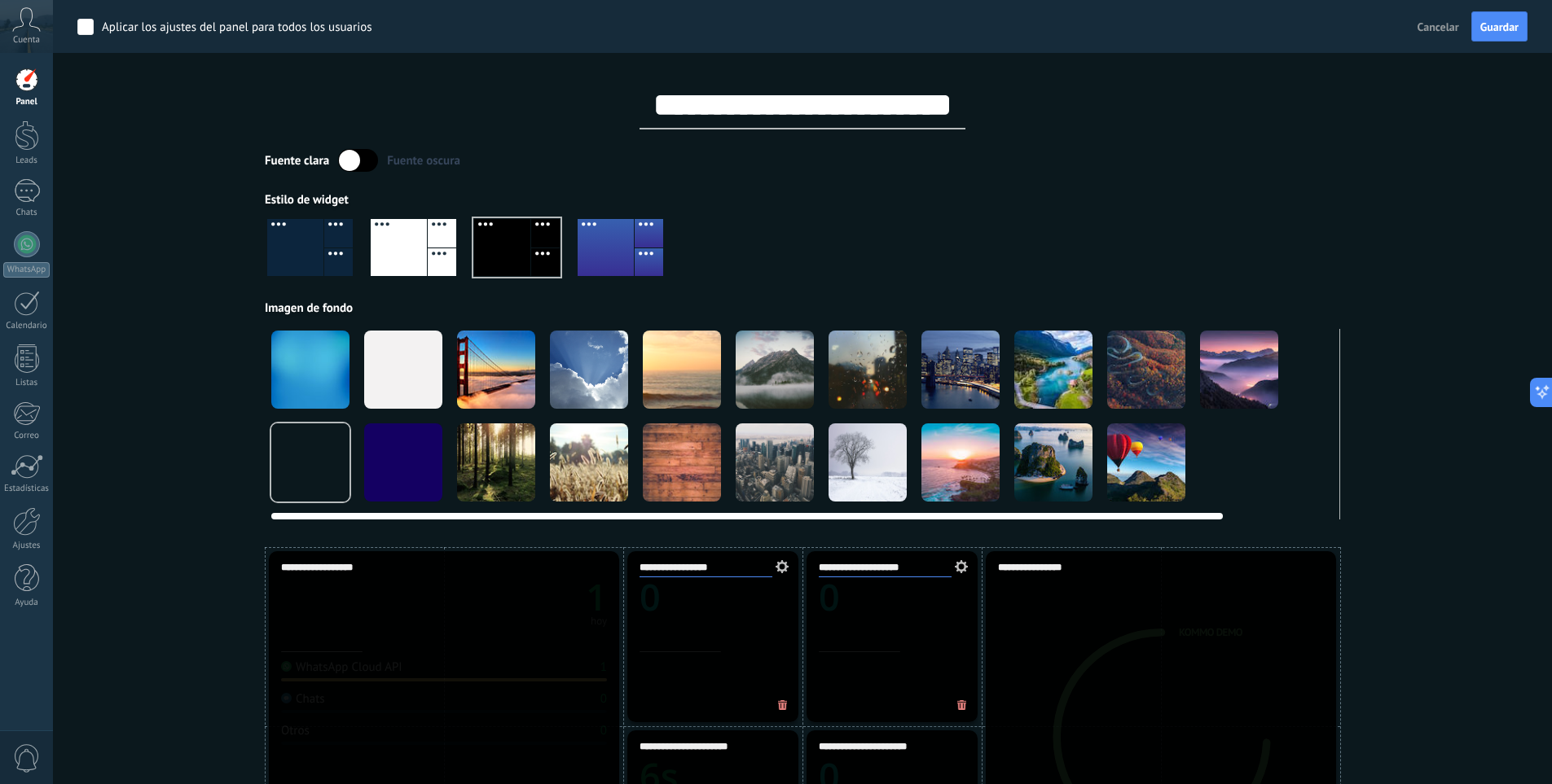
click at [313, 342] on div at bounding box center [310, 369] width 78 height 78
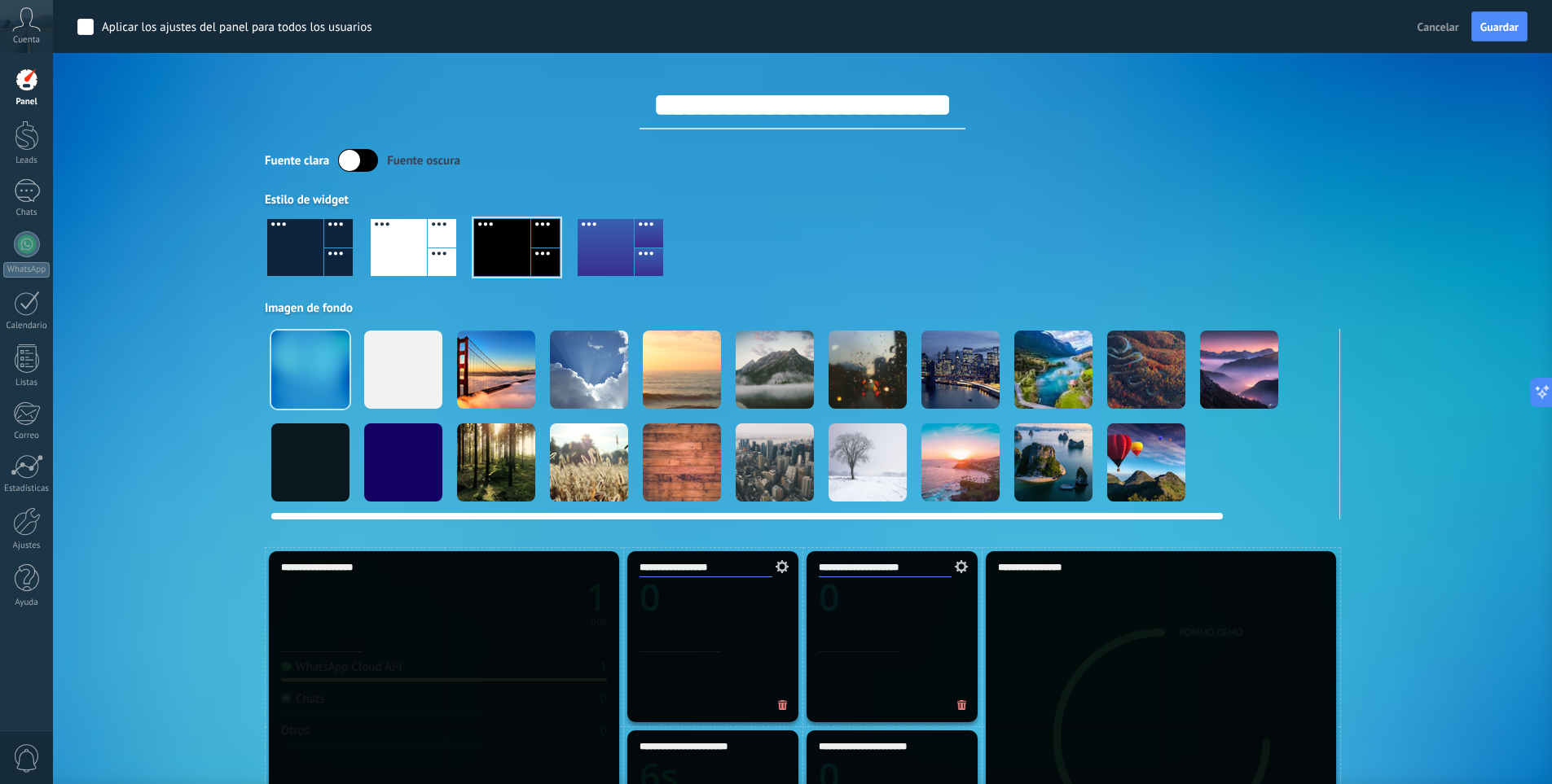
click at [392, 372] on div at bounding box center [403, 369] width 78 height 78
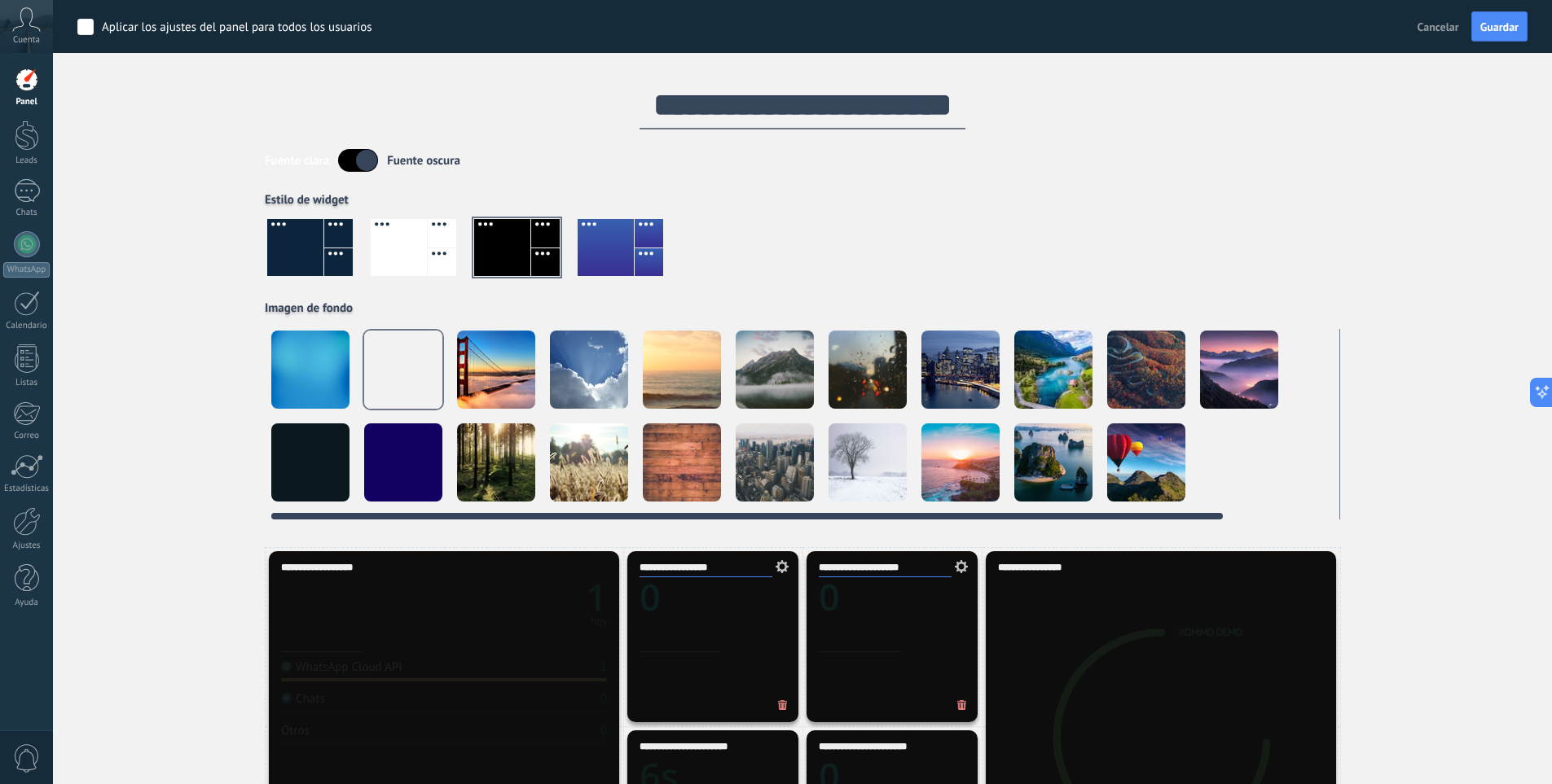
click at [511, 354] on div at bounding box center [496, 369] width 78 height 78
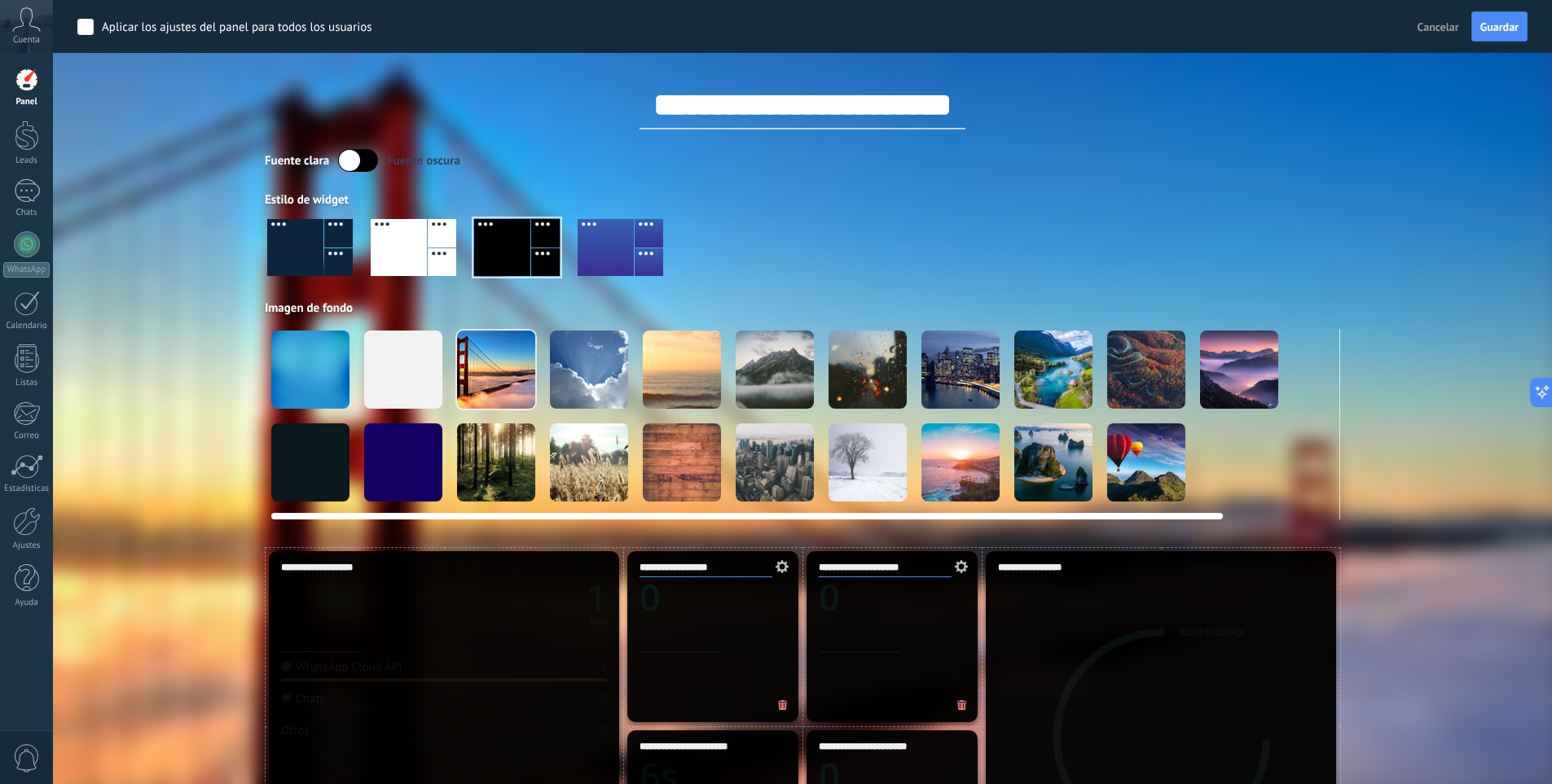
click at [619, 362] on div at bounding box center [589, 369] width 78 height 78
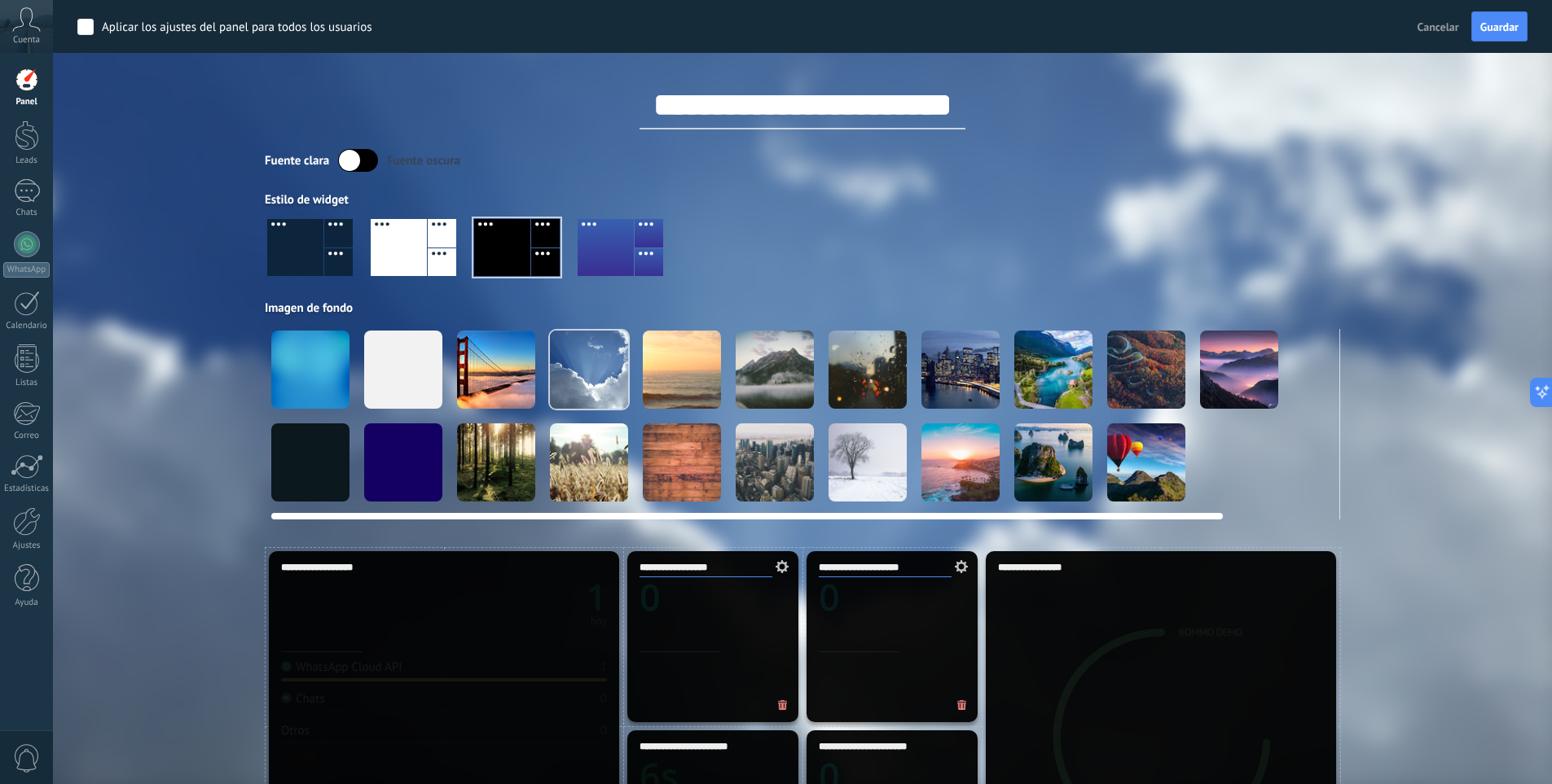
click at [740, 363] on div at bounding box center [775, 369] width 78 height 78
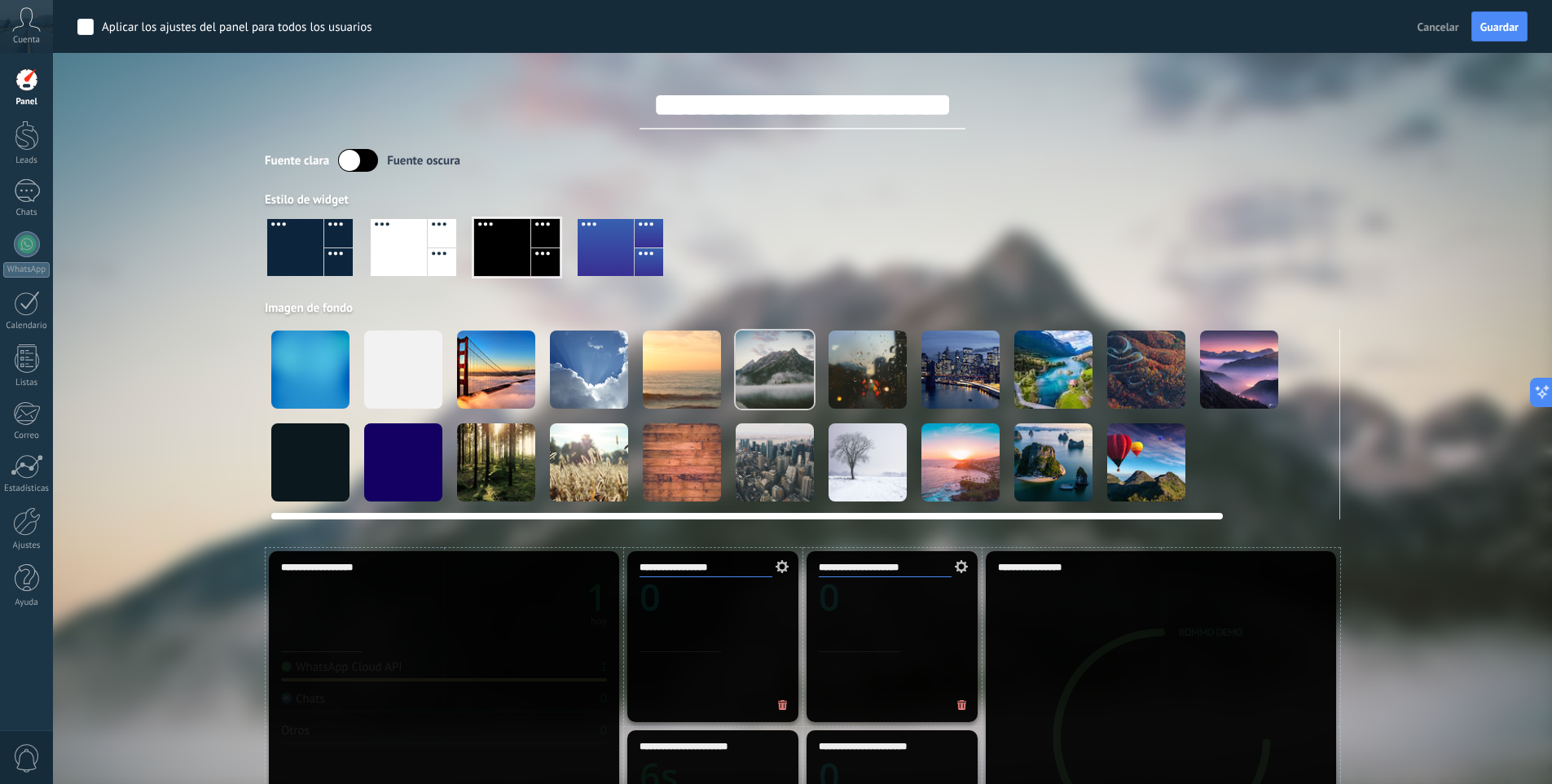
click at [923, 355] on div at bounding box center [960, 369] width 78 height 78
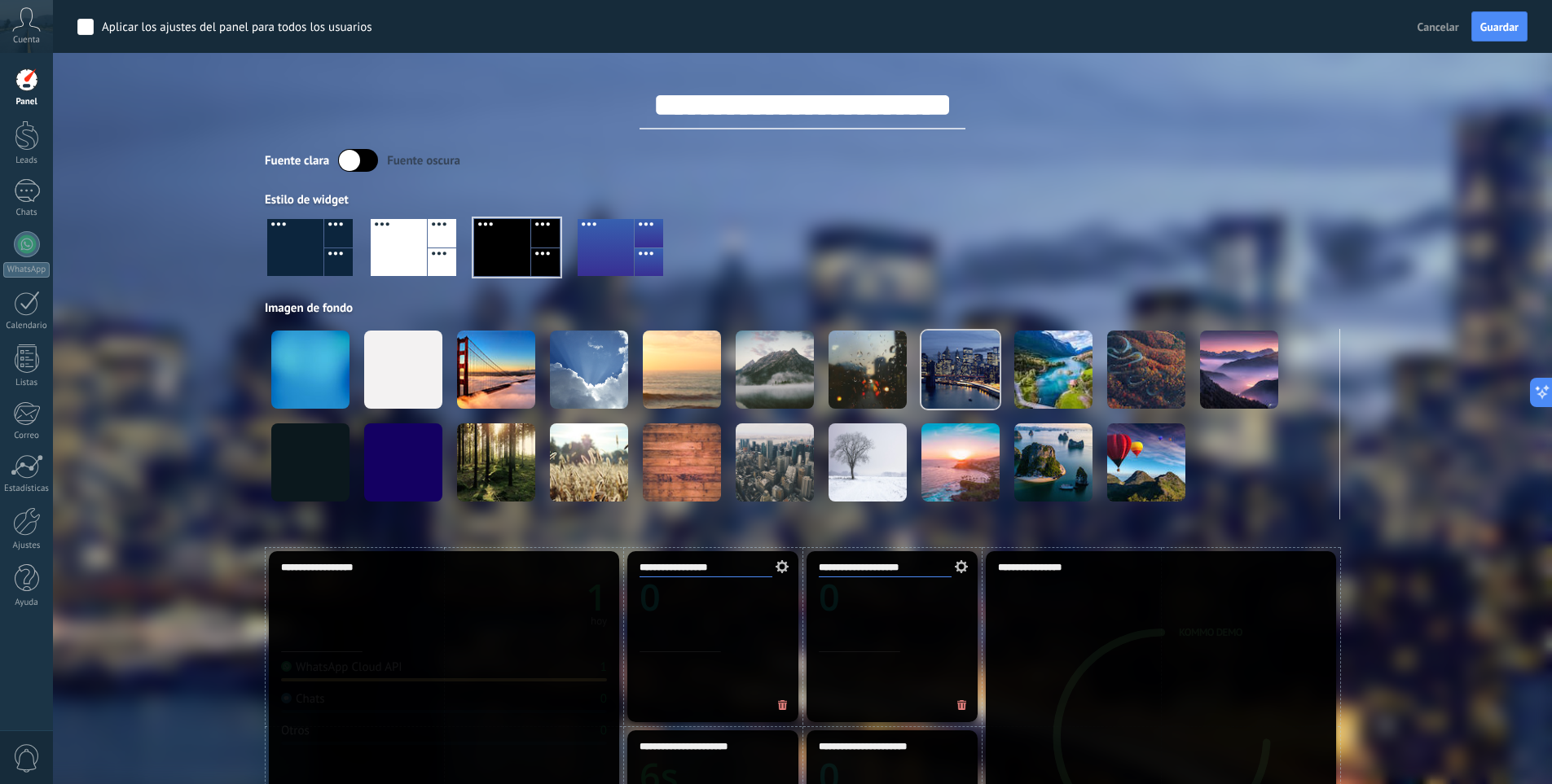
click at [409, 247] on div at bounding box center [399, 247] width 57 height 57
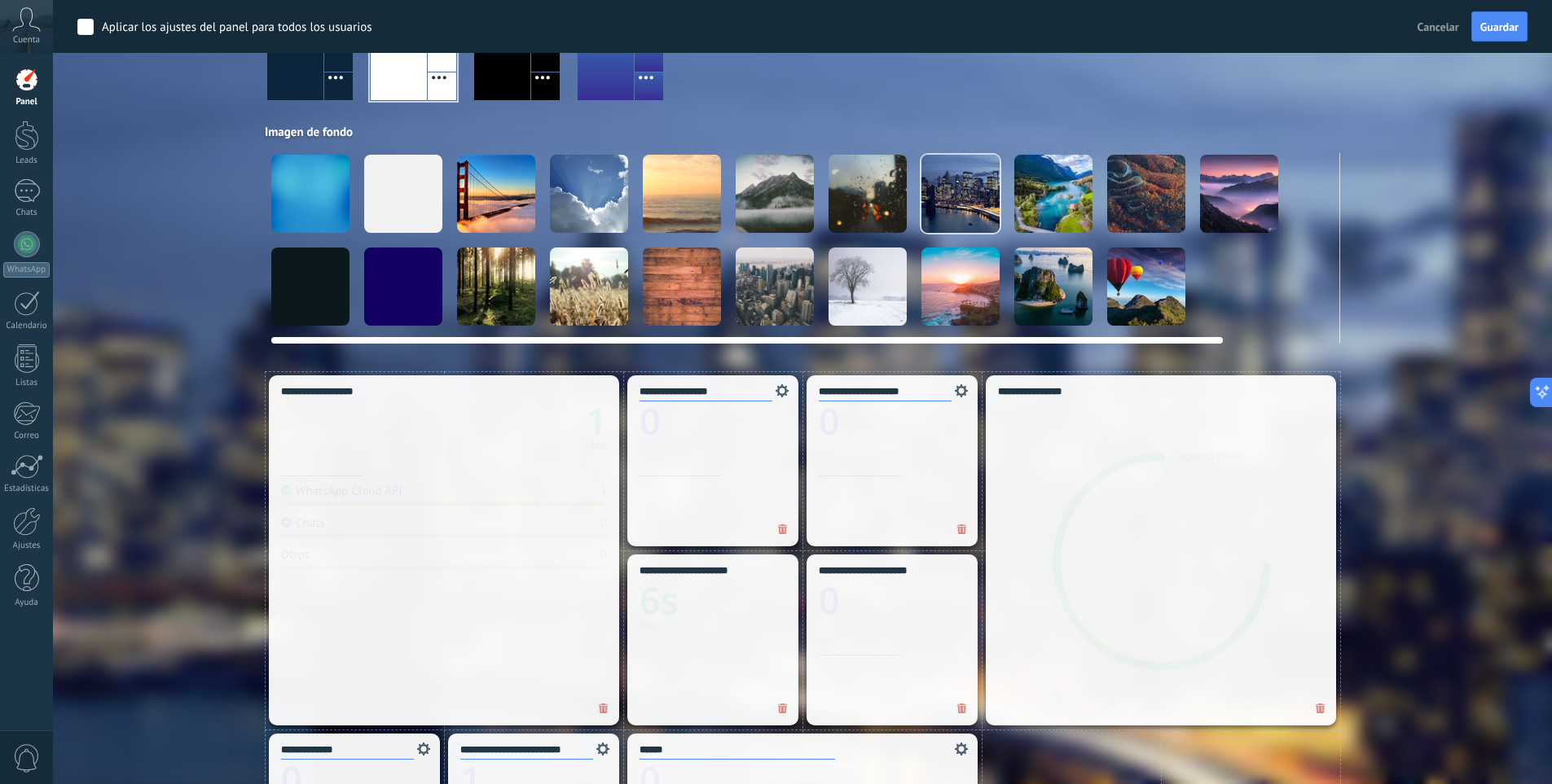
scroll to position [163, 0]
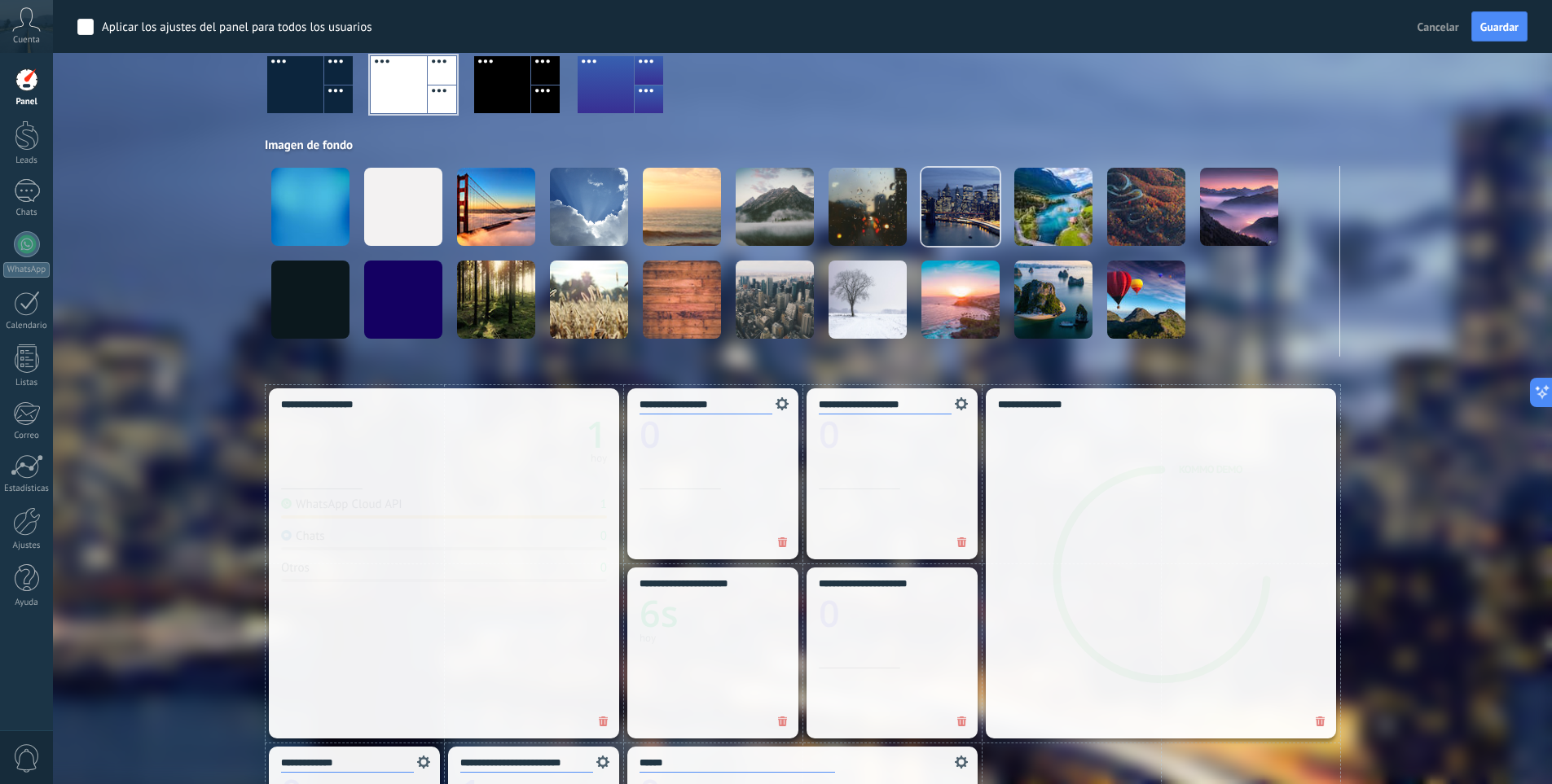
click at [302, 88] on div at bounding box center [295, 85] width 57 height 57
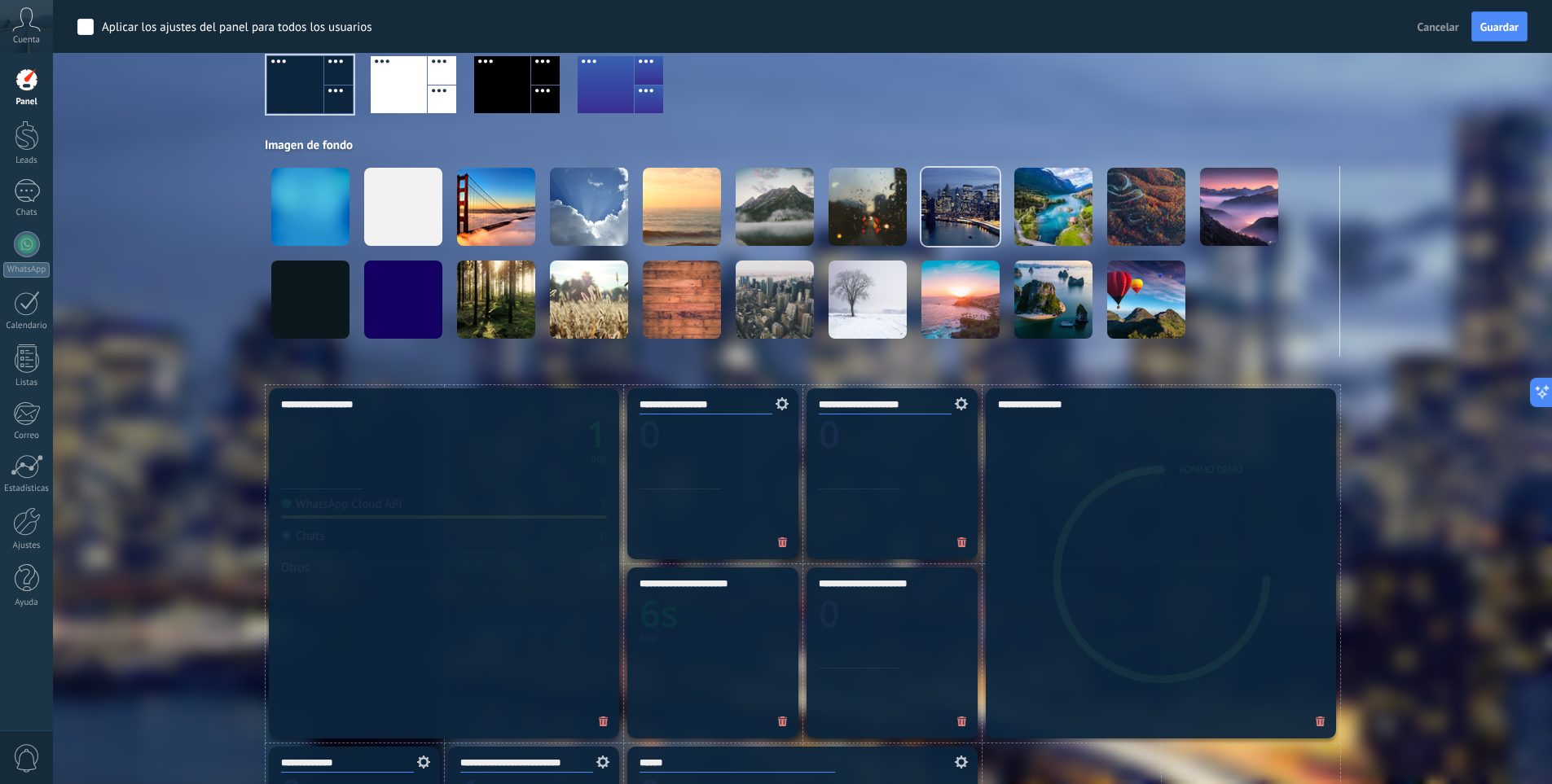
click at [1415, 275] on div "Aplicar Eventos joseluiscamachomorales6 Hoy Ayer Semana Mes Todo Elija un usuar…" at bounding box center [803, 110] width 1450 height 547
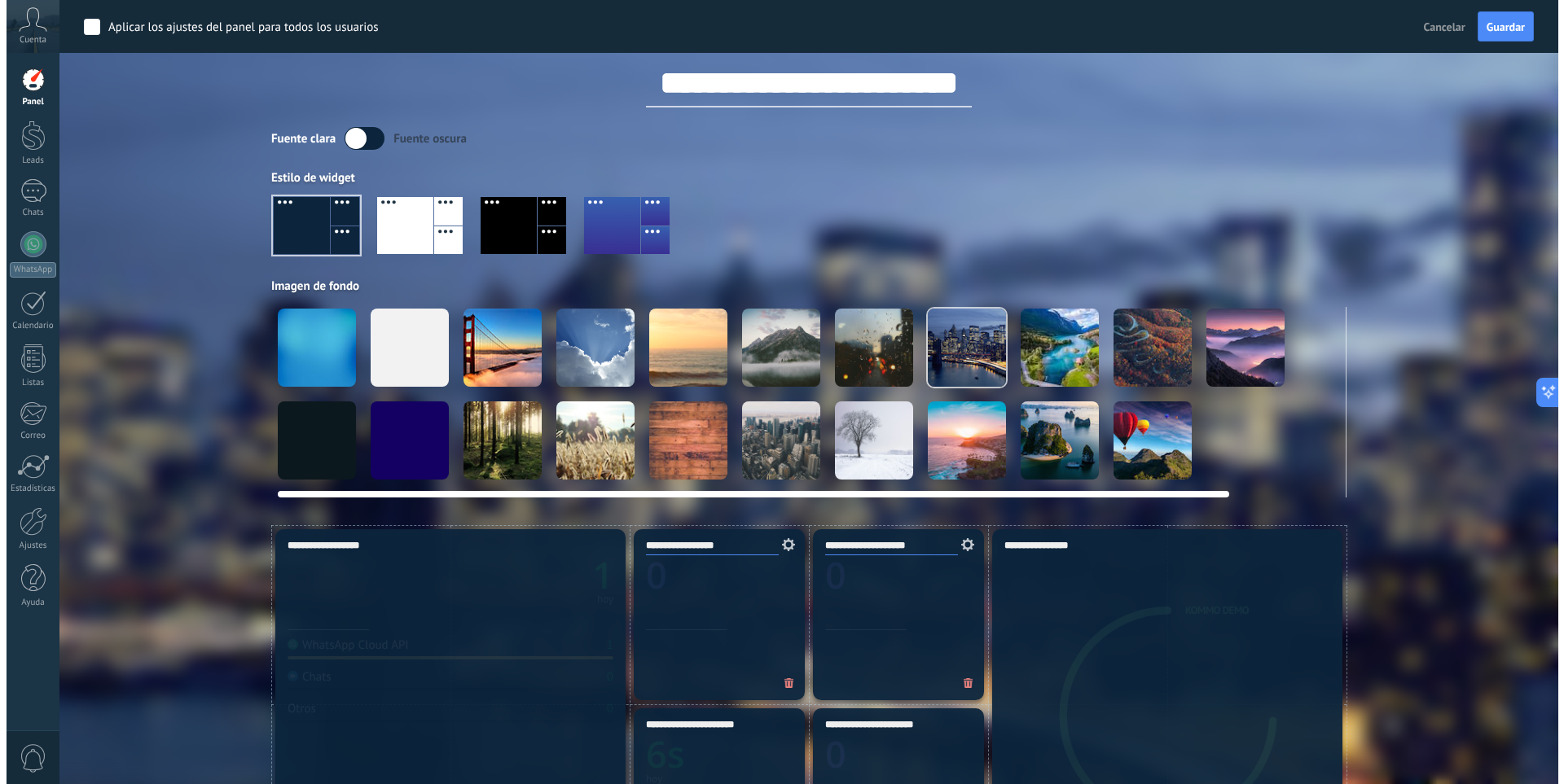
scroll to position [0, 0]
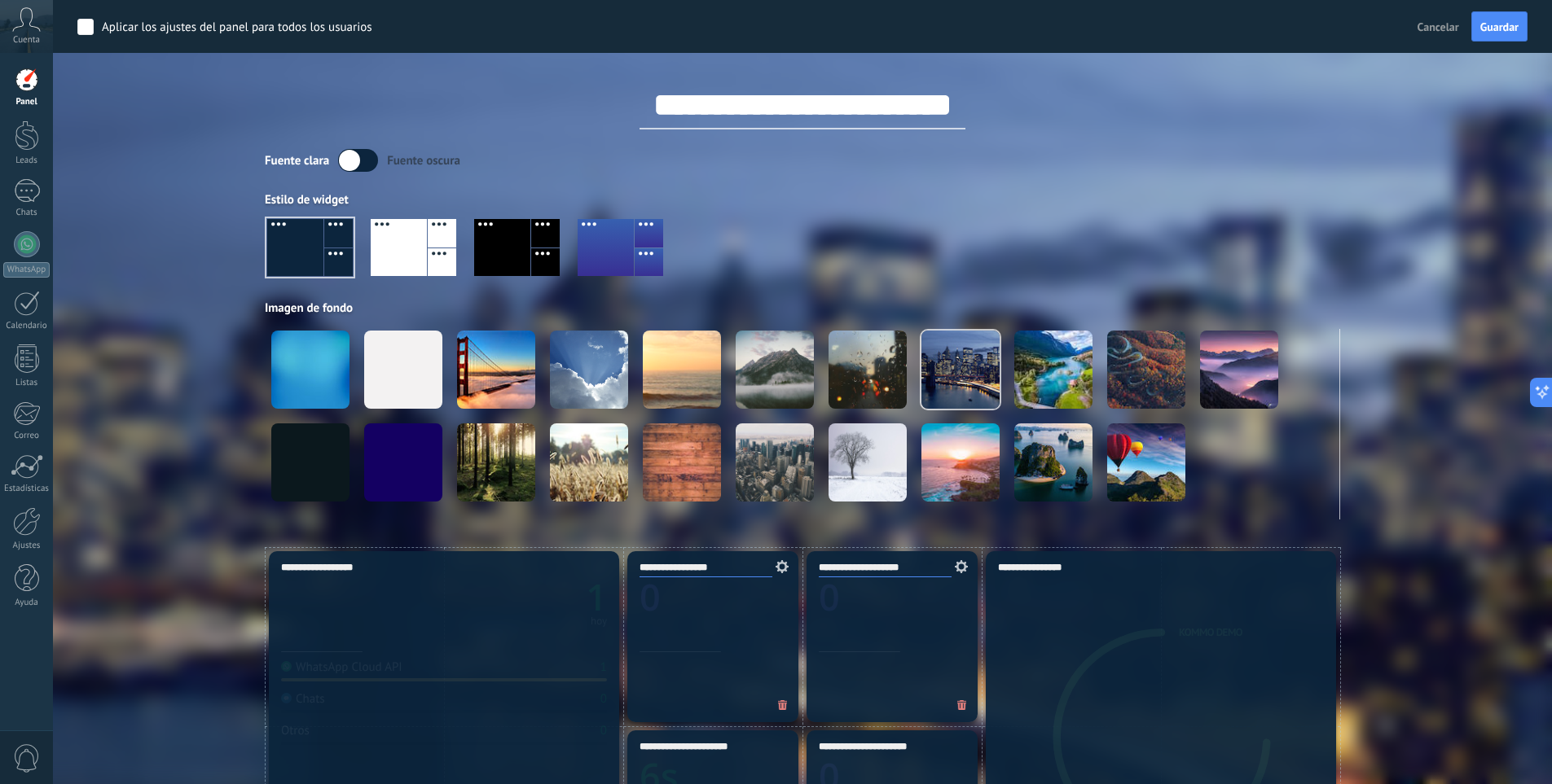
click at [294, 246] on div at bounding box center [310, 247] width 86 height 57
click at [367, 164] on label at bounding box center [357, 161] width 40 height 23
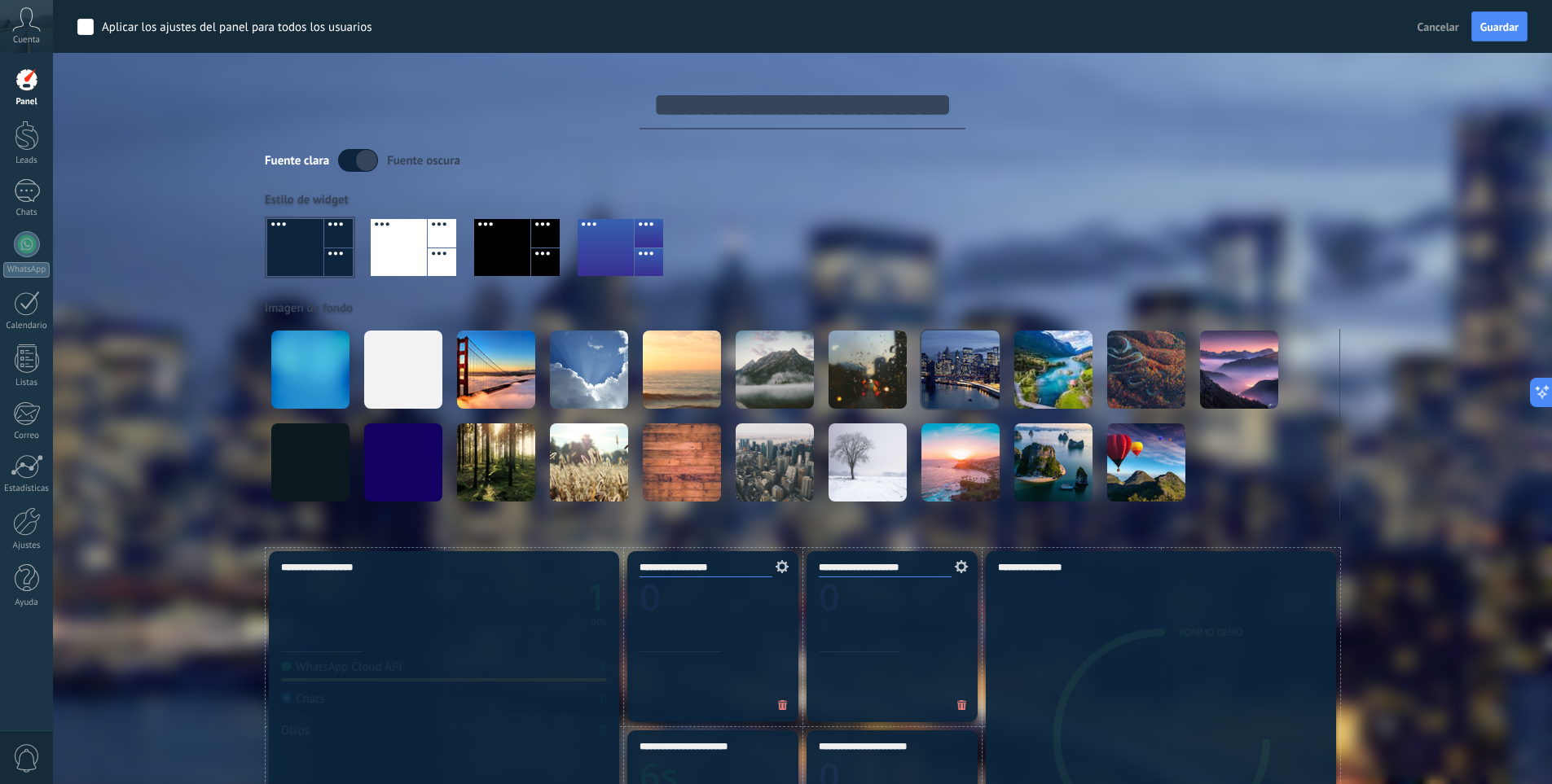
click at [367, 164] on label at bounding box center [357, 161] width 40 height 23
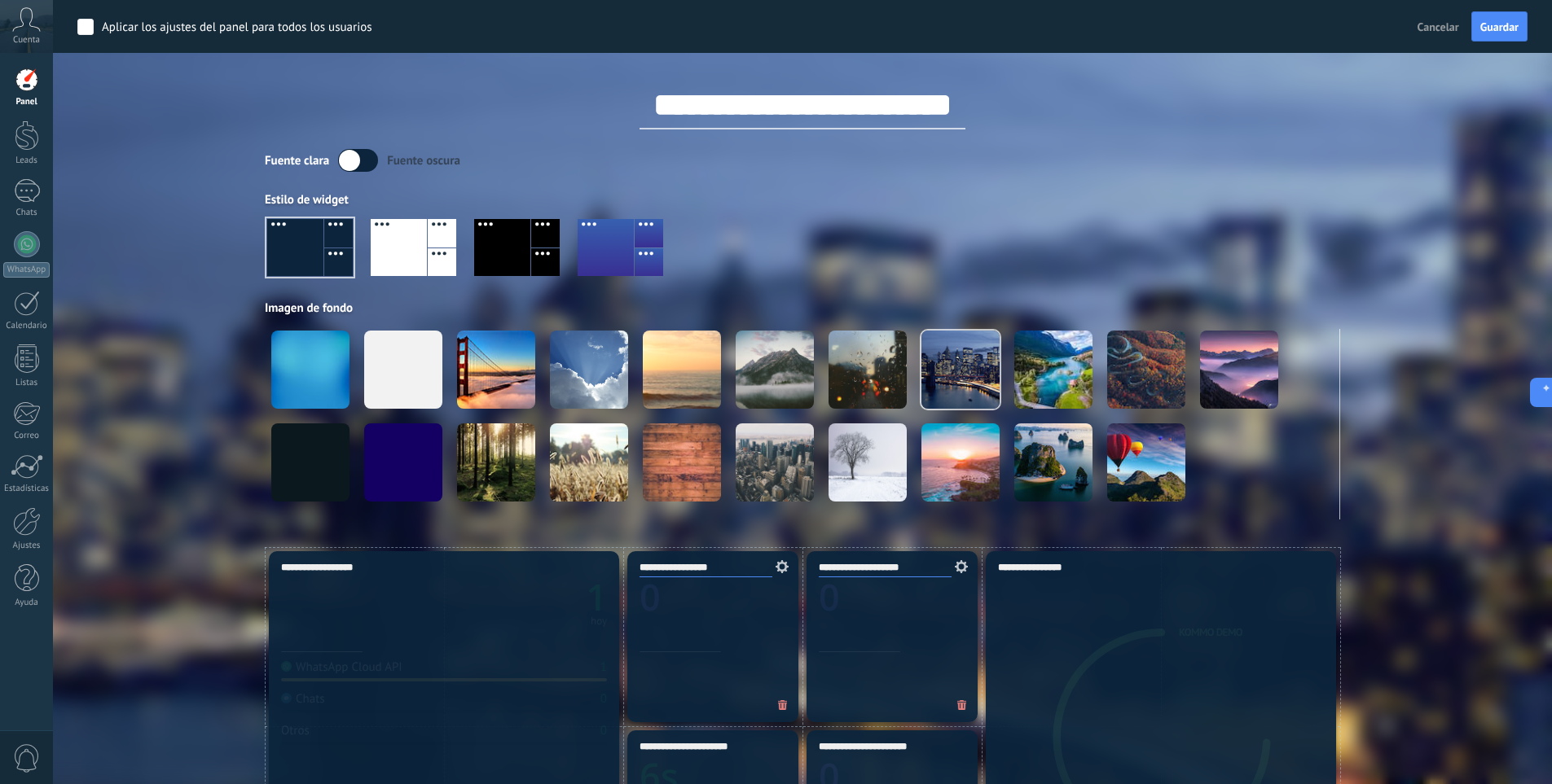
click at [367, 164] on label at bounding box center [357, 161] width 40 height 23
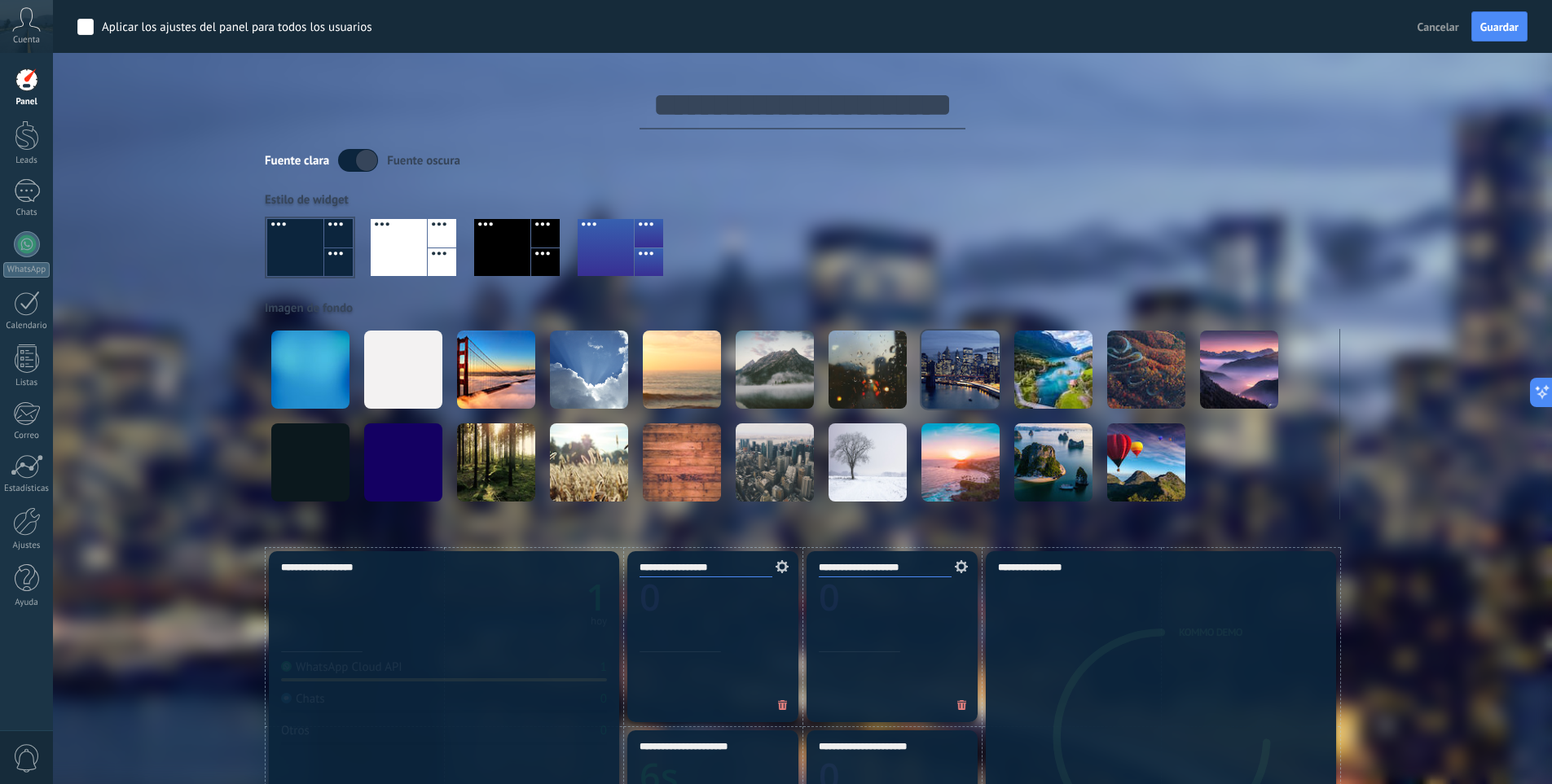
click at [367, 164] on label at bounding box center [357, 161] width 40 height 23
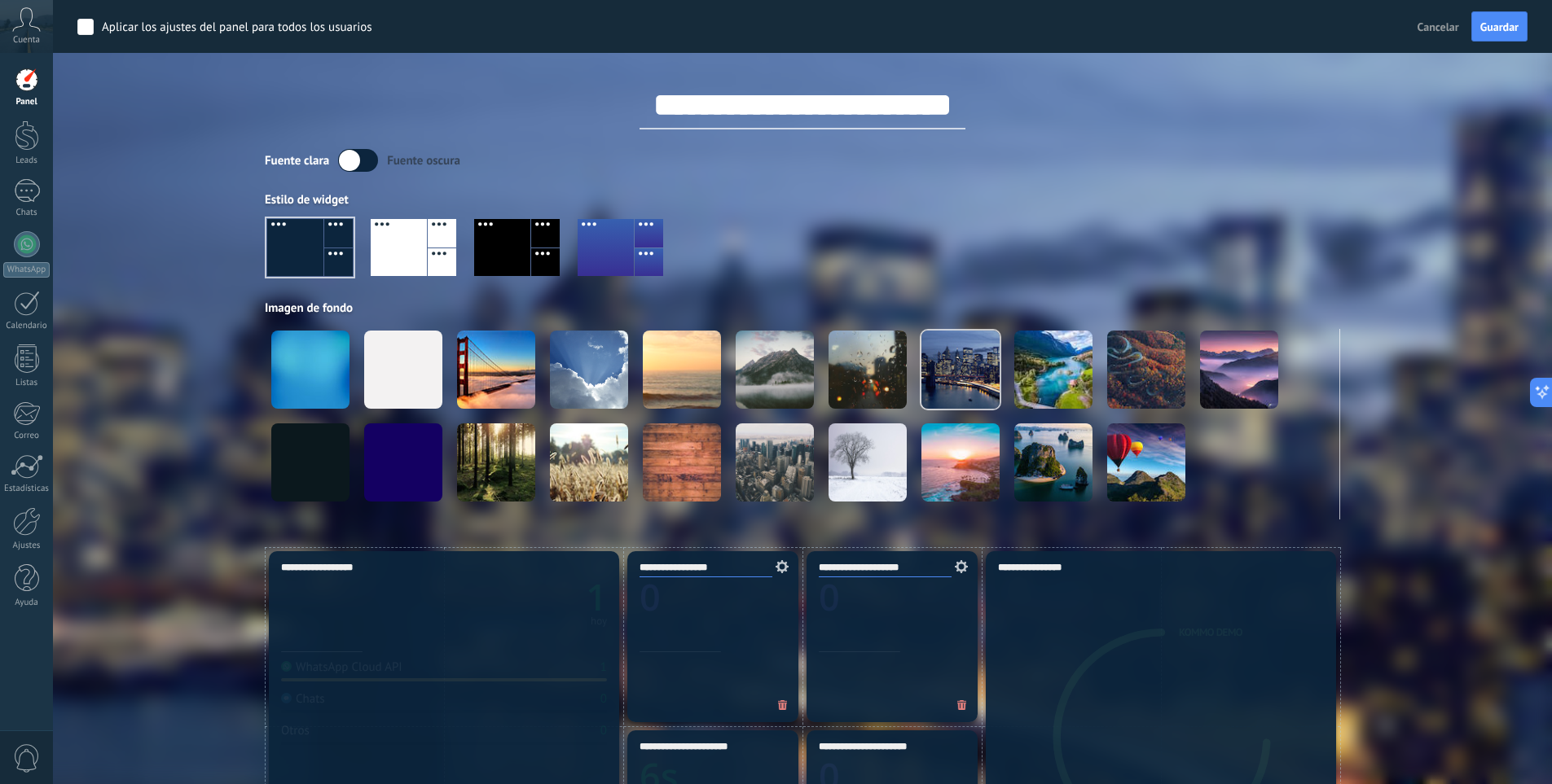
click at [400, 244] on div at bounding box center [399, 247] width 57 height 57
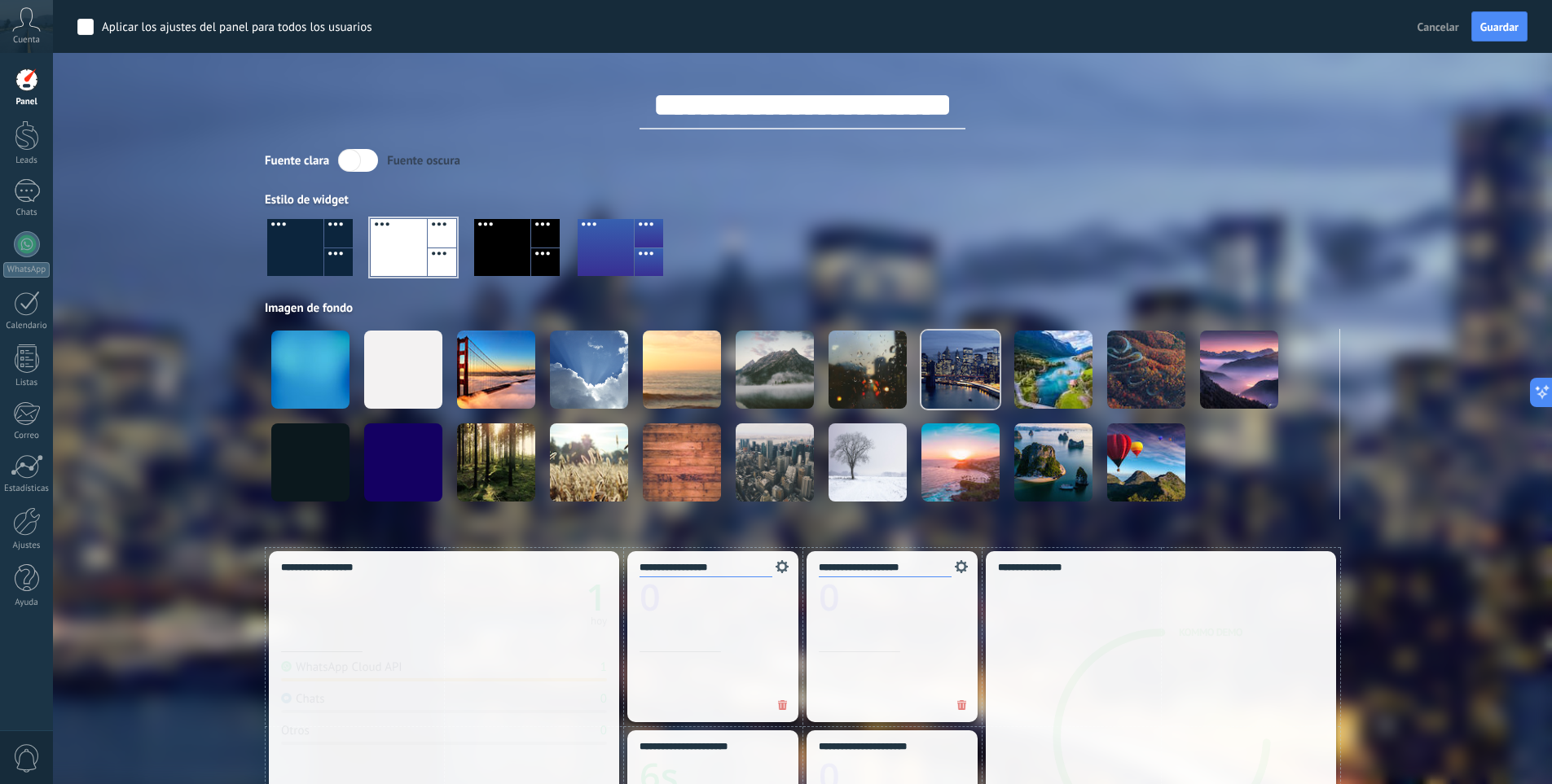
click at [505, 233] on div at bounding box center [502, 247] width 57 height 57
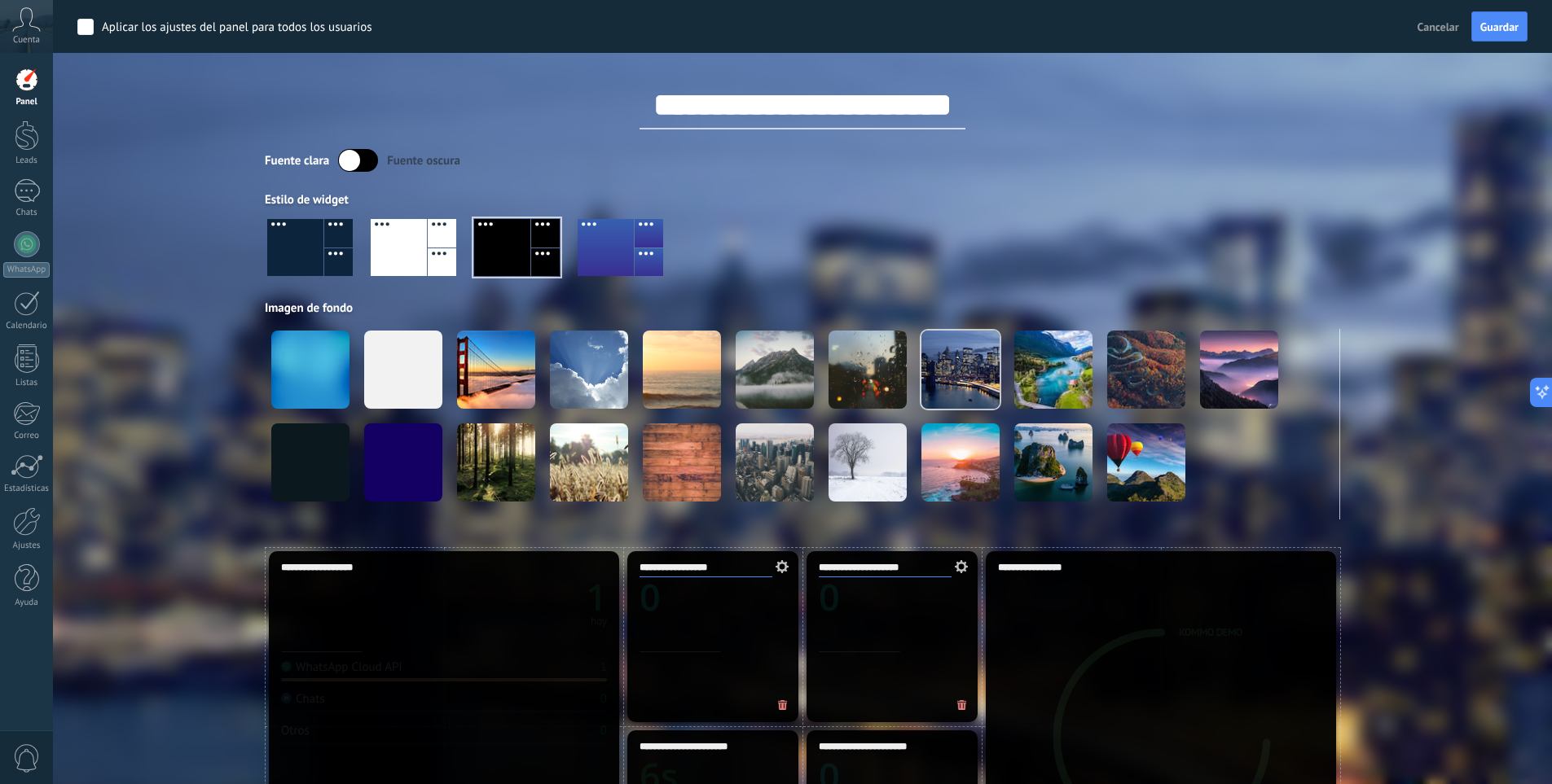
click at [632, 228] on div at bounding box center [606, 247] width 57 height 57
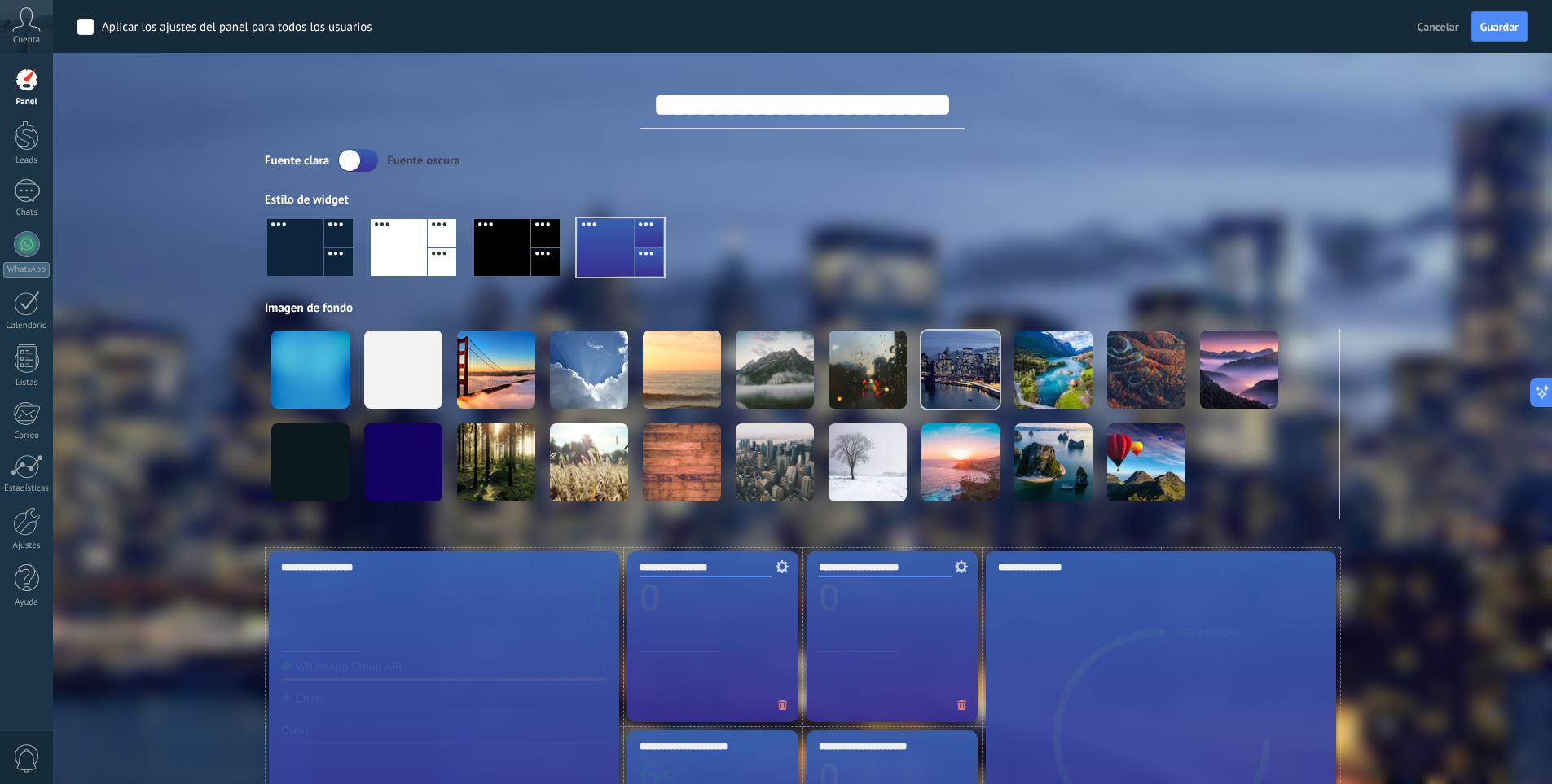
click at [404, 261] on div at bounding box center [399, 247] width 57 height 57
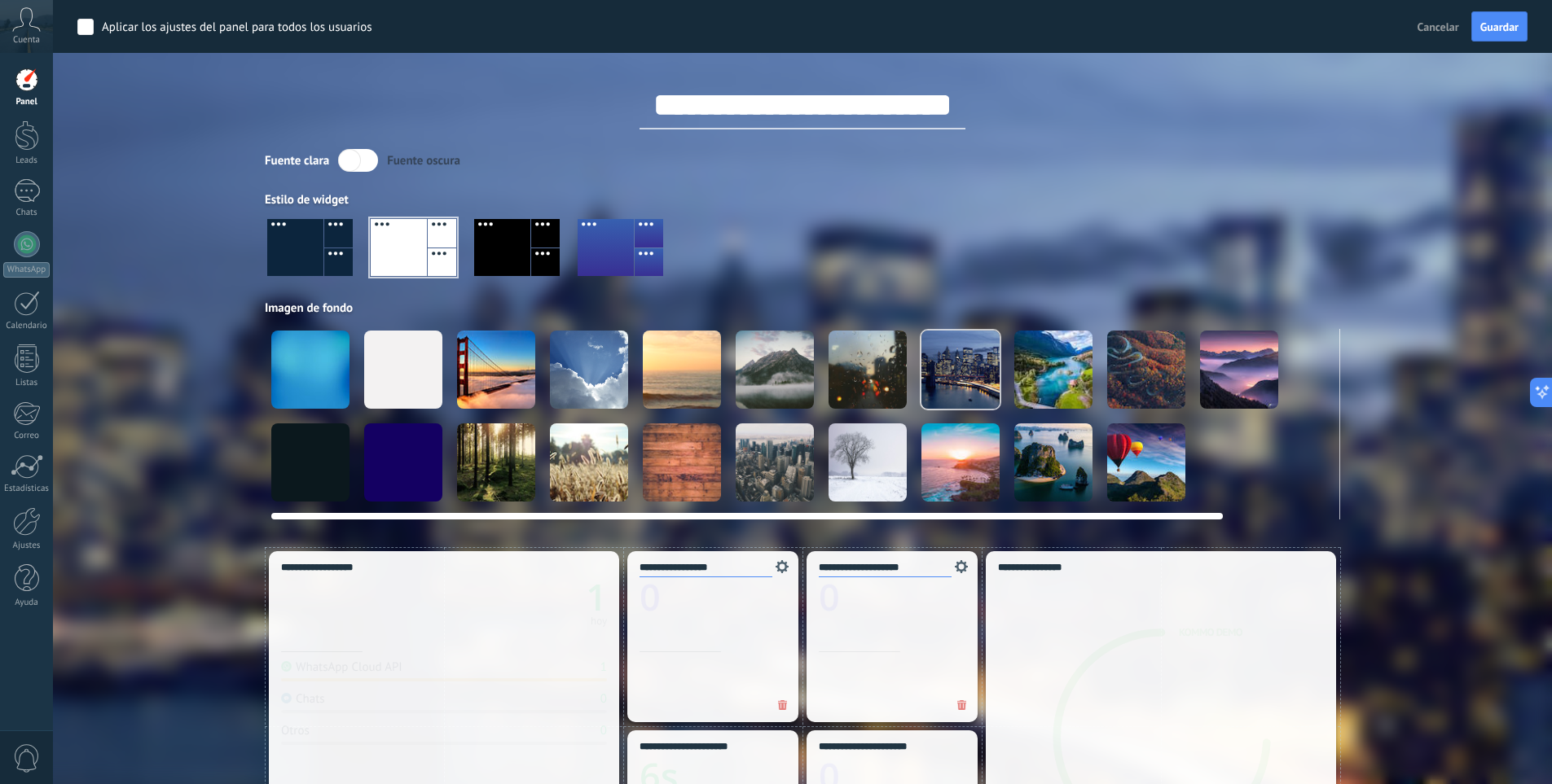
click at [331, 351] on div at bounding box center [310, 369] width 78 height 78
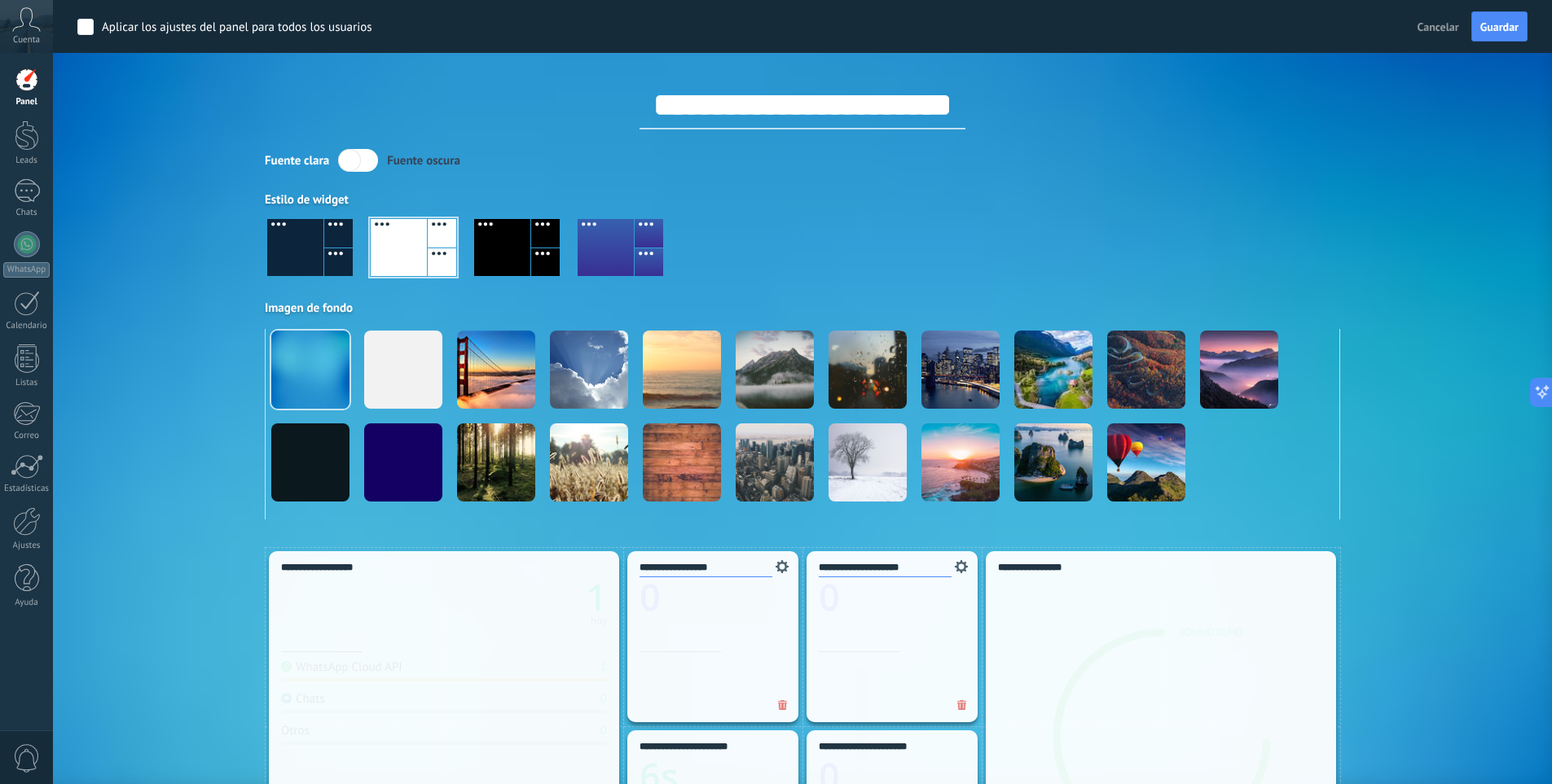
scroll to position [0, 2]
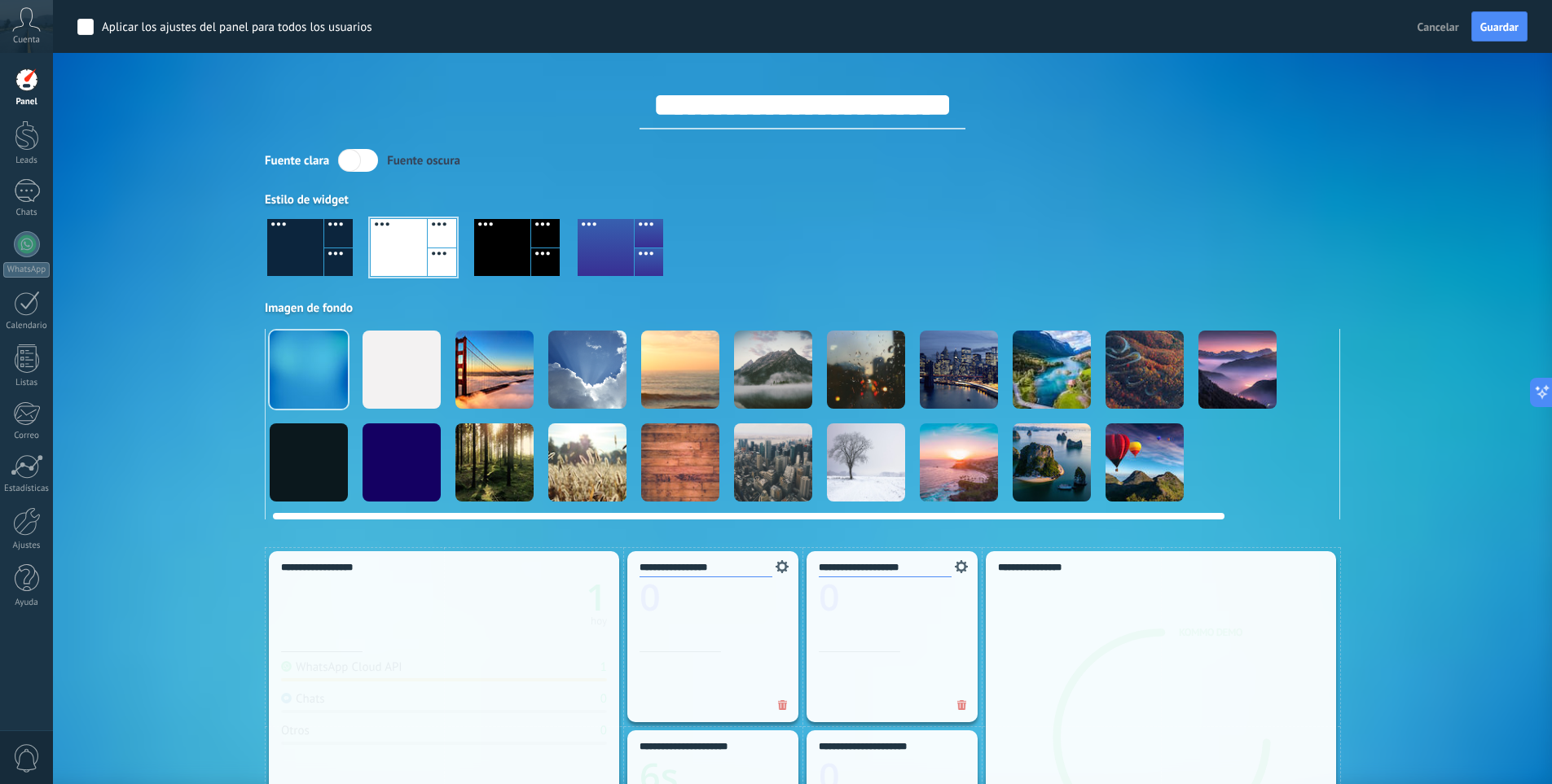
click at [413, 355] on div at bounding box center [401, 369] width 78 height 78
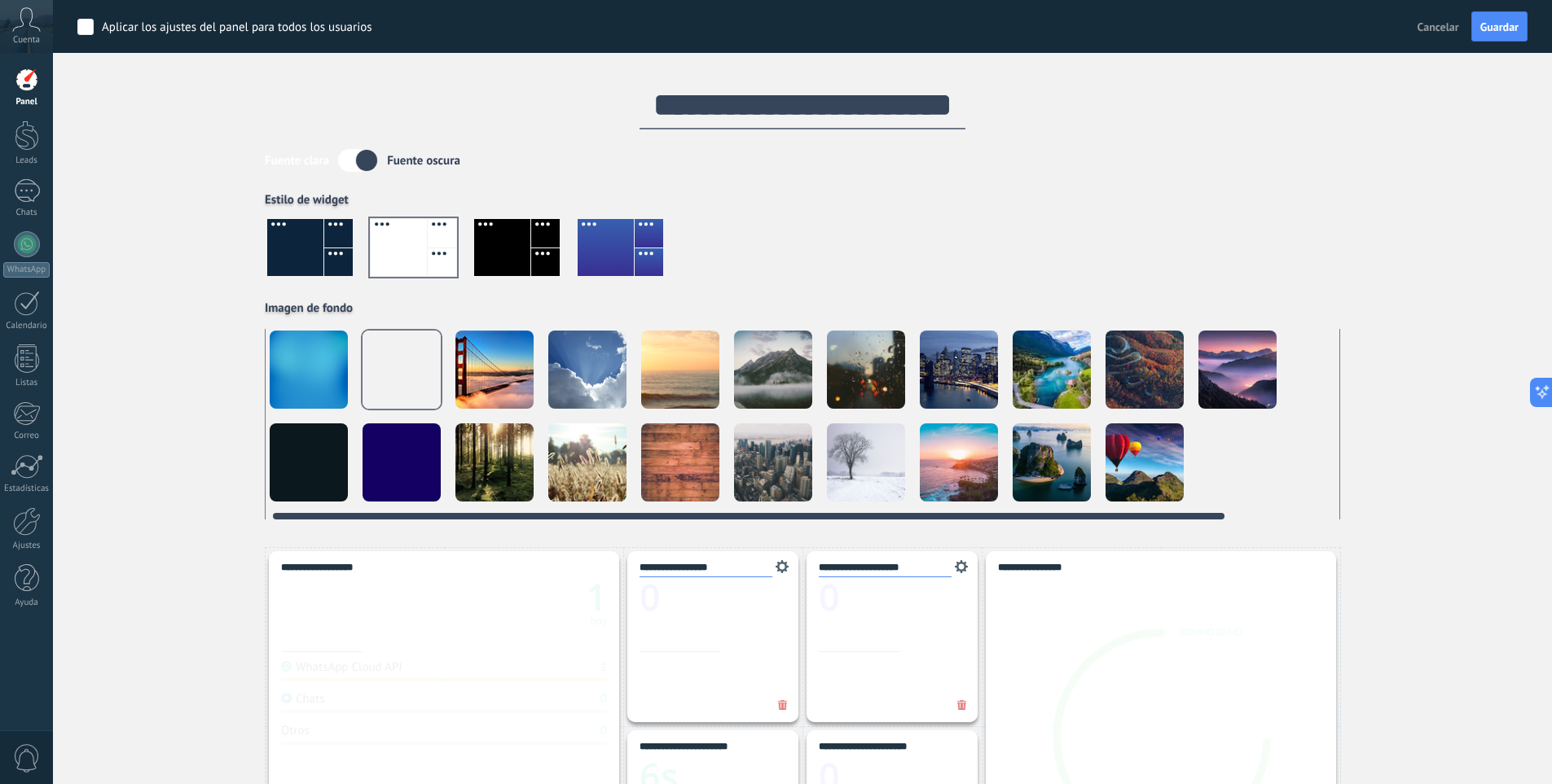
click at [517, 376] on div at bounding box center [494, 369] width 78 height 78
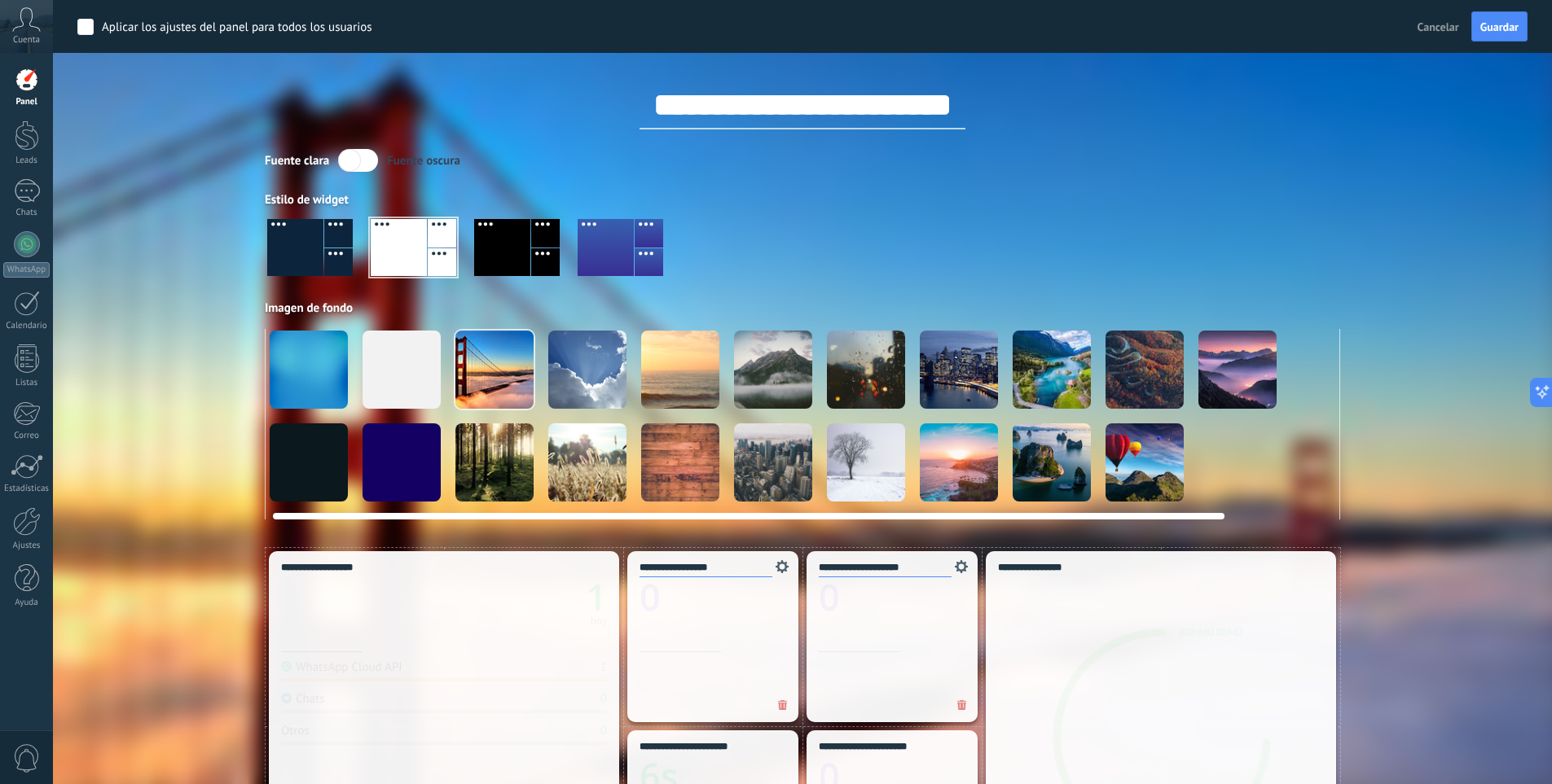
click at [325, 491] on div at bounding box center [309, 462] width 78 height 78
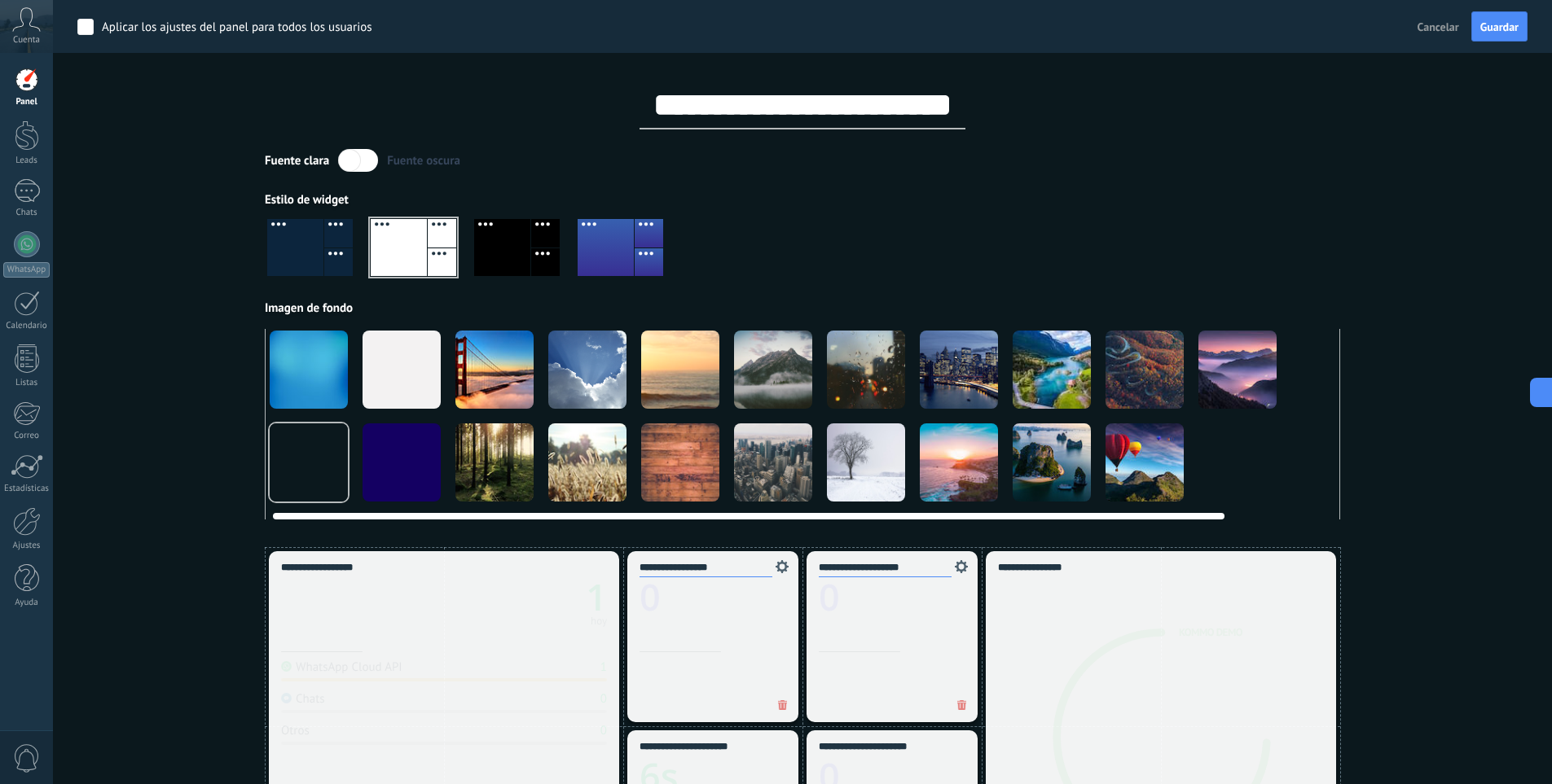
click at [409, 469] on div at bounding box center [401, 462] width 78 height 78
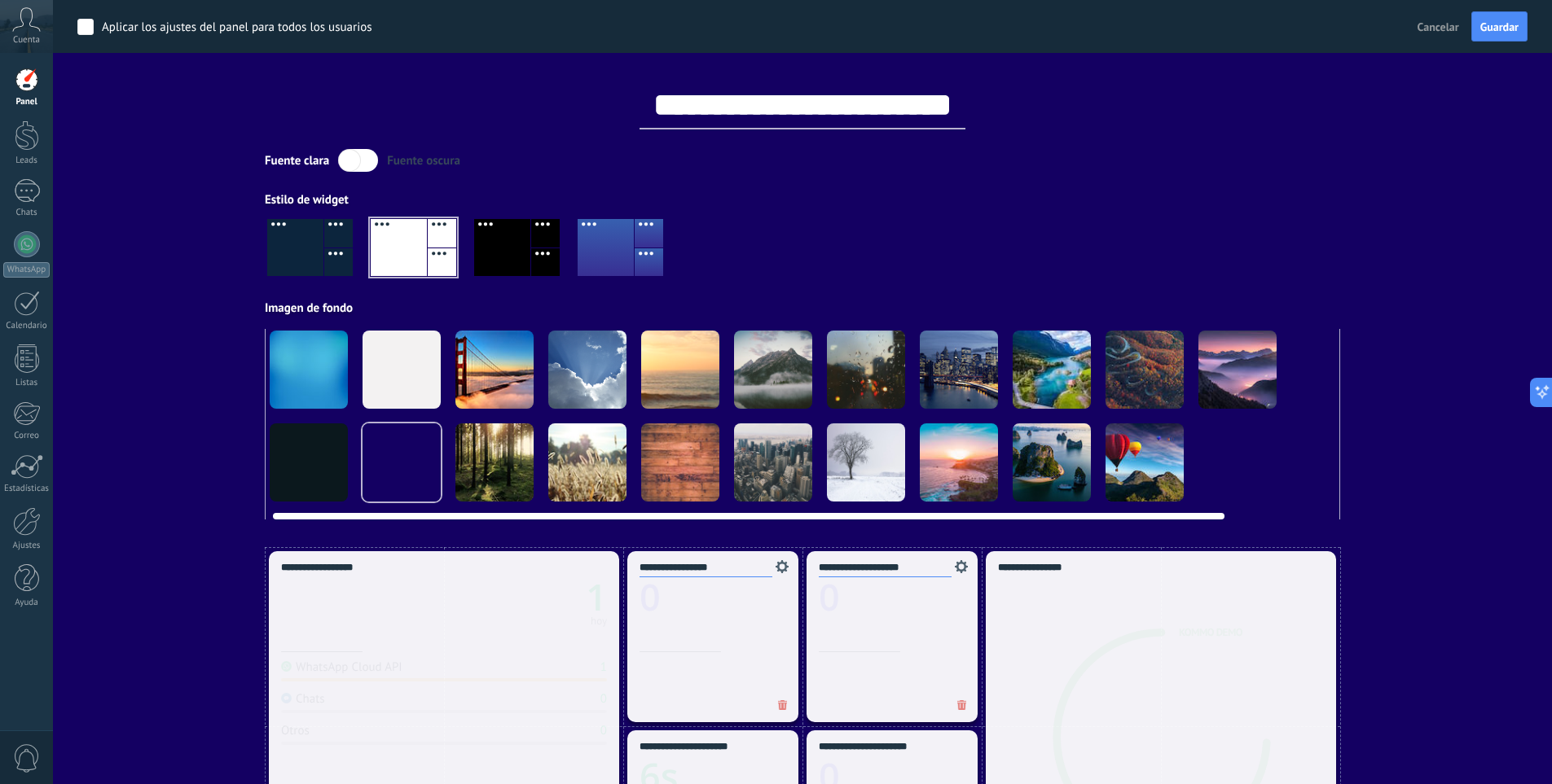
click at [498, 461] on div at bounding box center [494, 462] width 78 height 78
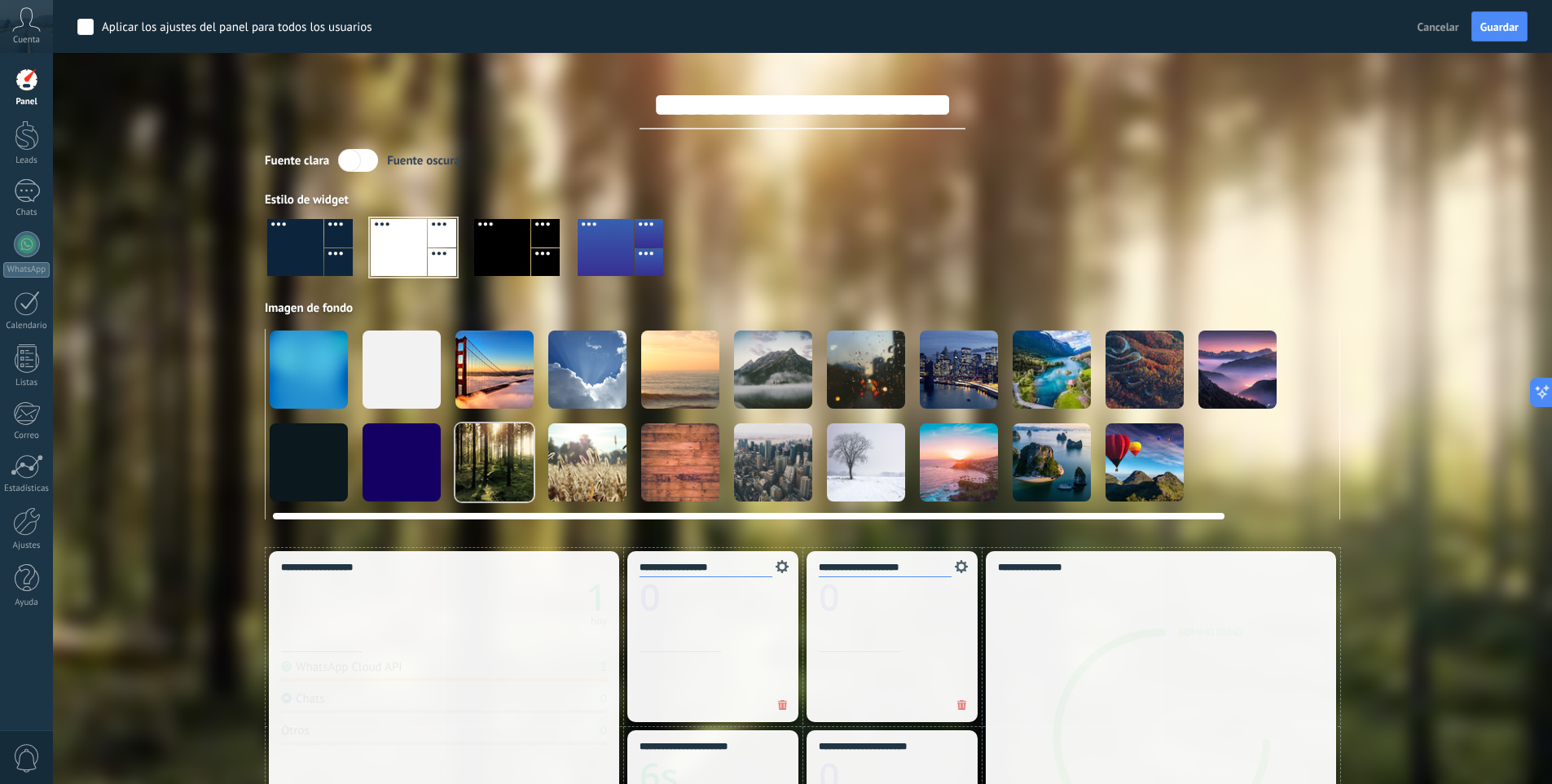
click at [577, 442] on div at bounding box center [587, 462] width 78 height 78
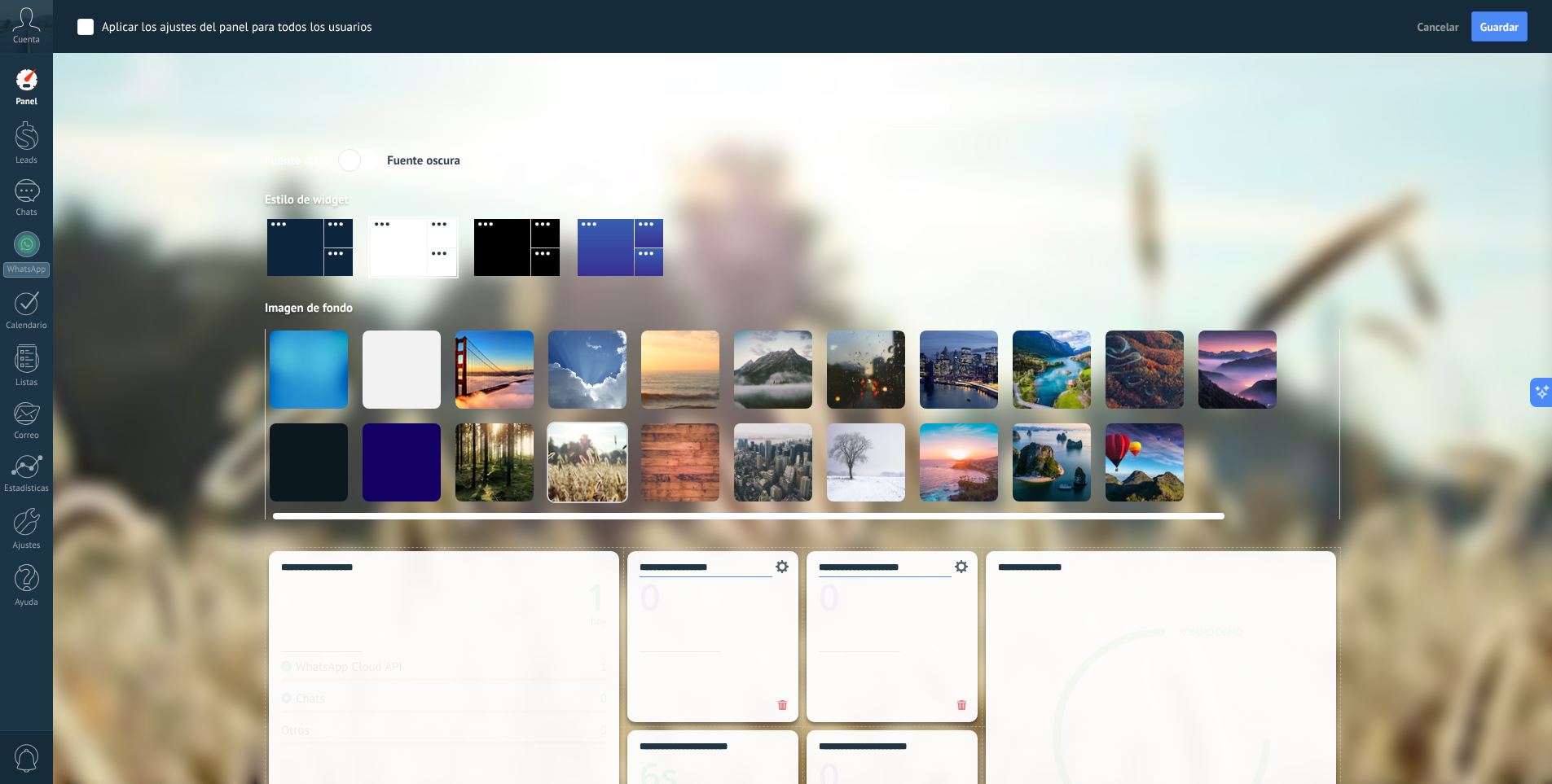
click at [1307, 456] on video at bounding box center [1330, 462] width 78 height 78
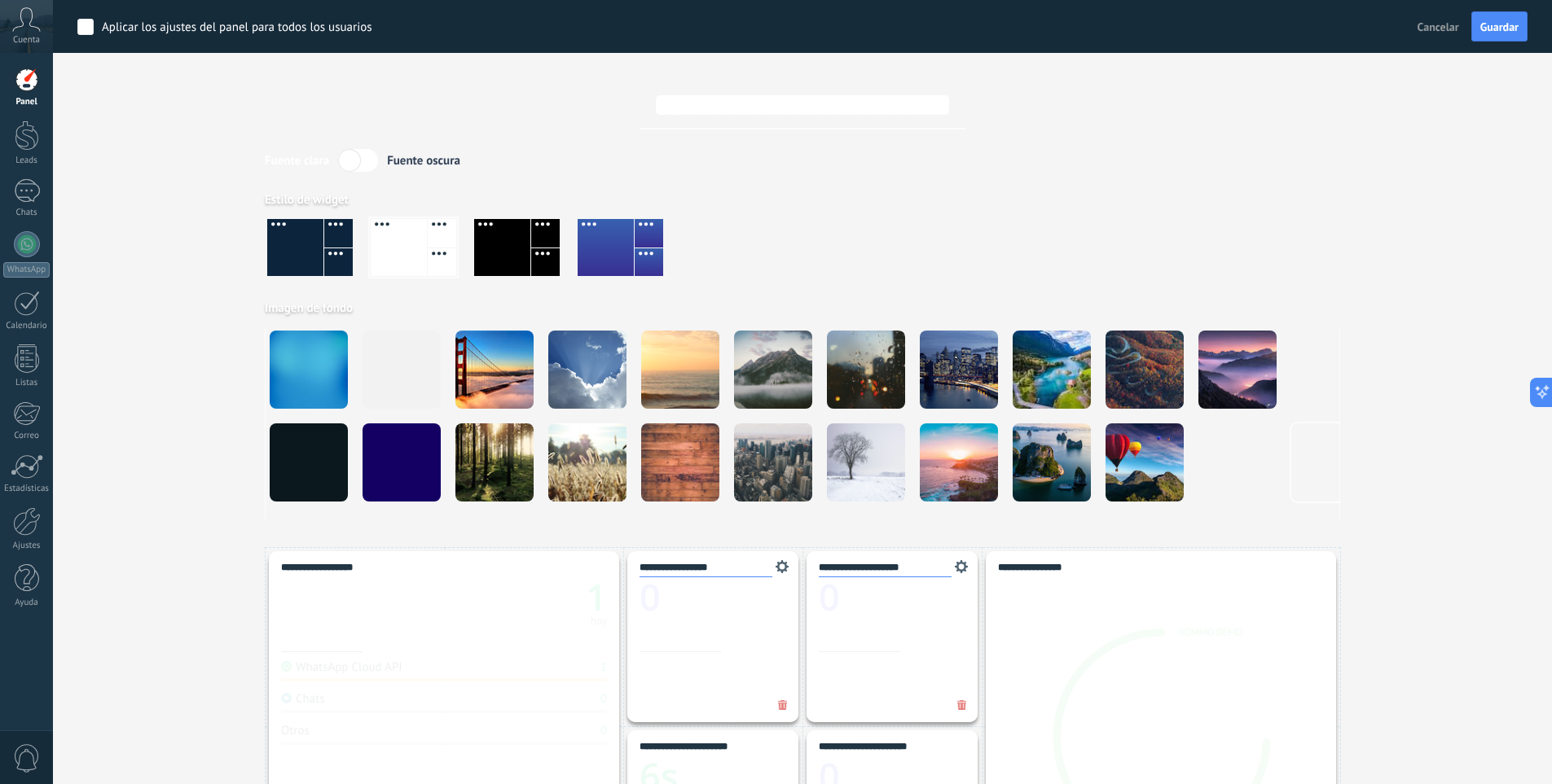
click at [313, 252] on div at bounding box center [295, 247] width 57 height 57
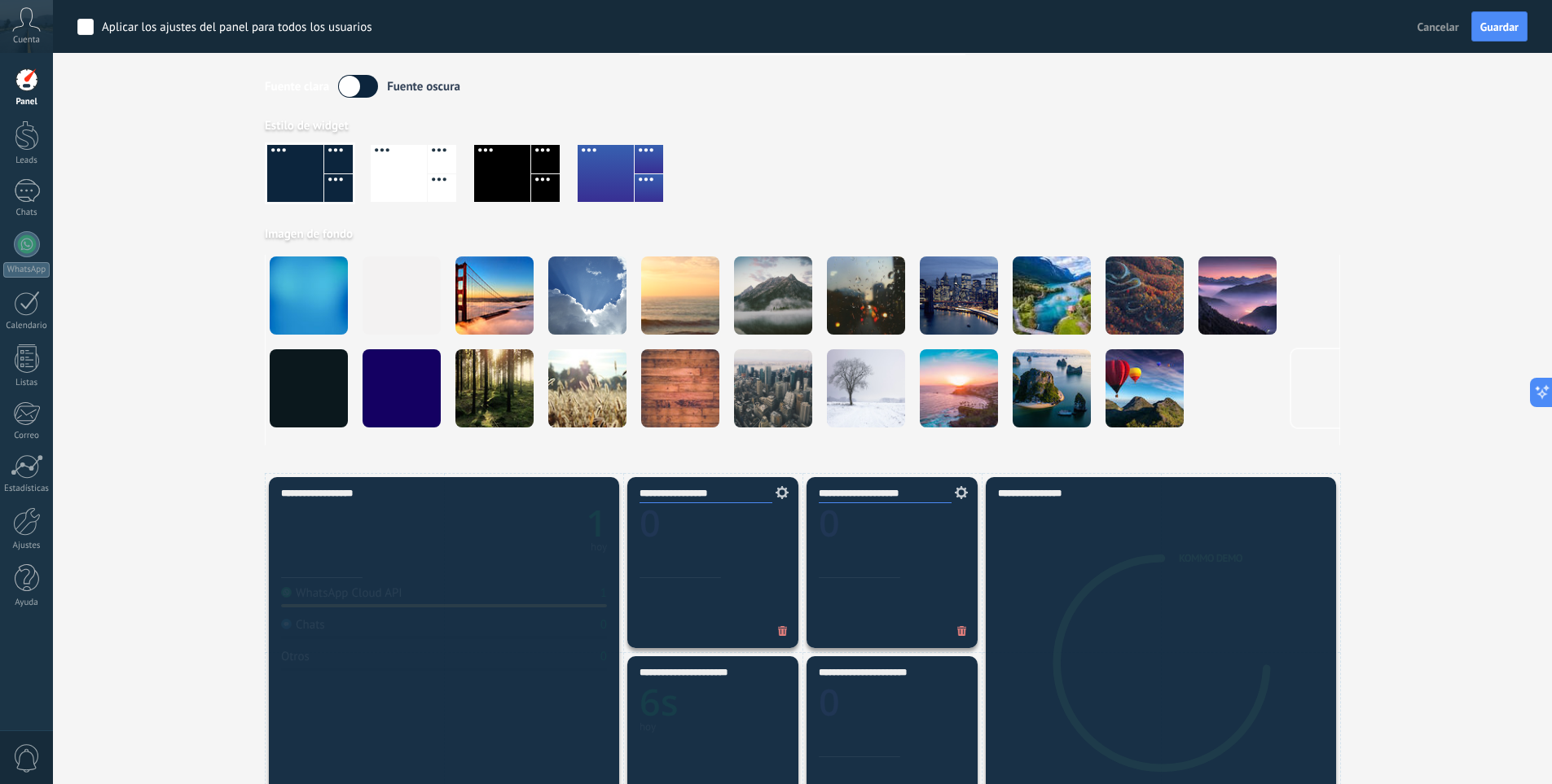
scroll to position [326, 0]
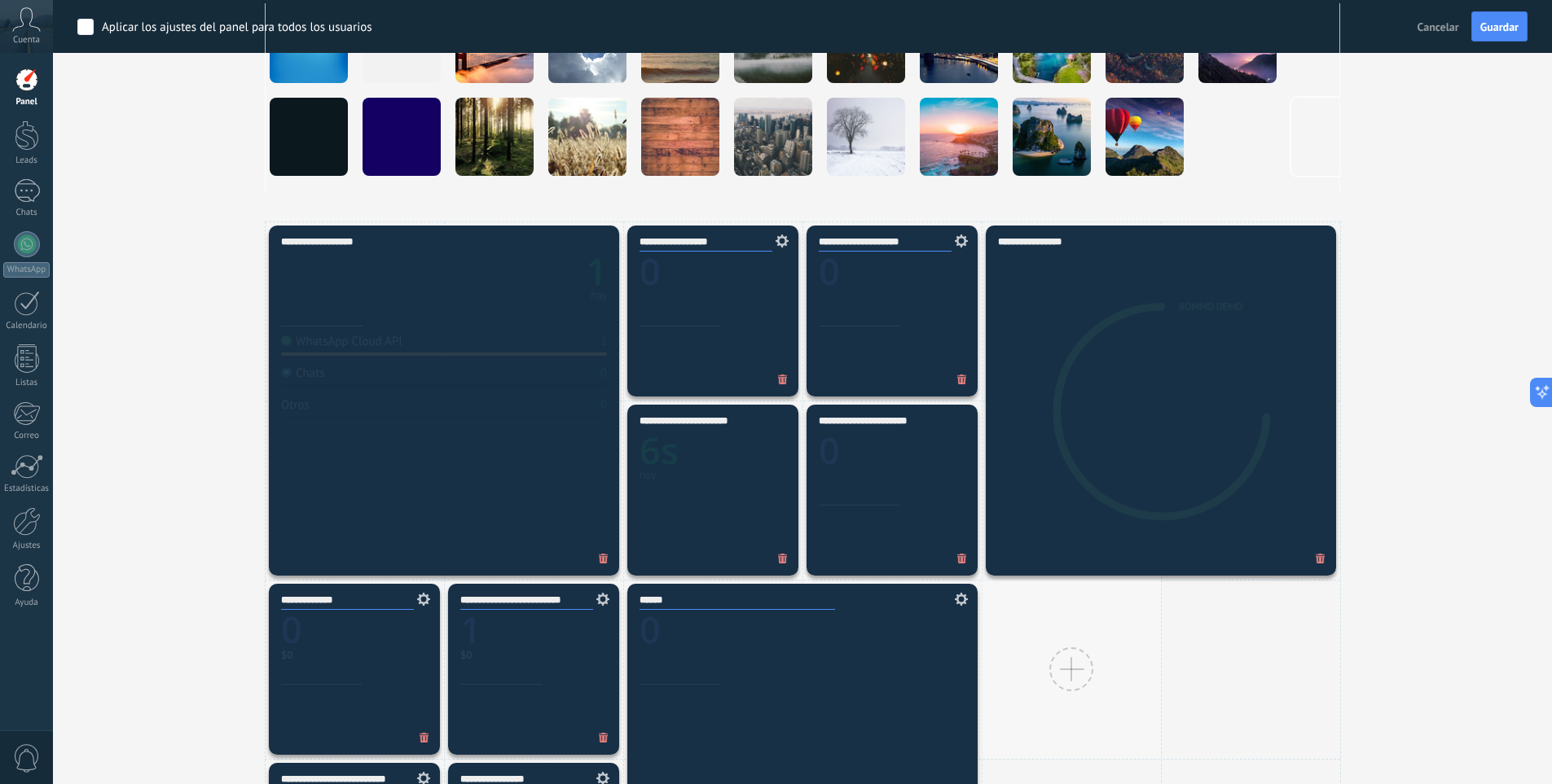
click at [1158, 589] on div at bounding box center [1071, 669] width 180 height 179
click at [19, 186] on div at bounding box center [27, 191] width 26 height 24
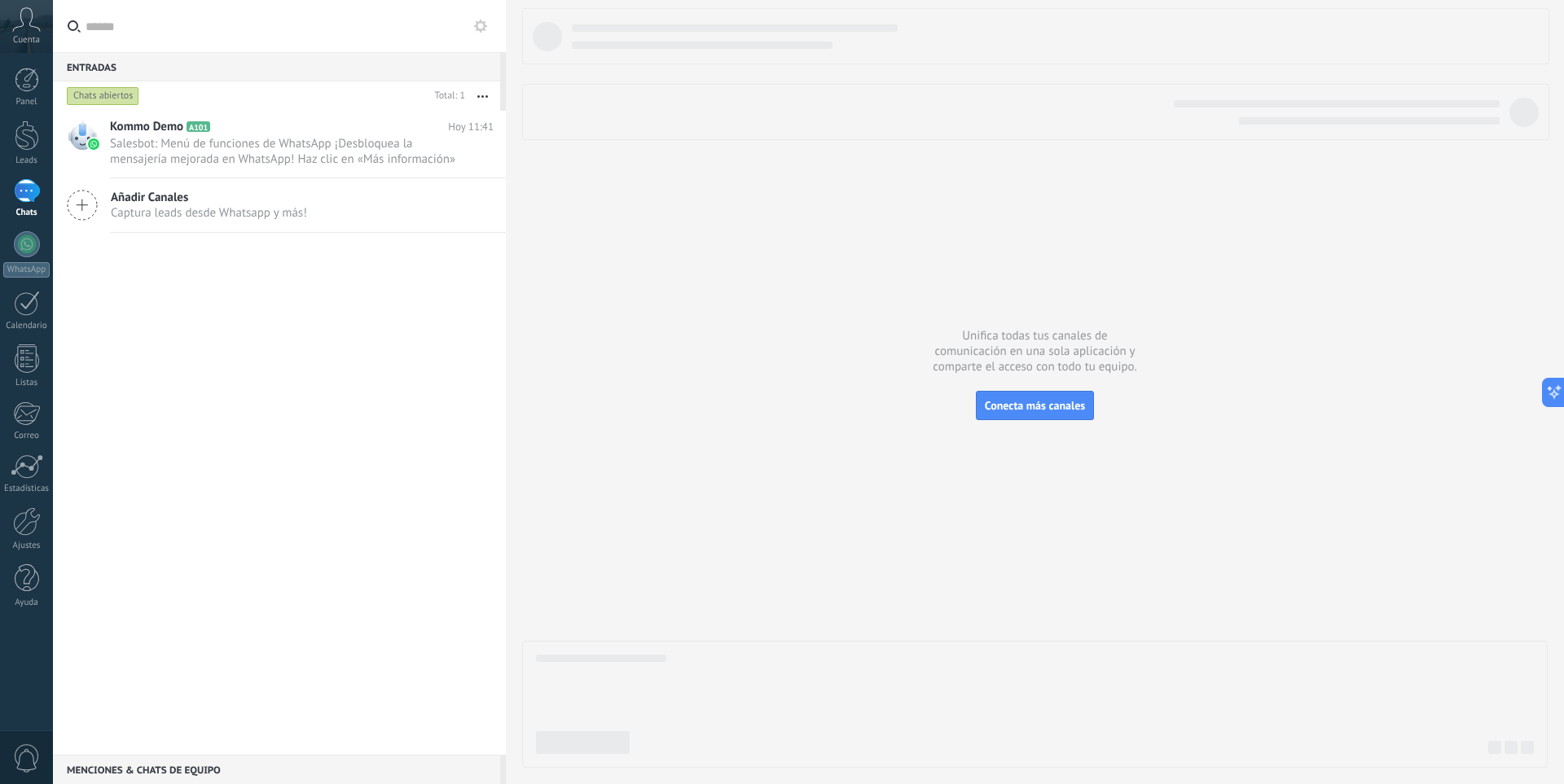
click at [202, 209] on span "Captura leads desde Whatsapp y más!" at bounding box center [209, 213] width 196 height 16
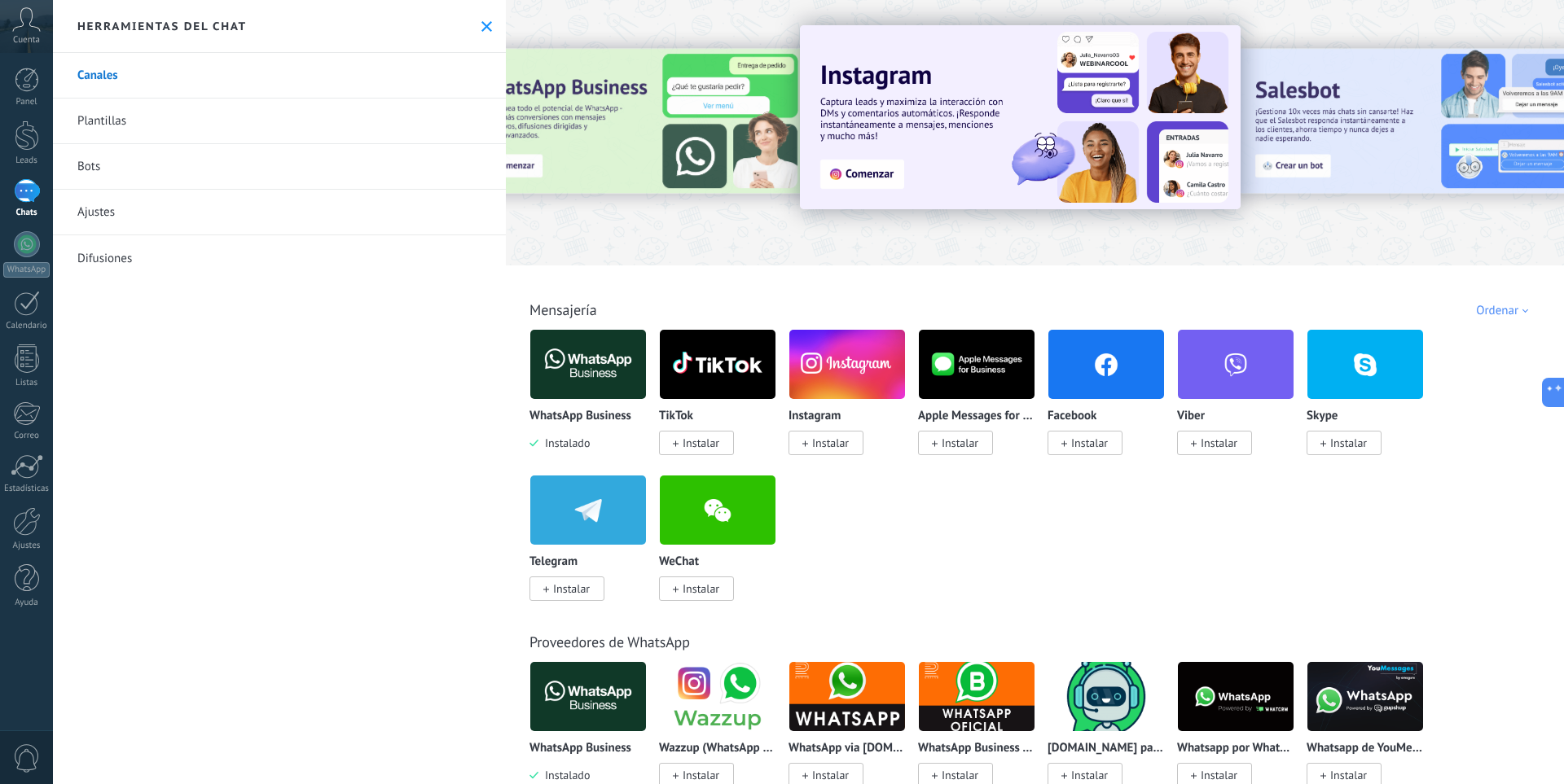
click at [1096, 354] on img at bounding box center [1106, 364] width 116 height 79
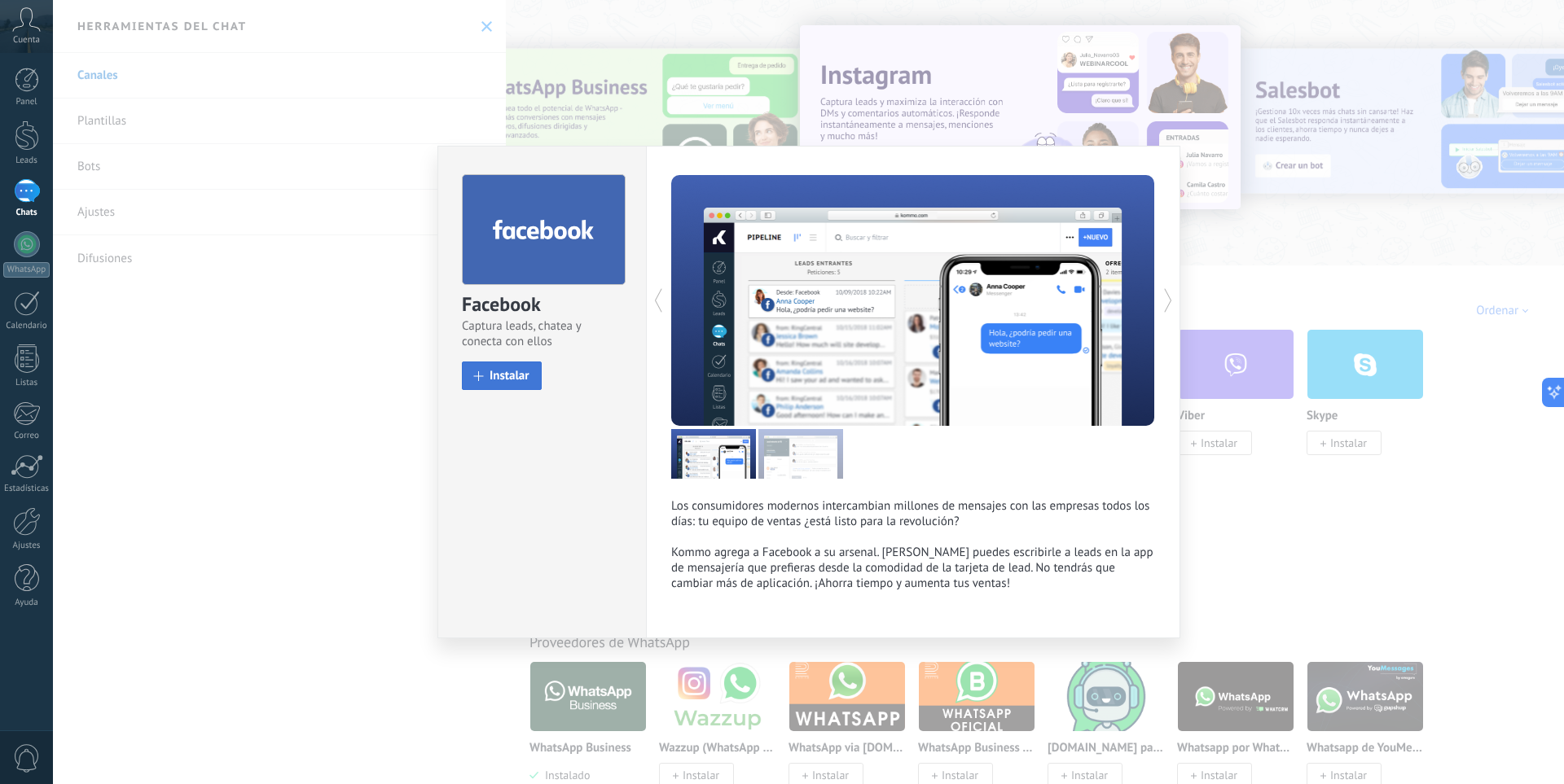
click at [501, 377] on span "Instalar" at bounding box center [509, 376] width 40 height 12
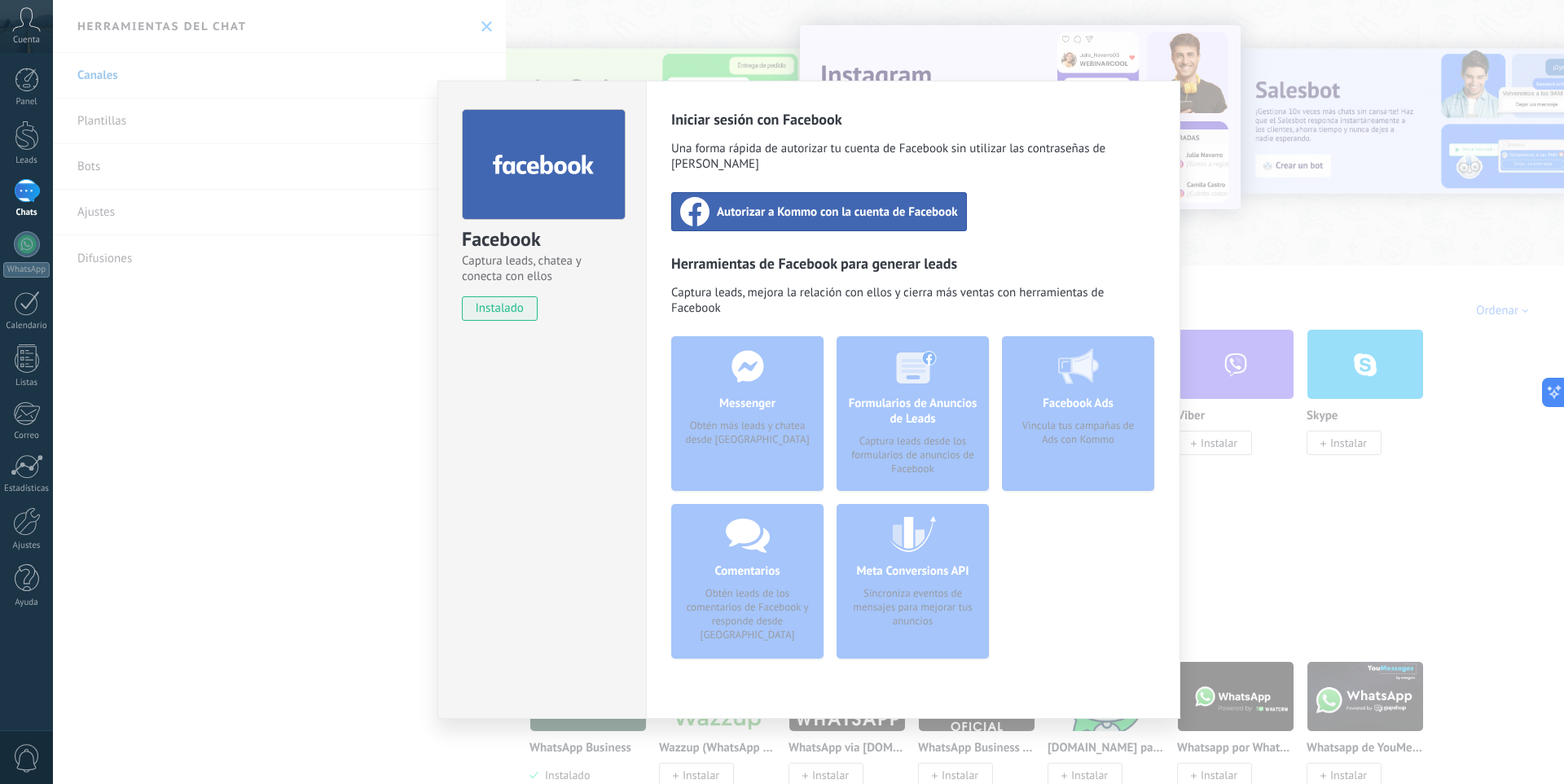
click at [811, 192] on div "Autorizar a Kommo con la cuenta de Facebook" at bounding box center [819, 211] width 295 height 39
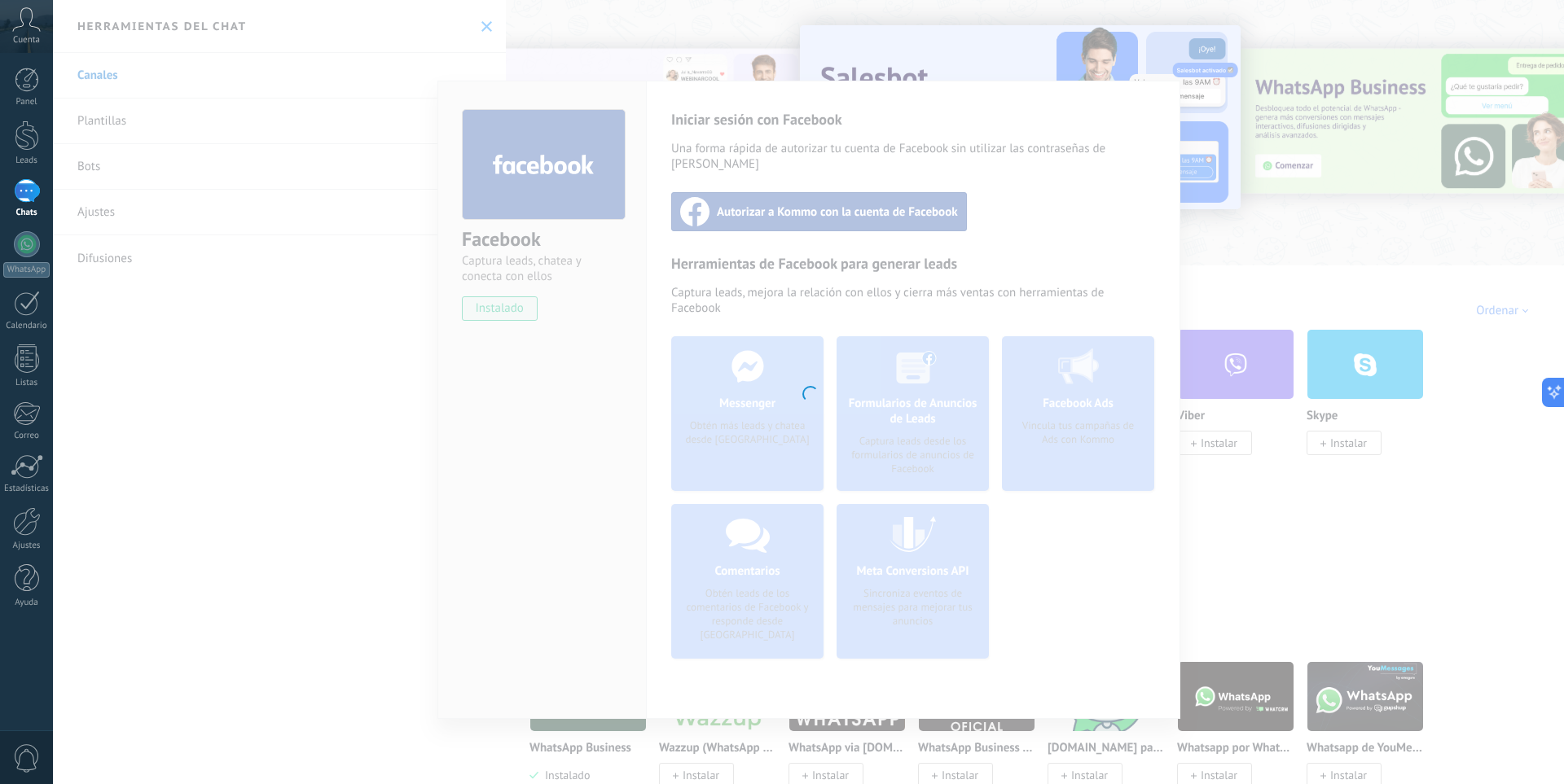
drag, startPoint x: 418, startPoint y: 471, endPoint x: 427, endPoint y: 478, distance: 11.4
click at [421, 474] on div at bounding box center [808, 392] width 1511 height 784
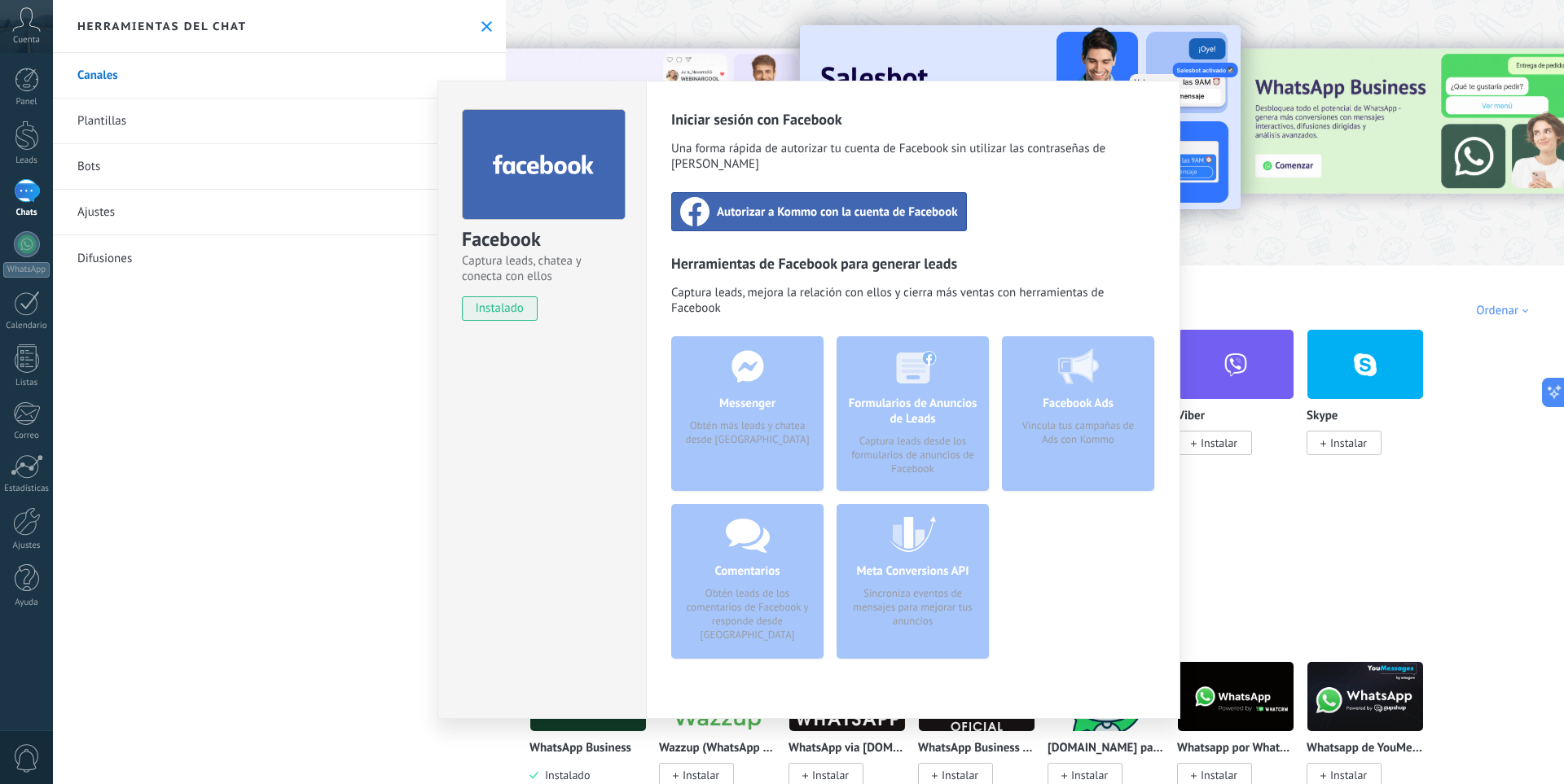
click at [430, 510] on div "Facebook Captura leads, chatea y conecta con ellos instalado Desinstalar Inicia…" at bounding box center [808, 392] width 1511 height 784
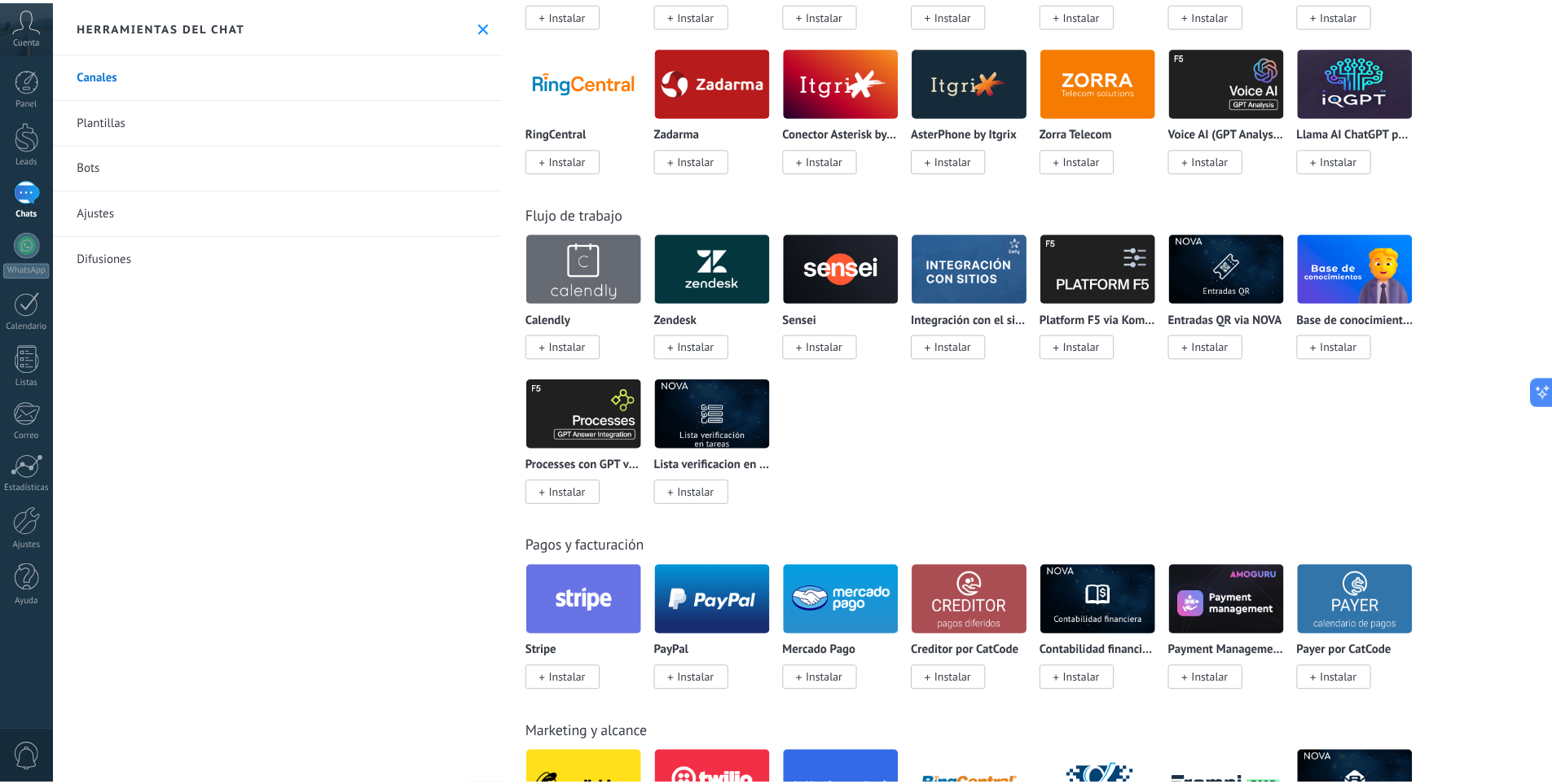
scroll to position [1954, 0]
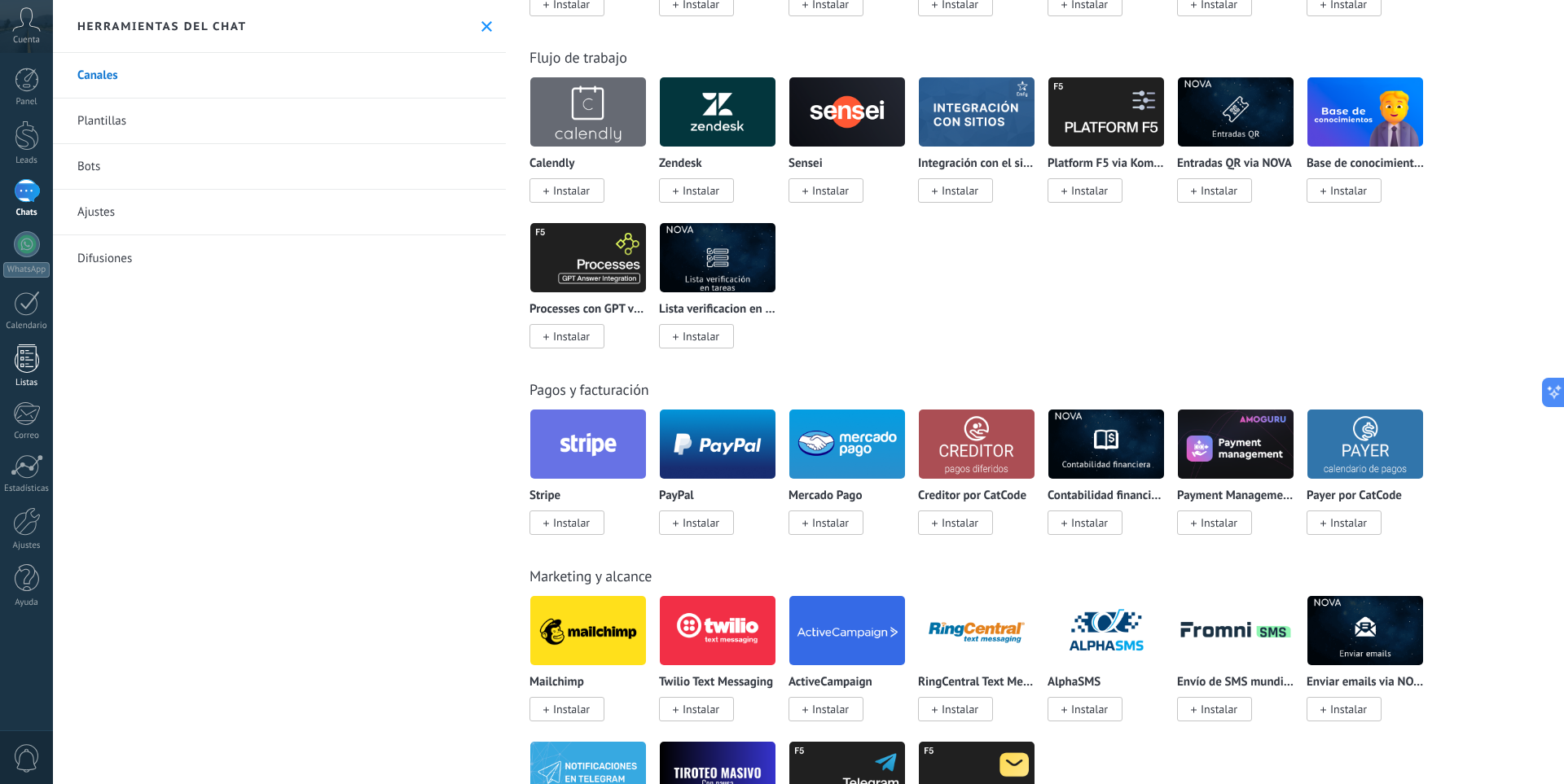
click at [34, 363] on div at bounding box center [27, 359] width 25 height 28
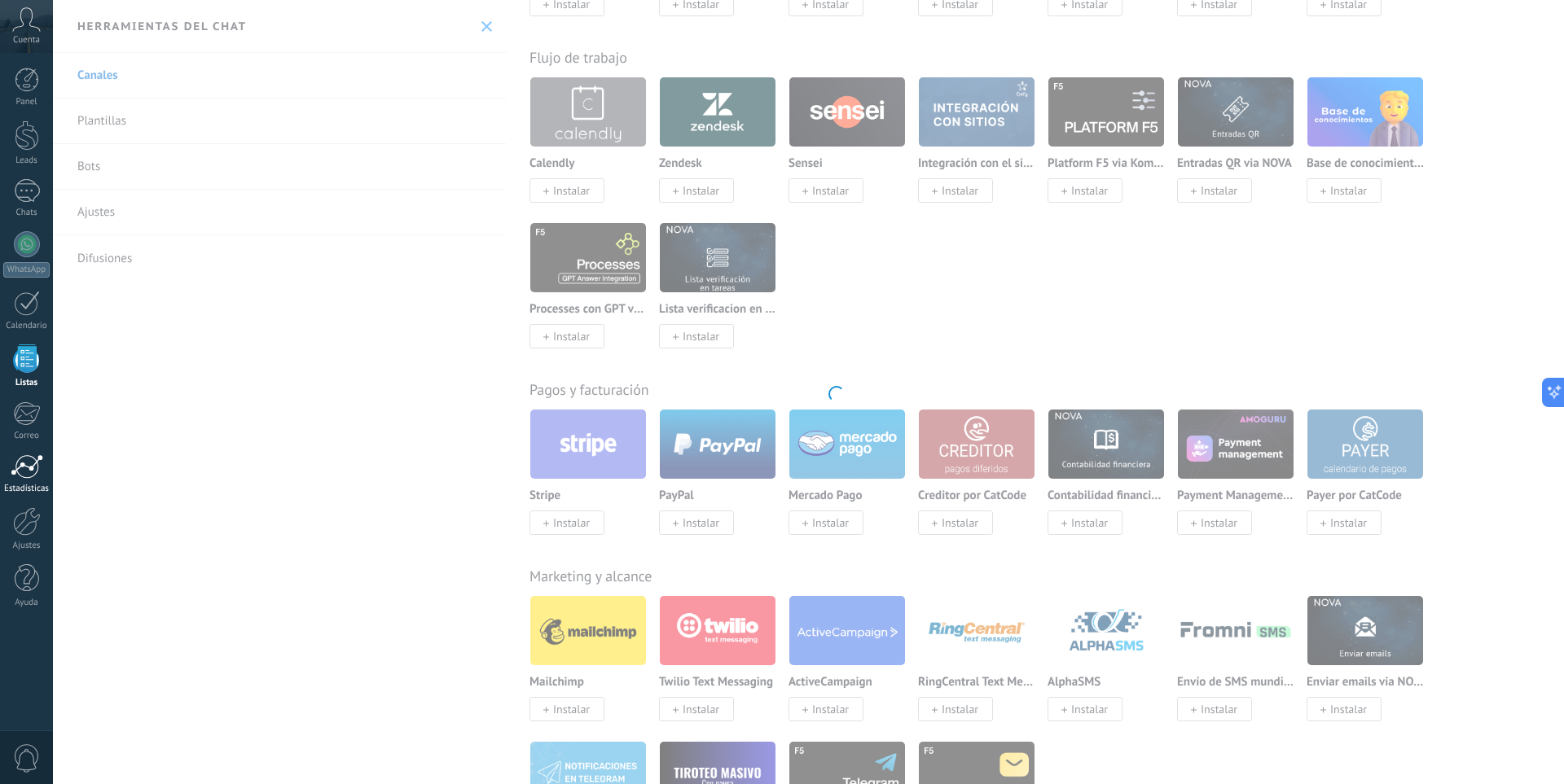
click at [11, 468] on div at bounding box center [27, 467] width 33 height 25
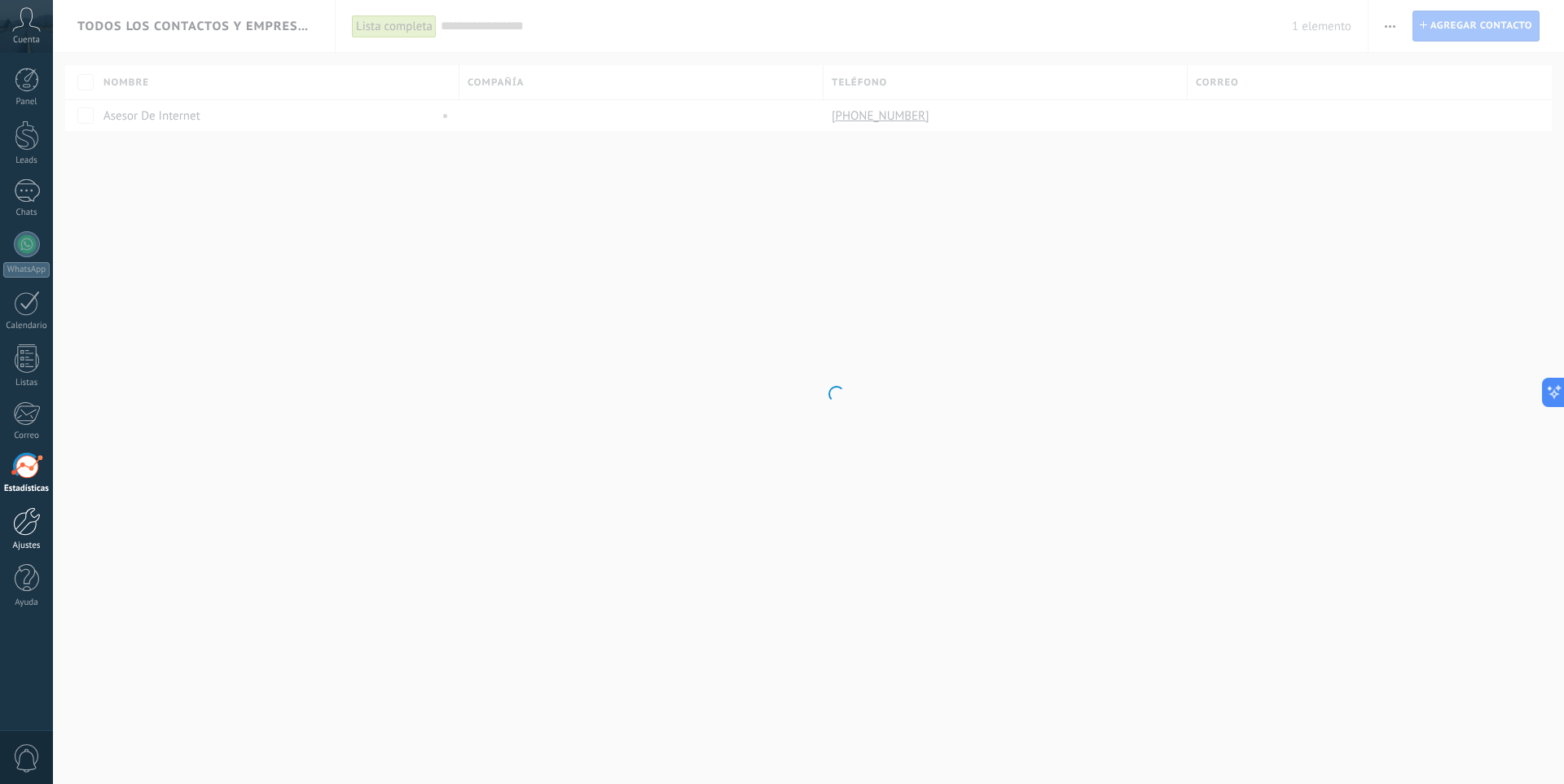
click at [33, 535] on div at bounding box center [27, 521] width 27 height 28
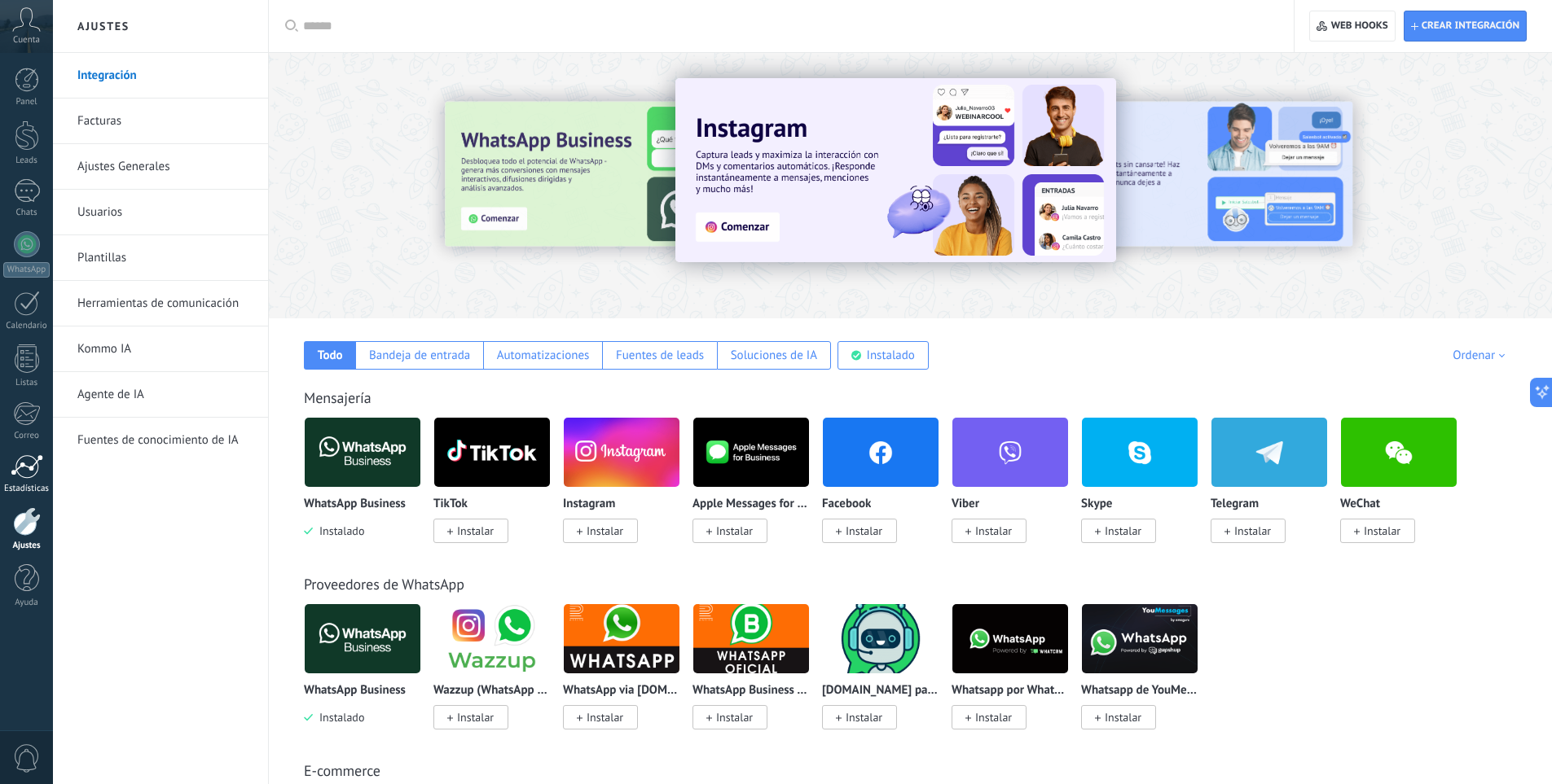
click at [26, 474] on div at bounding box center [27, 467] width 33 height 25
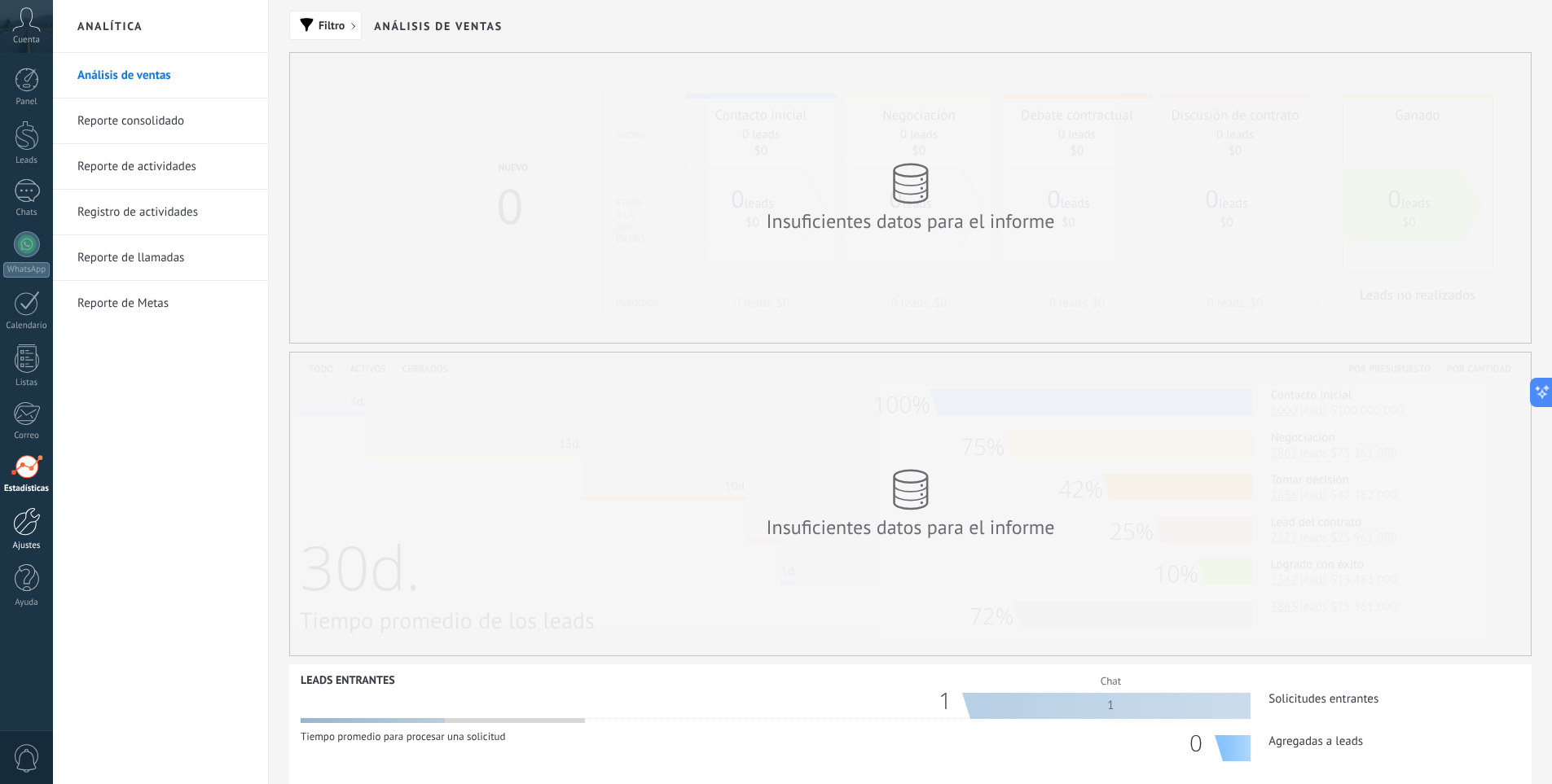
click at [19, 521] on div at bounding box center [27, 521] width 27 height 28
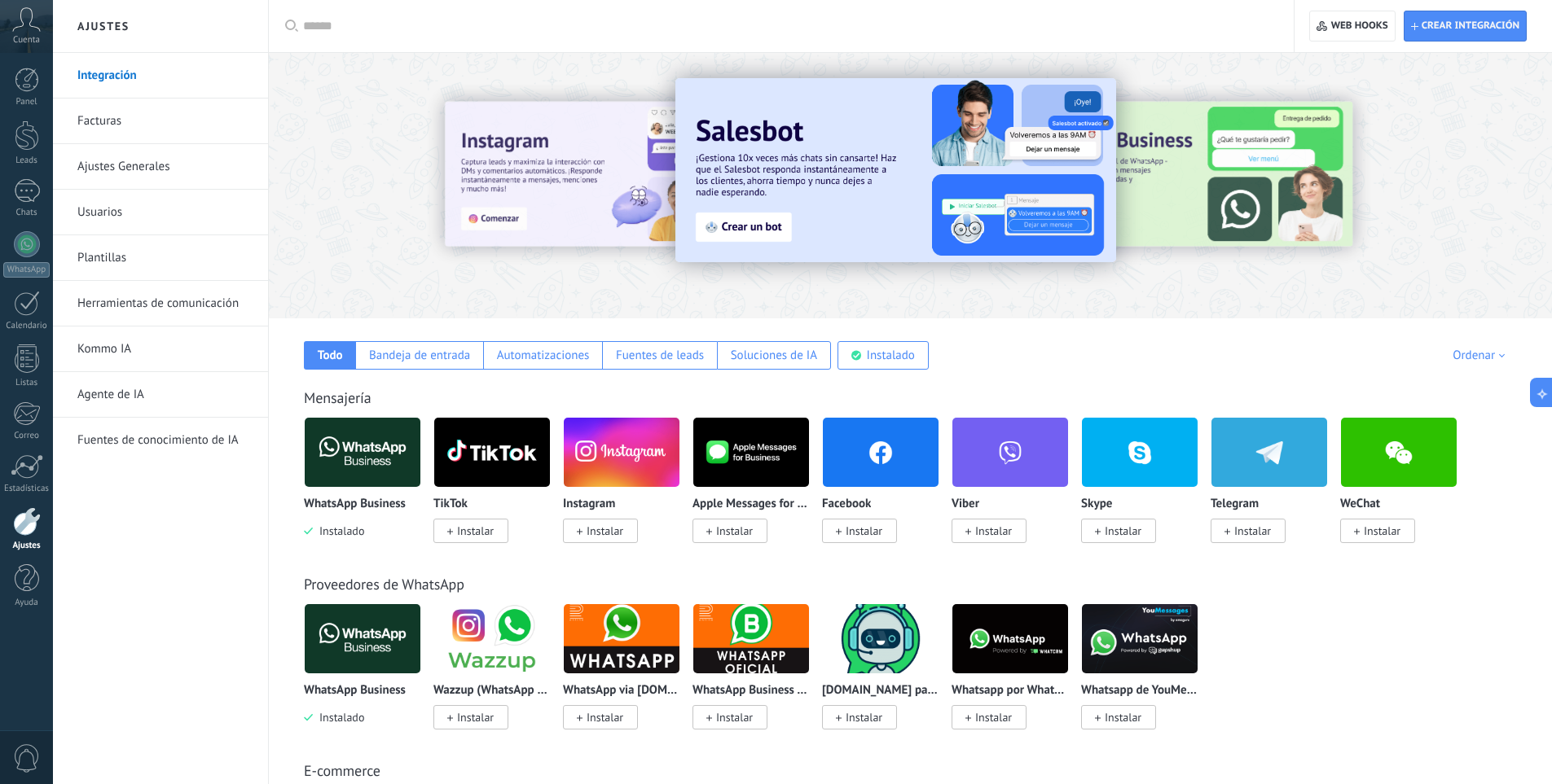
click at [119, 130] on link "Facturas" at bounding box center [164, 121] width 174 height 46
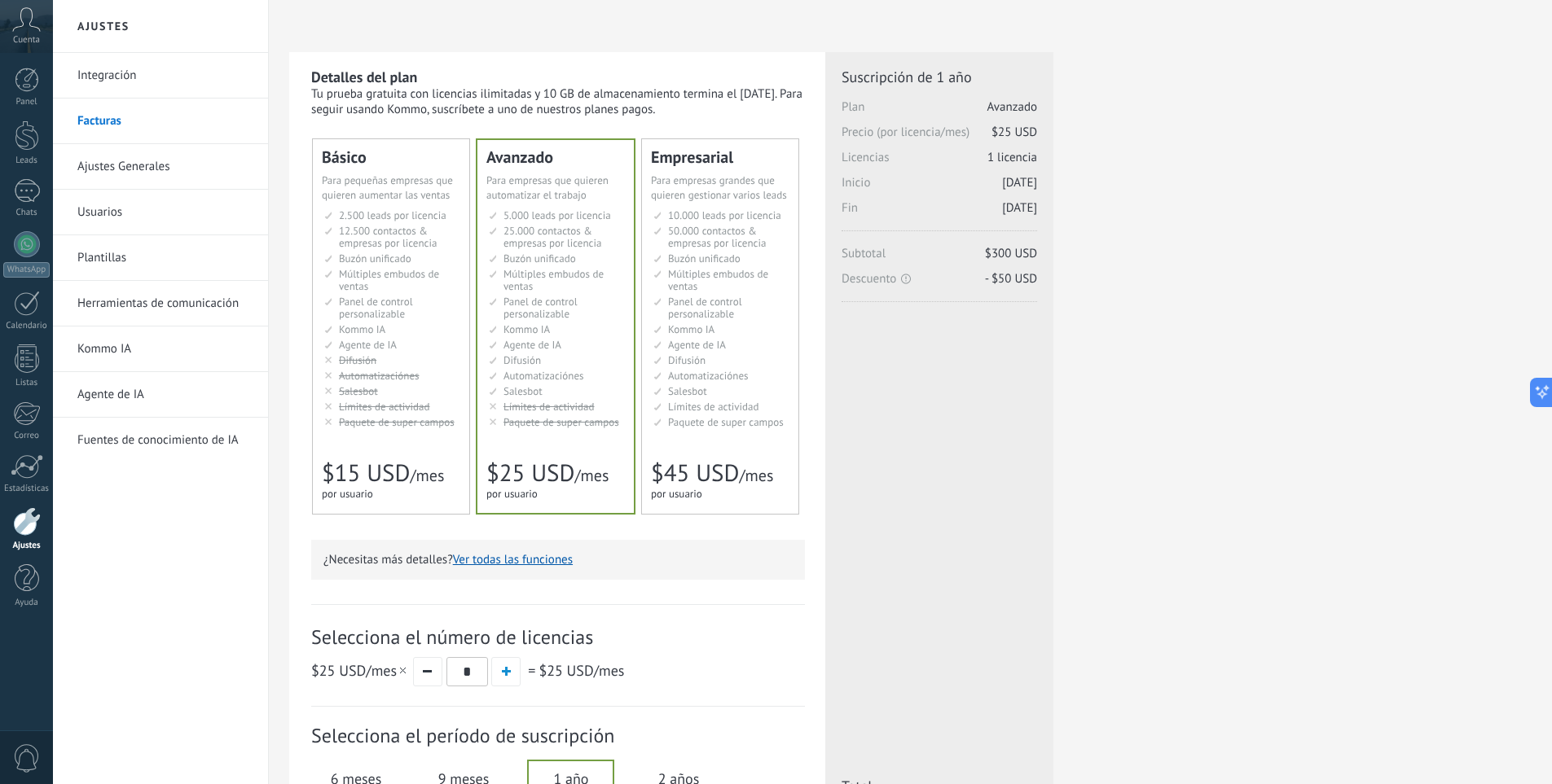
click at [94, 166] on link "Ajustes Generales" at bounding box center [164, 167] width 174 height 46
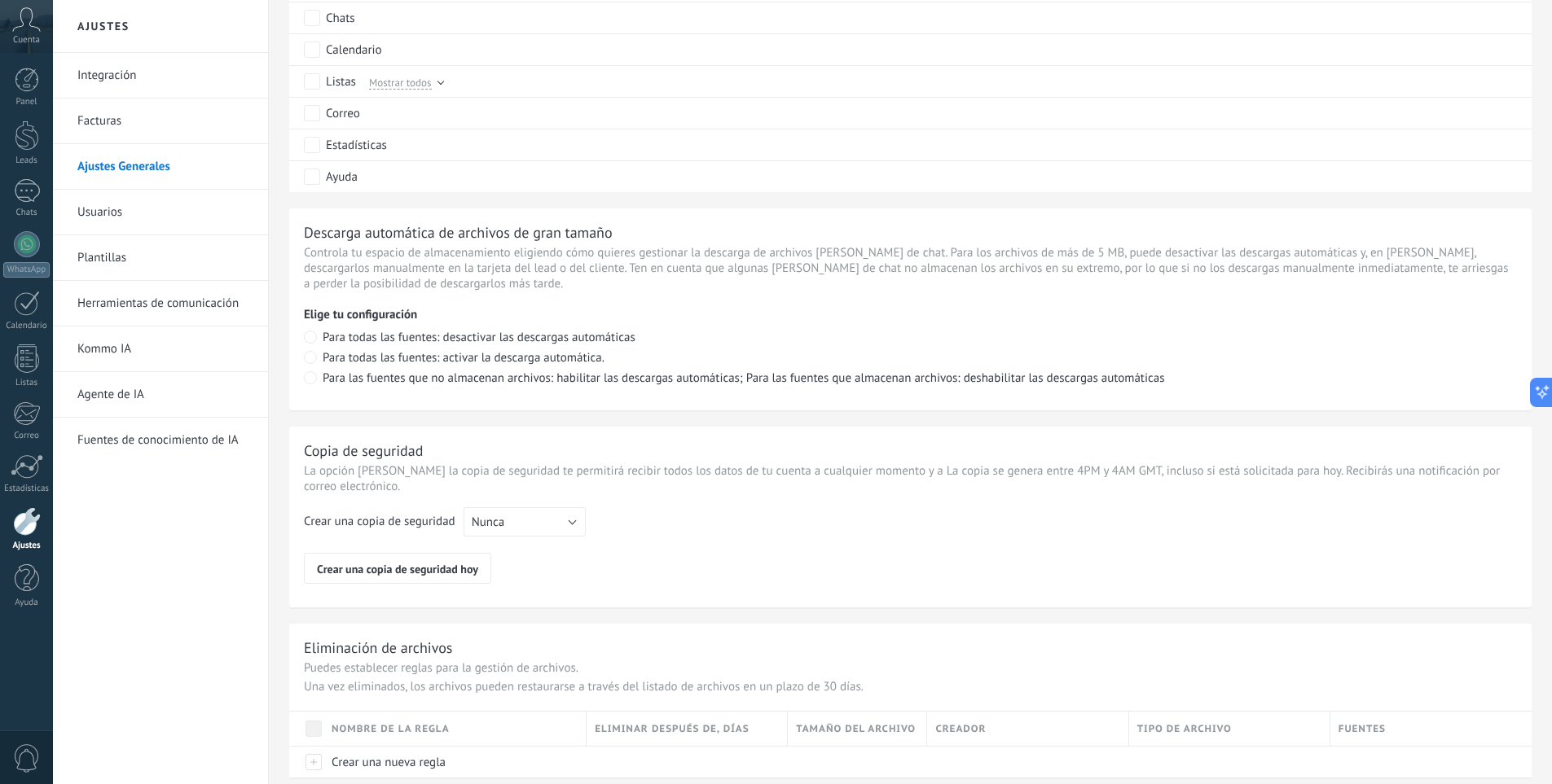
scroll to position [978, 0]
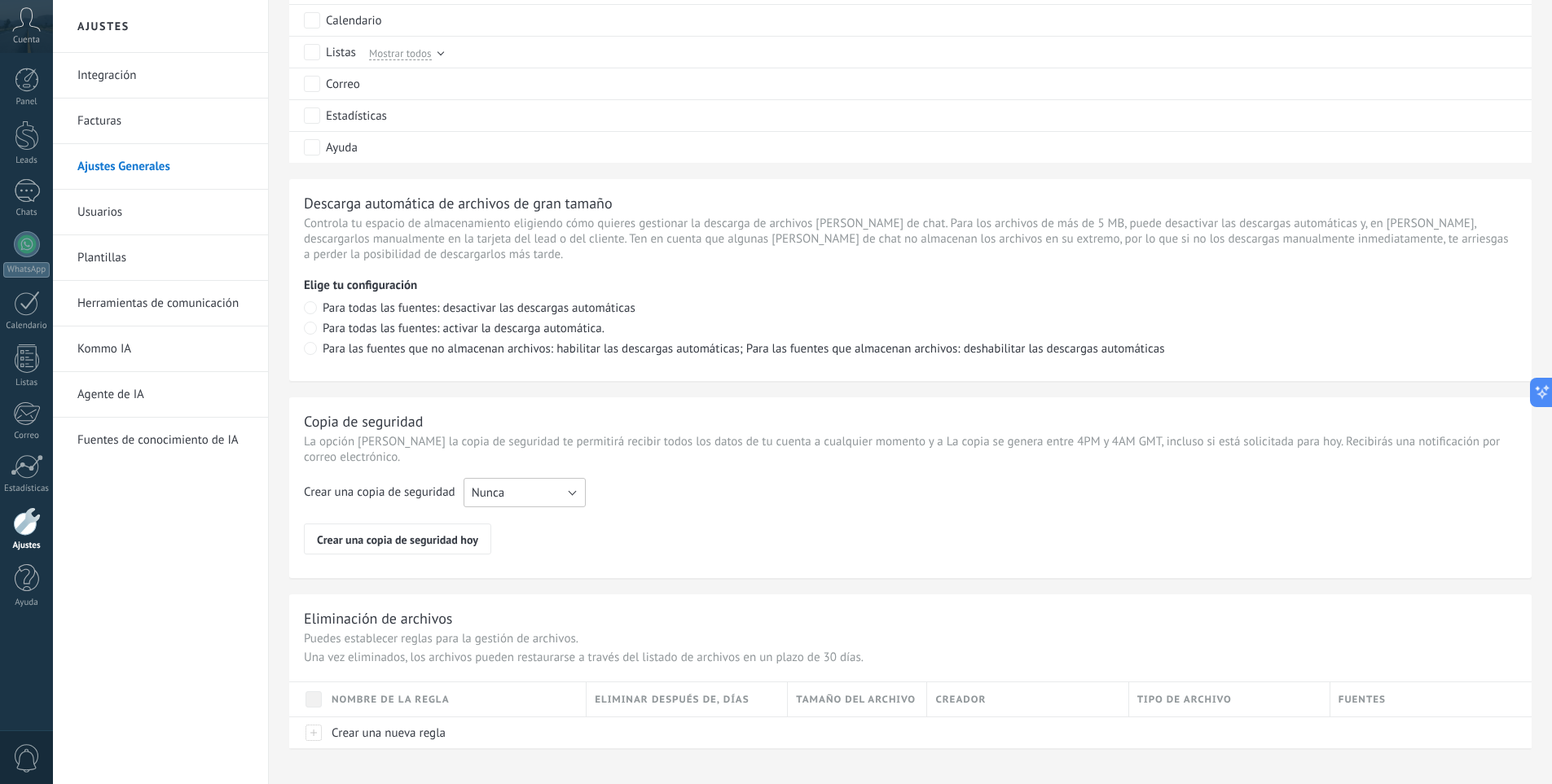
click at [536, 491] on button "Nunca" at bounding box center [524, 492] width 122 height 29
click at [486, 509] on li "Cada semana" at bounding box center [519, 520] width 131 height 27
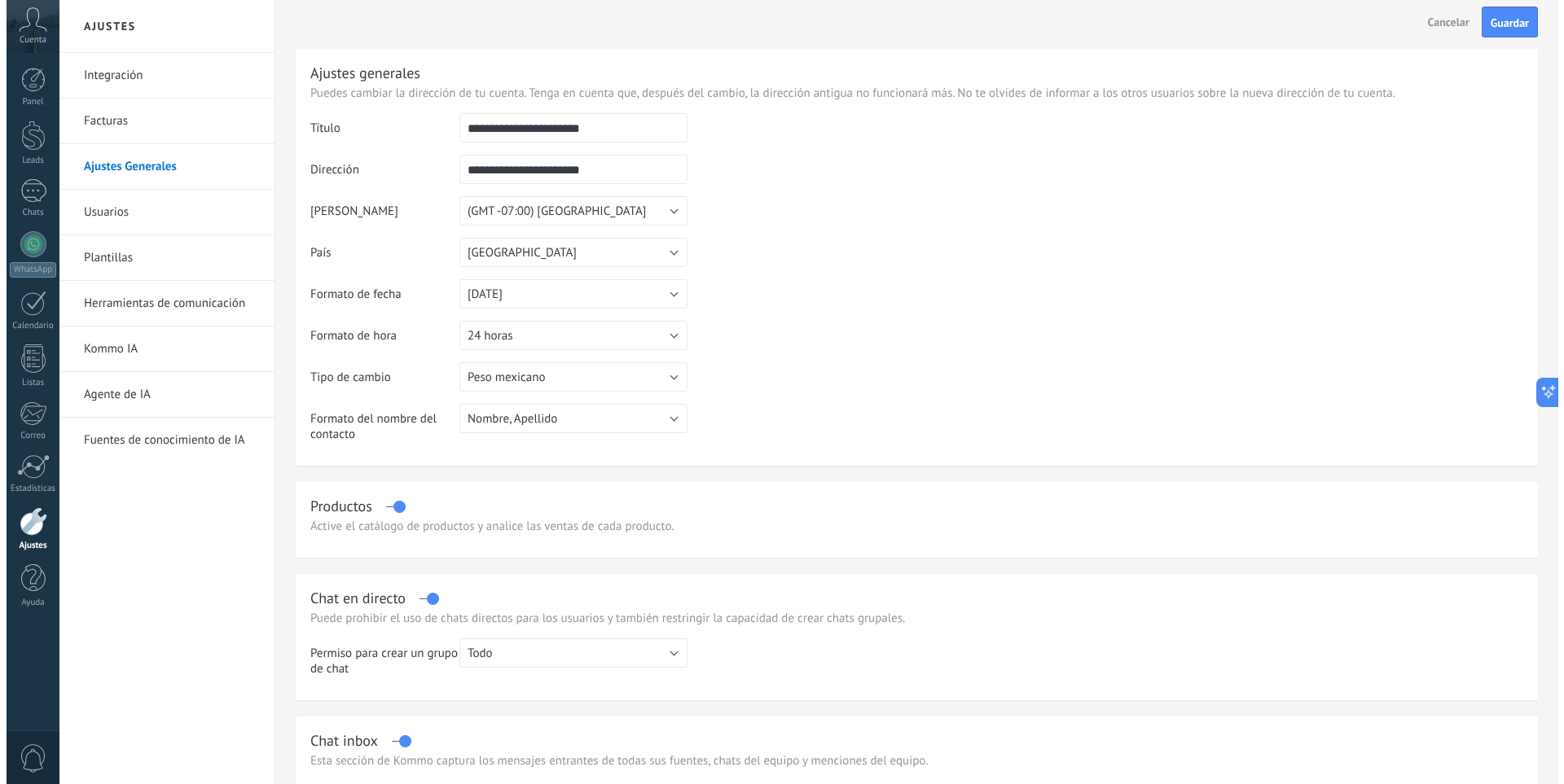
scroll to position [0, 0]
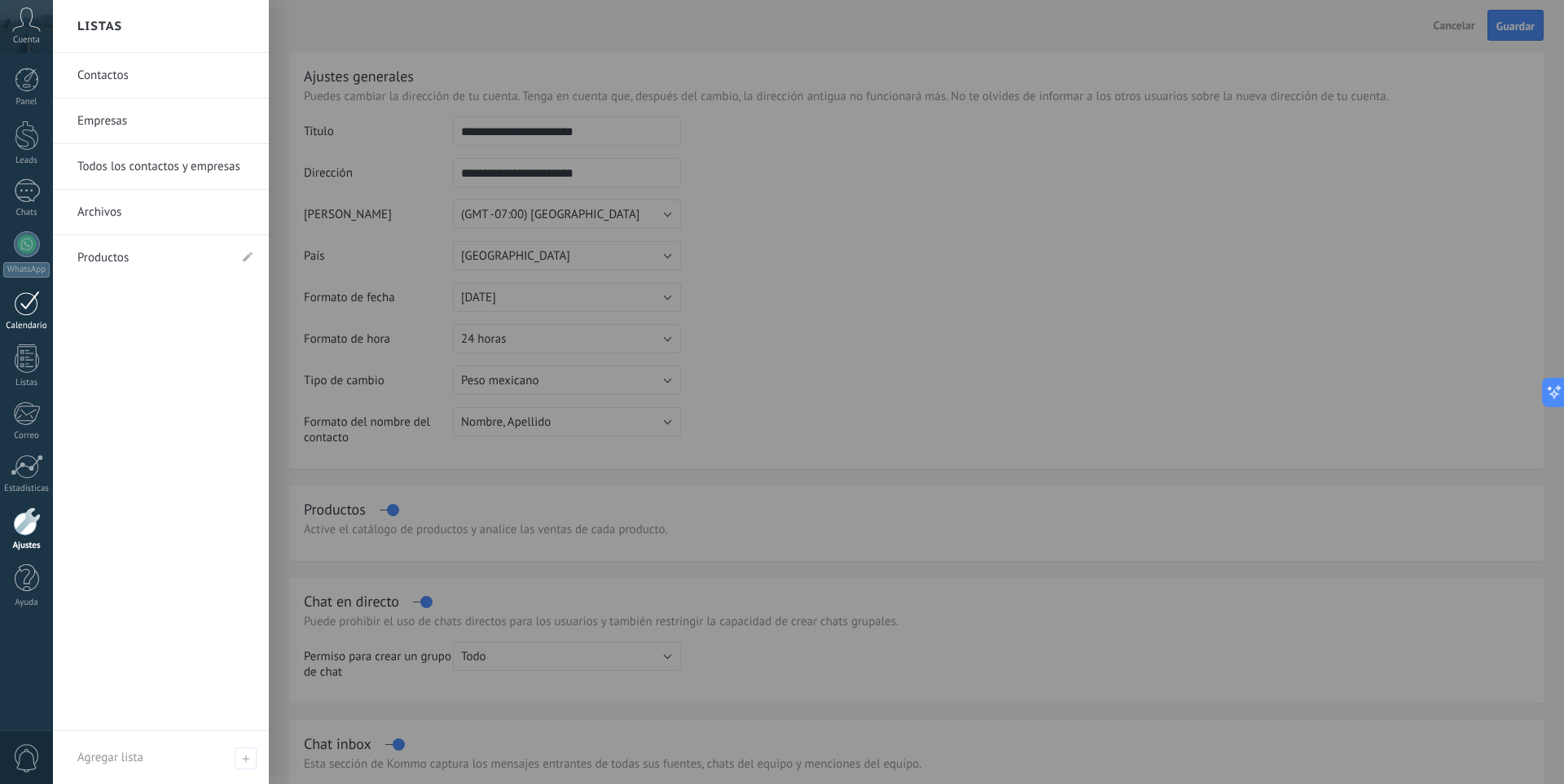
click at [22, 308] on div at bounding box center [27, 303] width 26 height 26
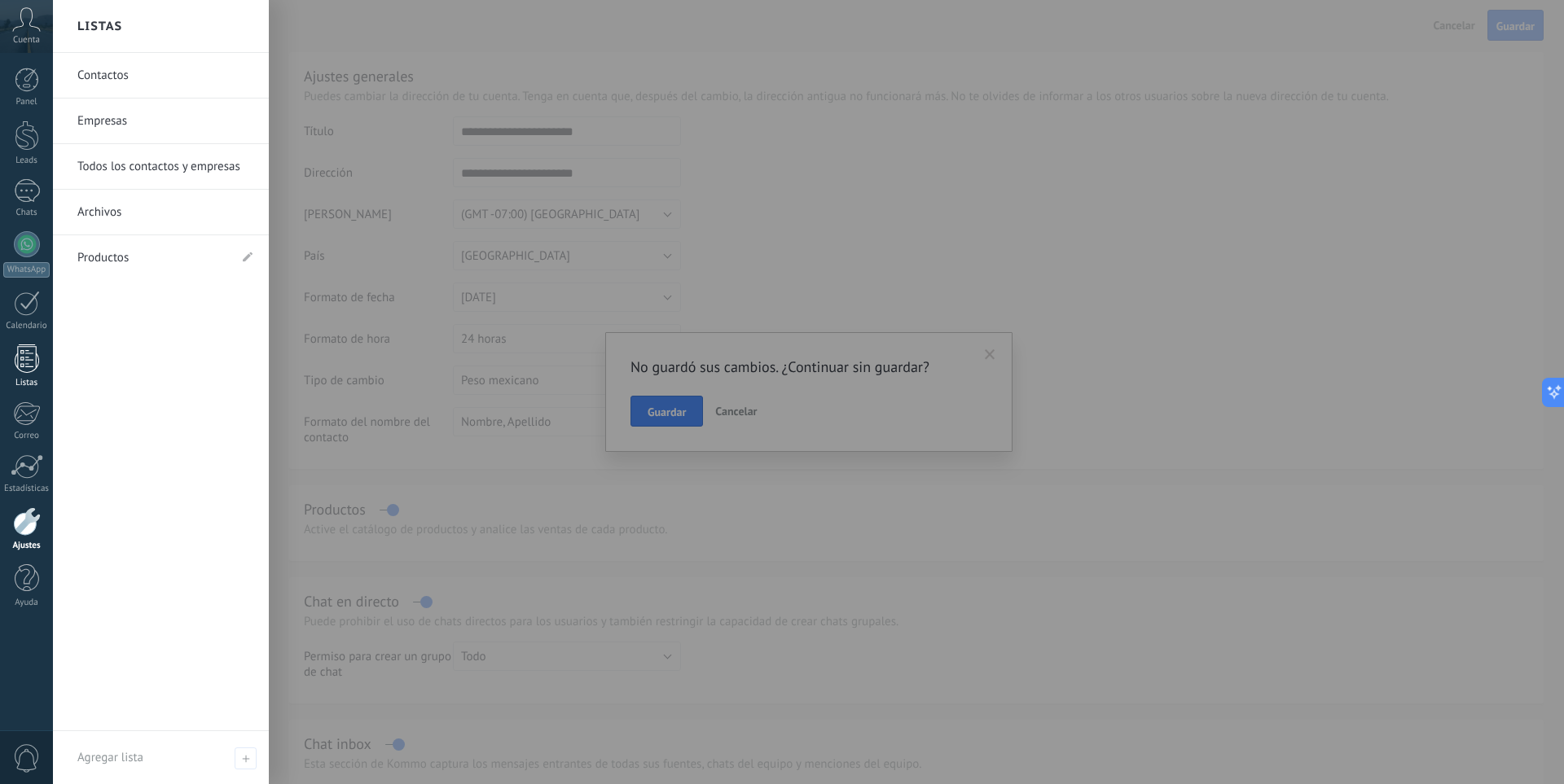
click at [41, 366] on link "Listas" at bounding box center [27, 367] width 53 height 44
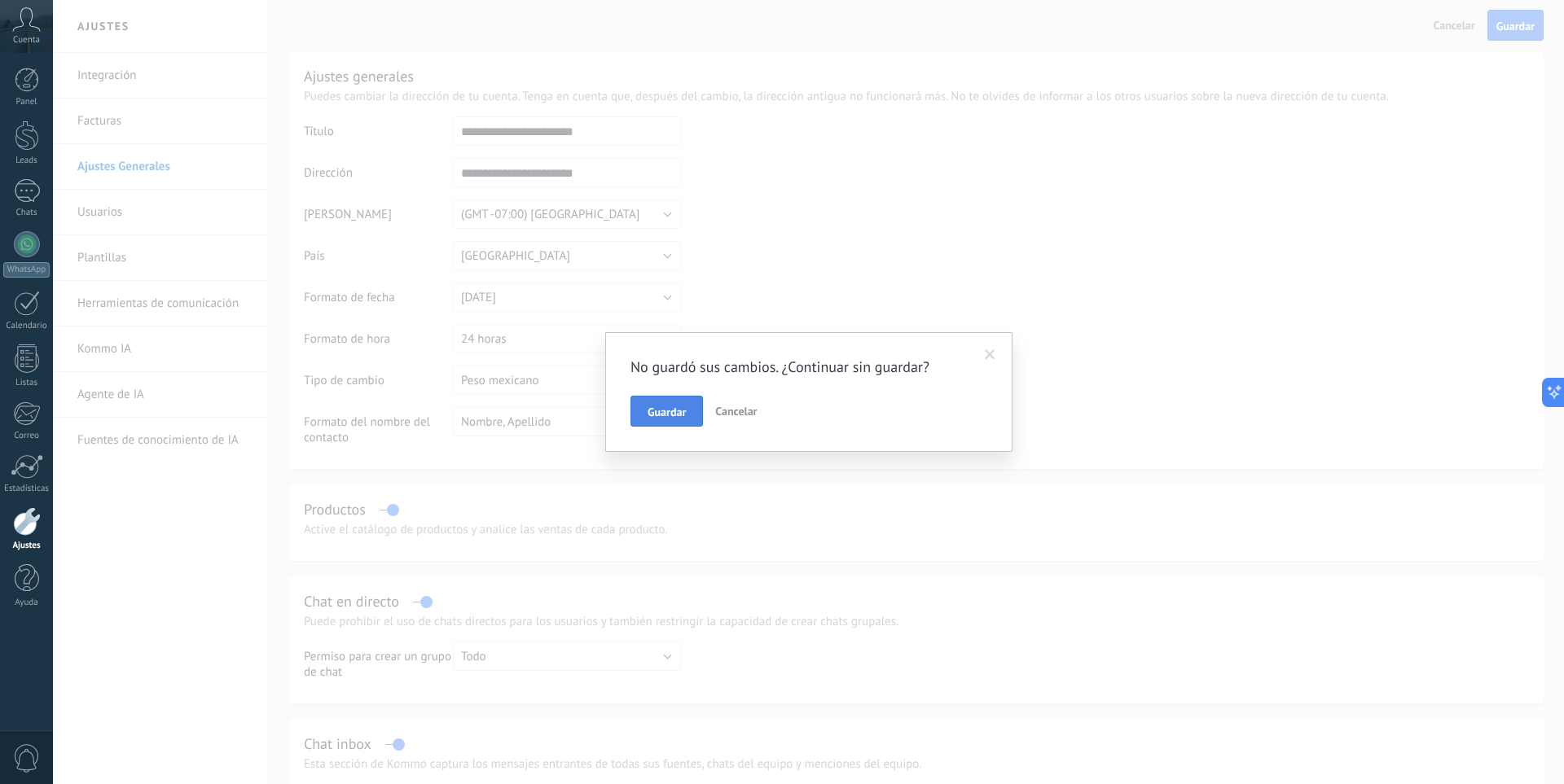
click at [678, 409] on span "Guardar" at bounding box center [667, 412] width 38 height 11
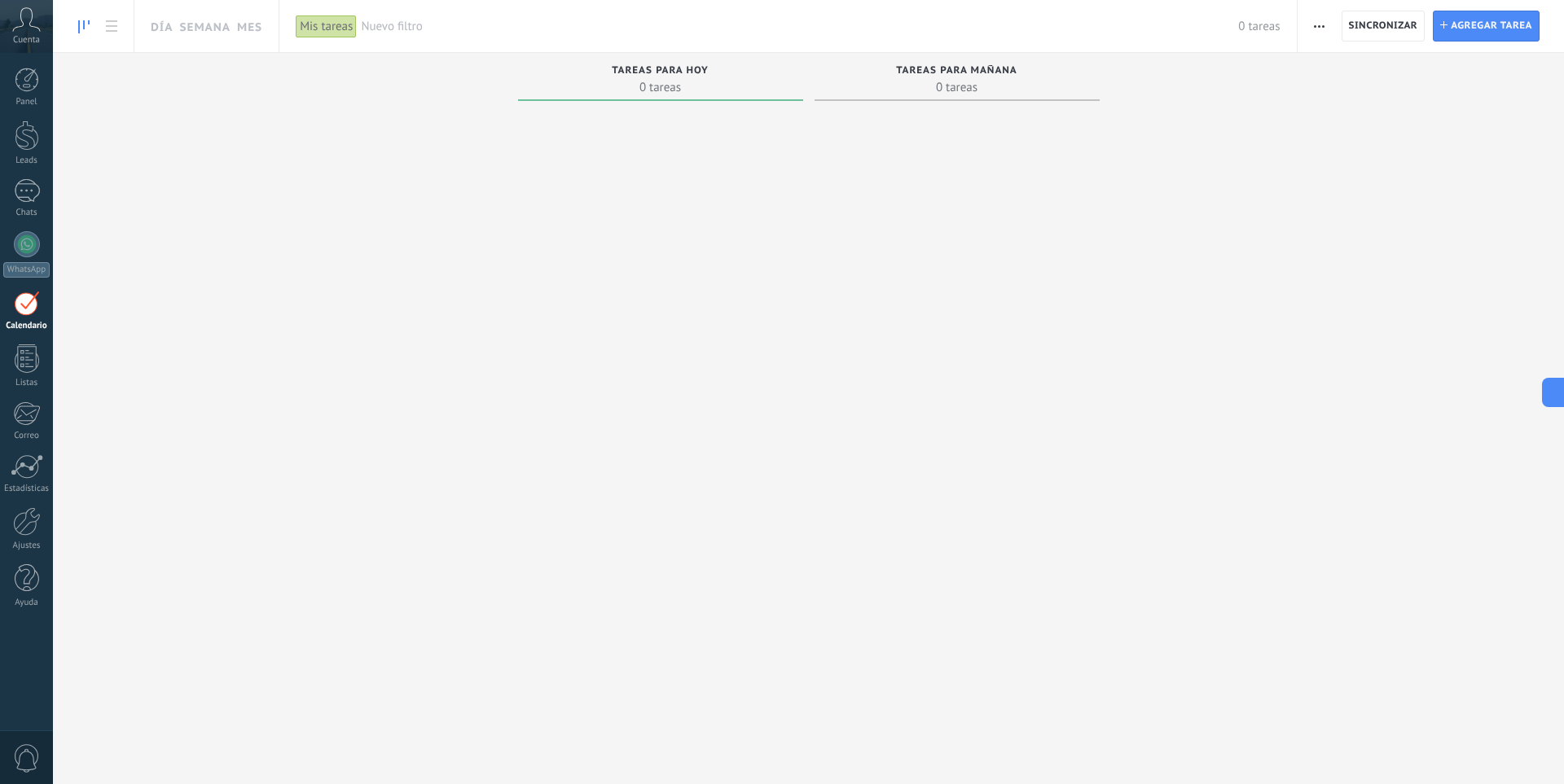
click at [652, 87] on span "0 tareas" at bounding box center [660, 87] width 269 height 16
drag, startPoint x: 604, startPoint y: 82, endPoint x: 702, endPoint y: 85, distance: 98.0
click at [605, 82] on span "0 tareas" at bounding box center [660, 87] width 269 height 16
click at [721, 85] on span "0 tareas" at bounding box center [660, 87] width 269 height 16
click at [1002, 86] on span "0 tareas" at bounding box center [957, 87] width 269 height 16
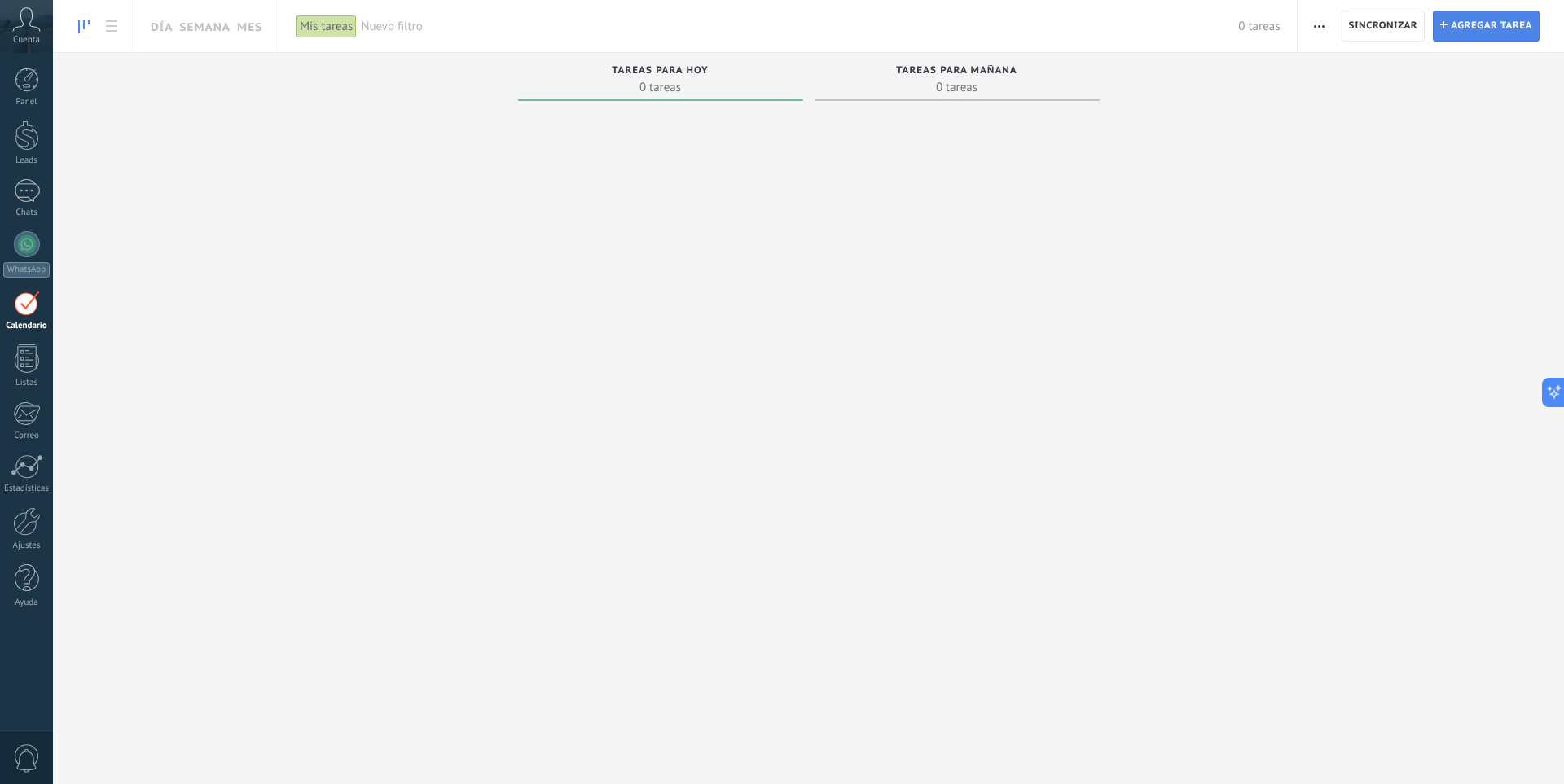
click at [1517, 27] on span "Agregar tarea" at bounding box center [1492, 26] width 81 height 29
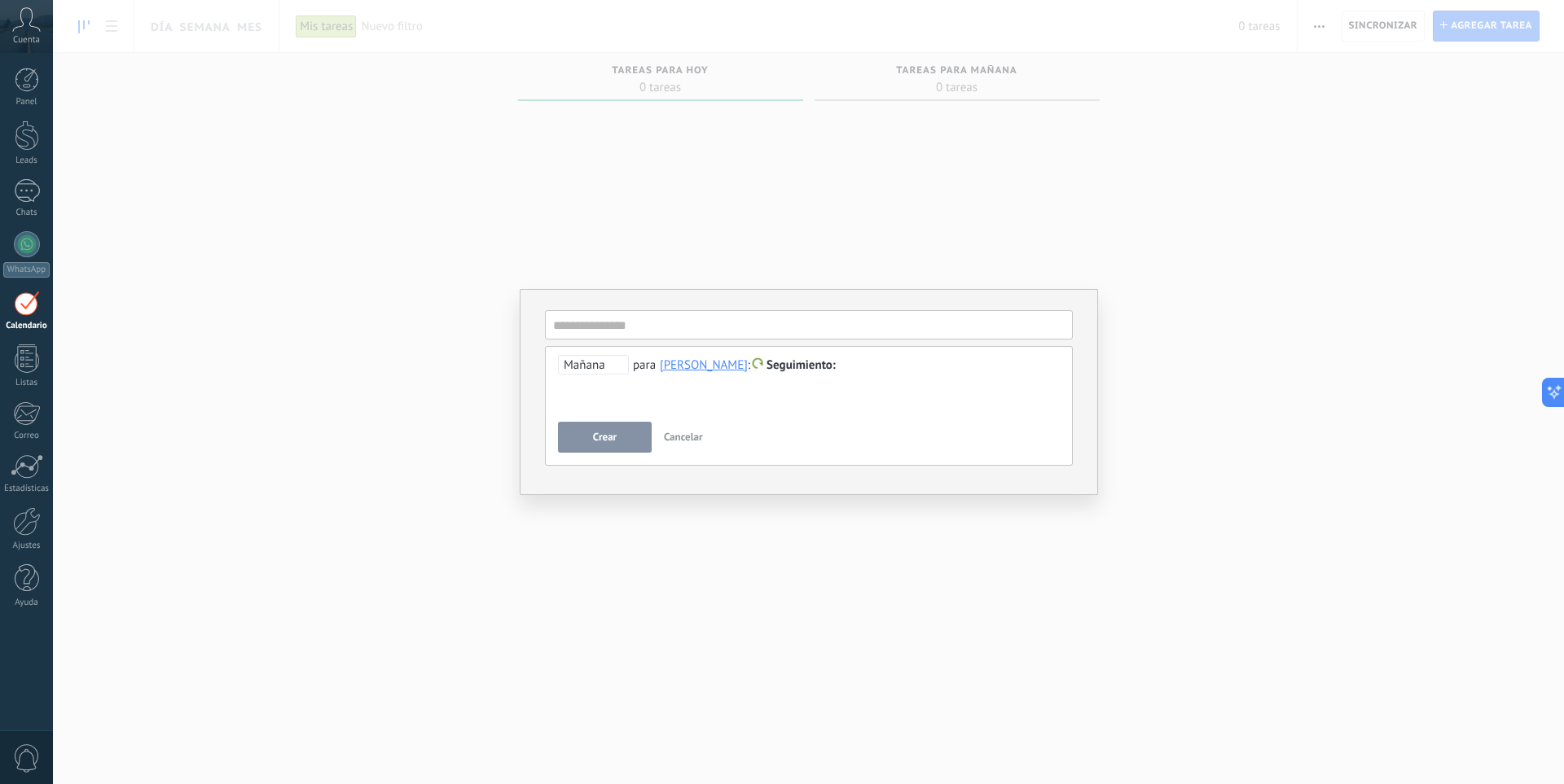
click at [837, 365] on div at bounding box center [809, 366] width 502 height 19
click at [612, 431] on span "Crear" at bounding box center [605, 437] width 24 height 11
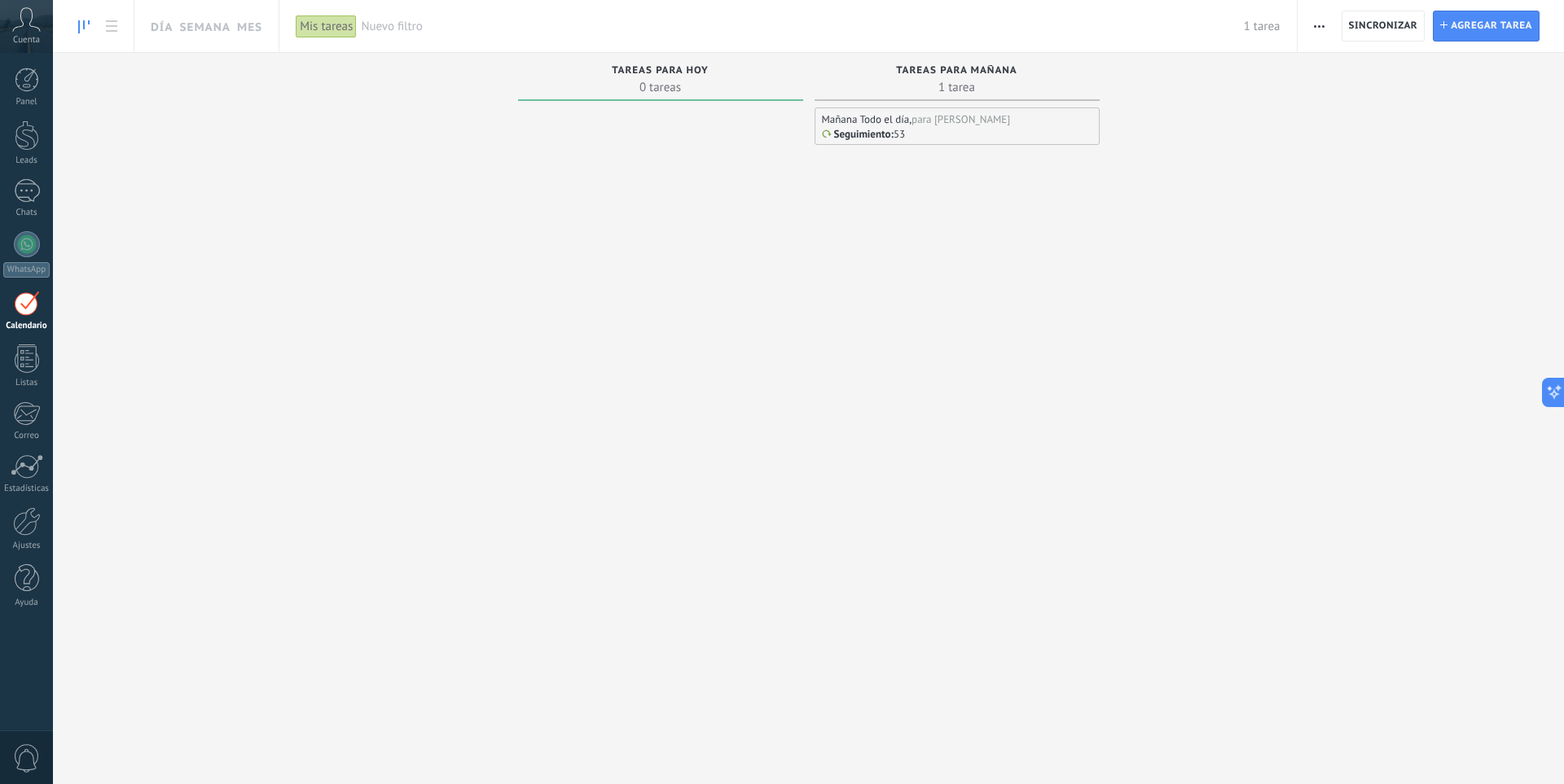
click at [854, 134] on p "Seguimiento" at bounding box center [863, 134] width 57 height 13
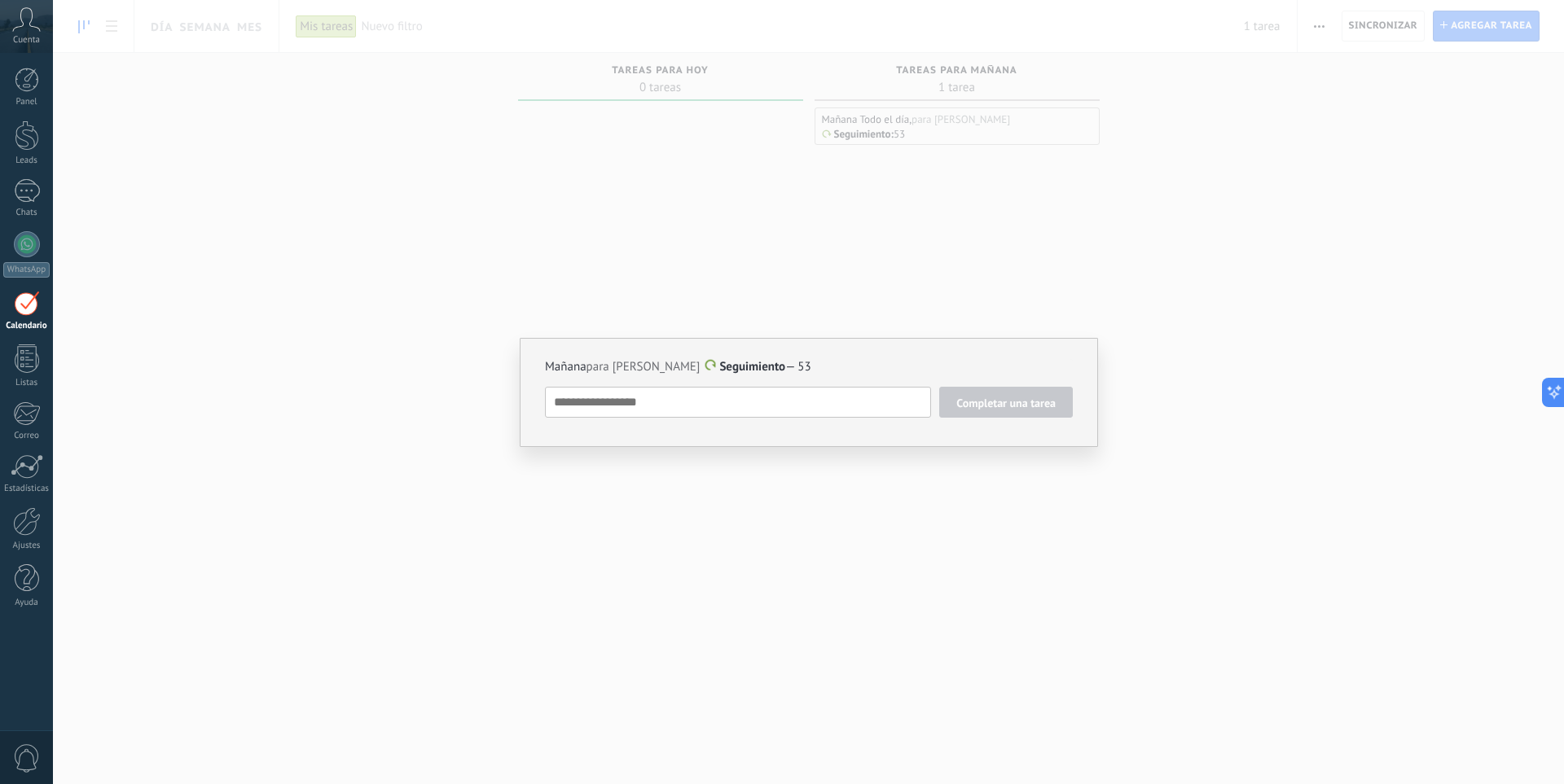
click at [974, 409] on span "Completar una tarea" at bounding box center [1006, 403] width 99 height 11
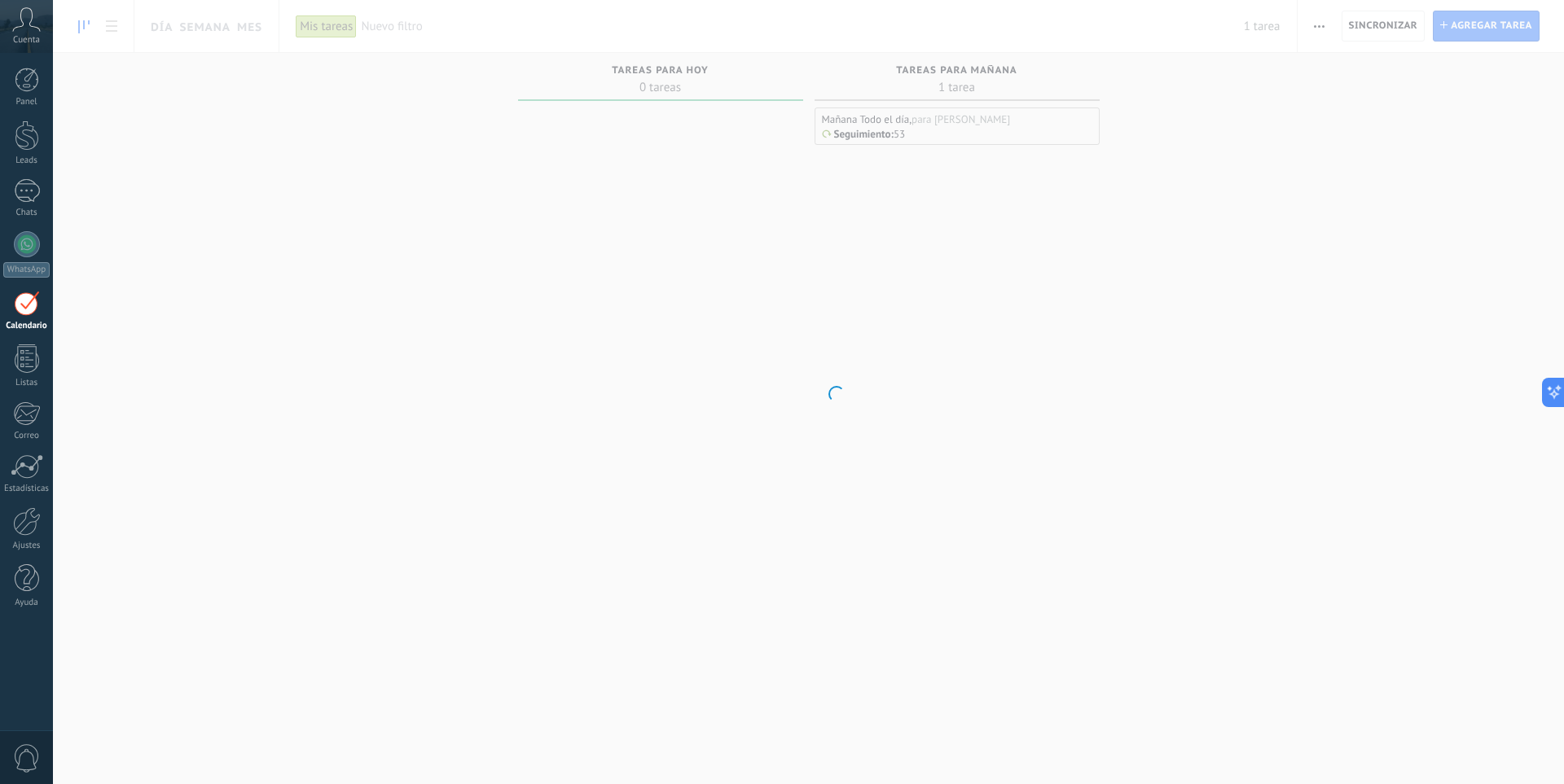
click at [921, 503] on body ".abccls-1,.abccls-2{fill-rule:evenodd}.abccls-2{fill:#fff} .abfcls-1{fill:none}…" at bounding box center [782, 392] width 1564 height 784
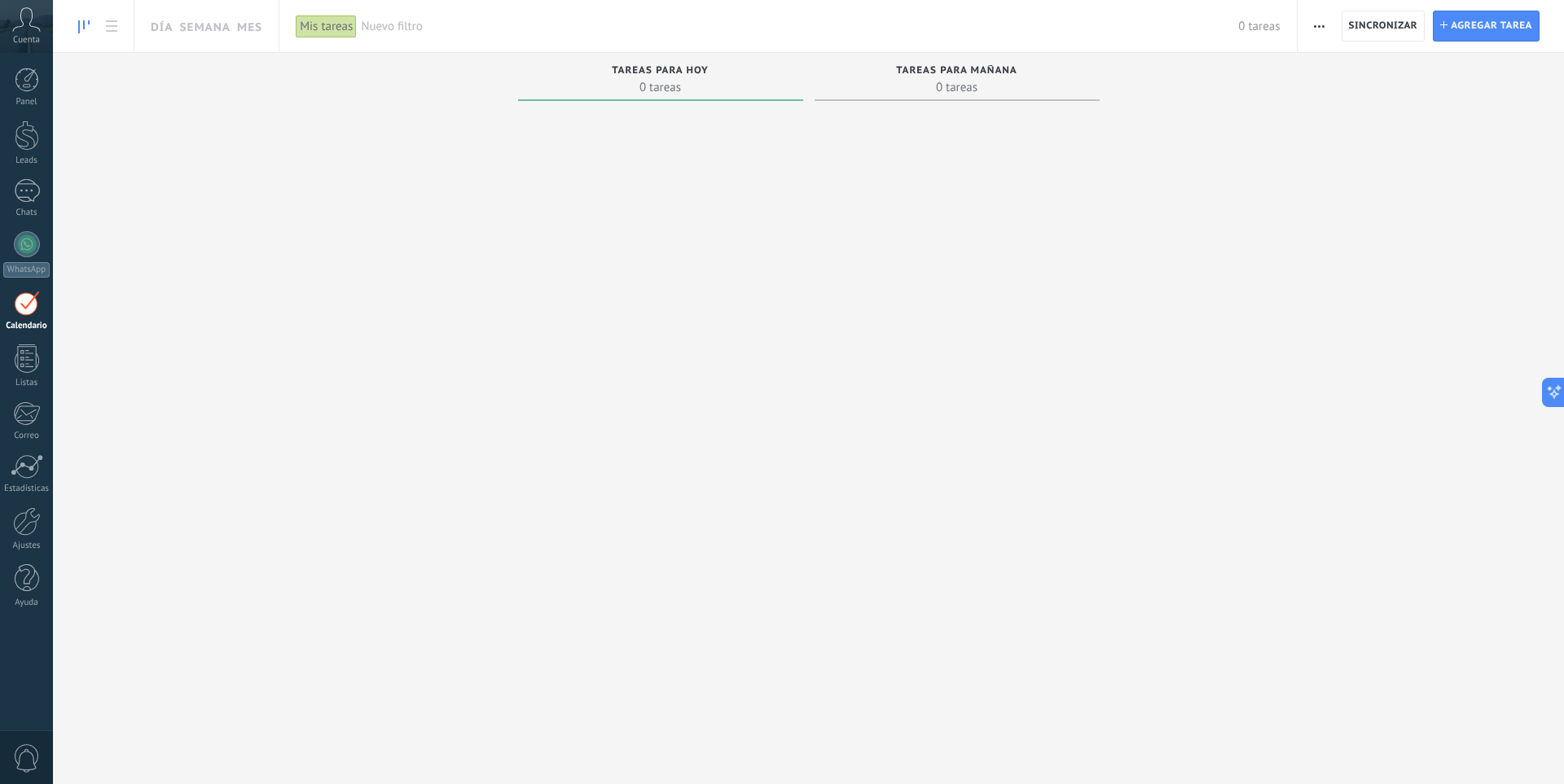
click at [34, 26] on icon at bounding box center [27, 19] width 28 height 25
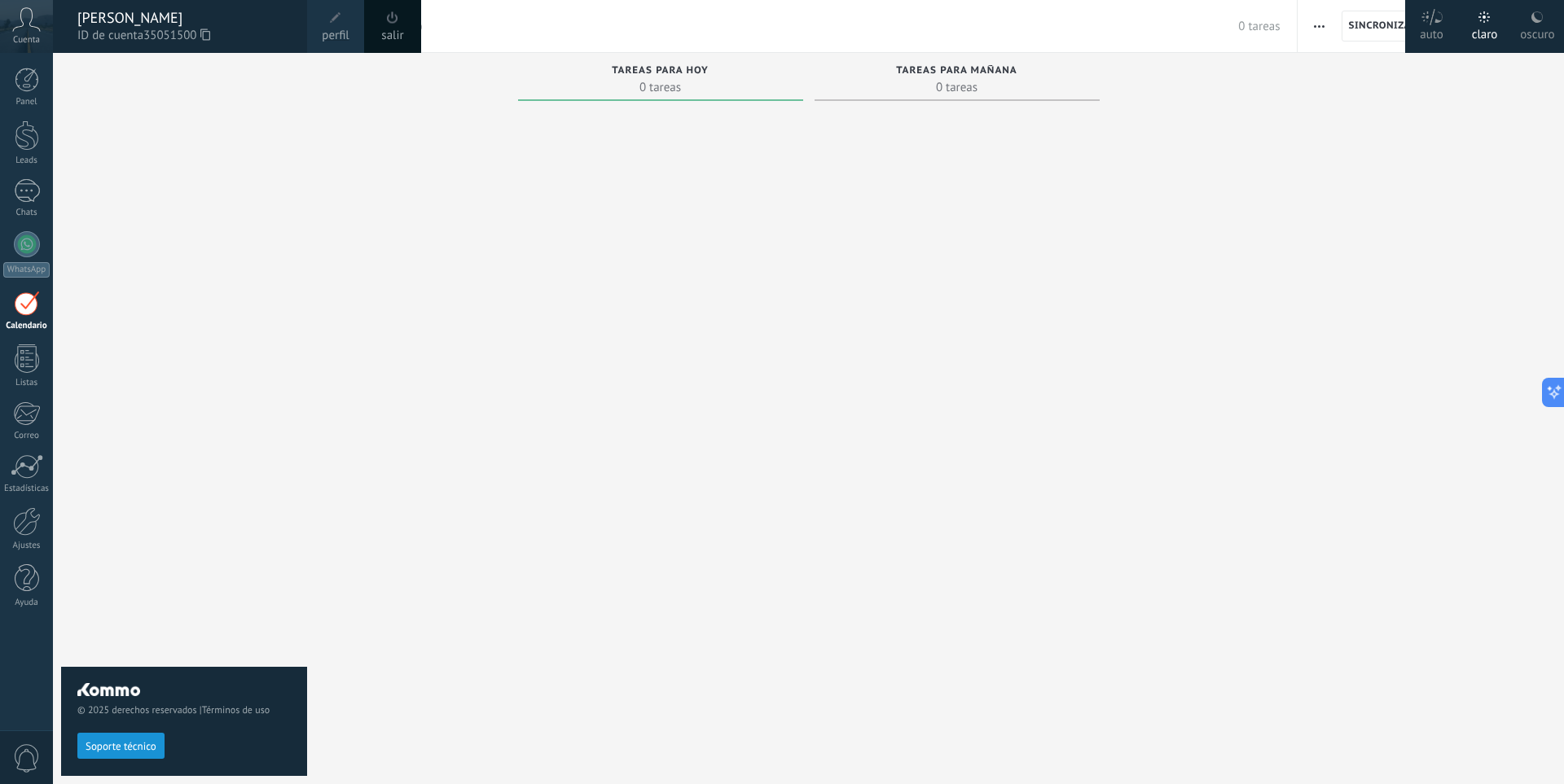
click at [33, 39] on span "Cuenta" at bounding box center [27, 41] width 27 height 11
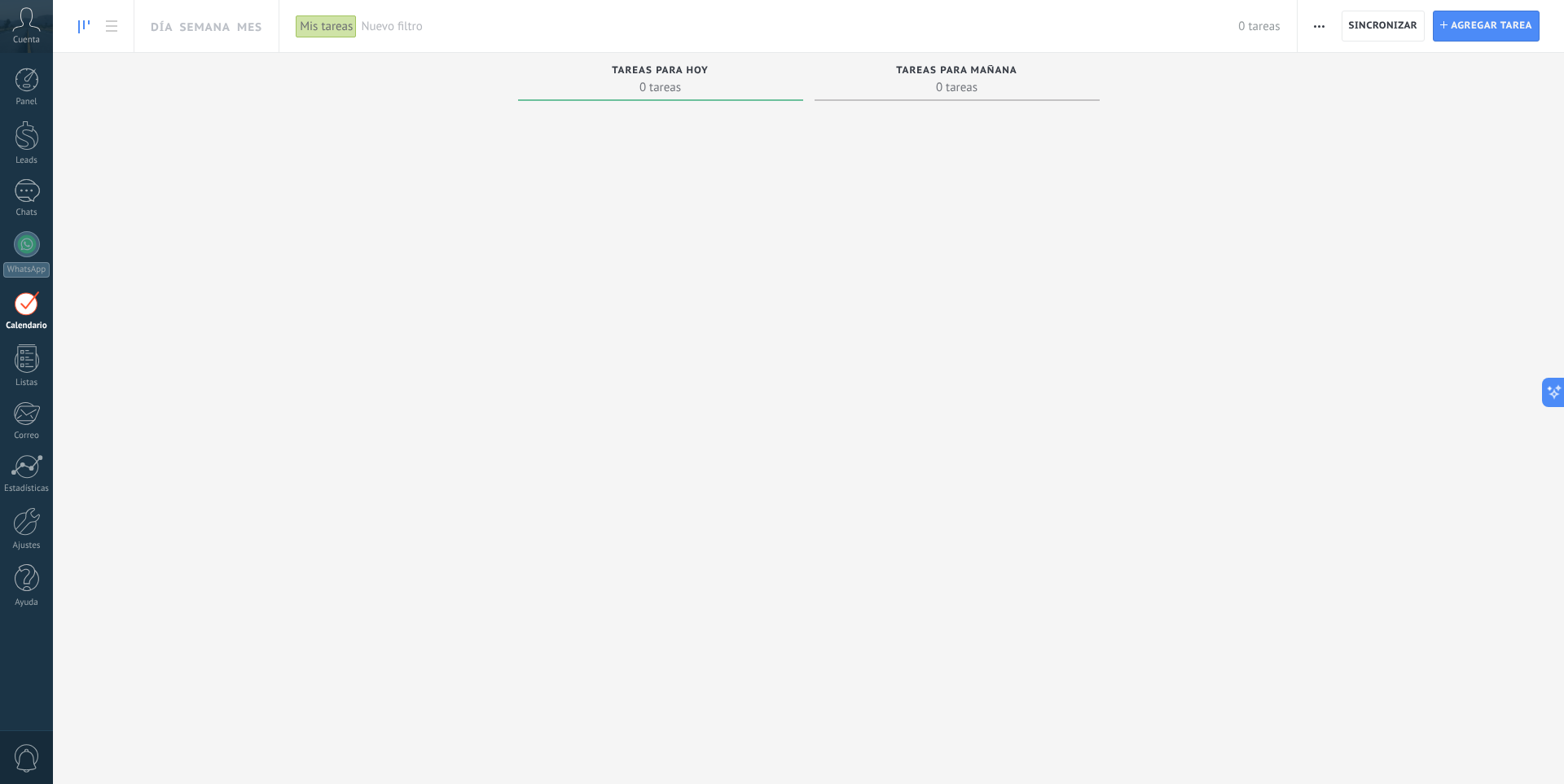
click at [30, 24] on icon at bounding box center [27, 19] width 28 height 25
